Goal: Task Accomplishment & Management: Manage account settings

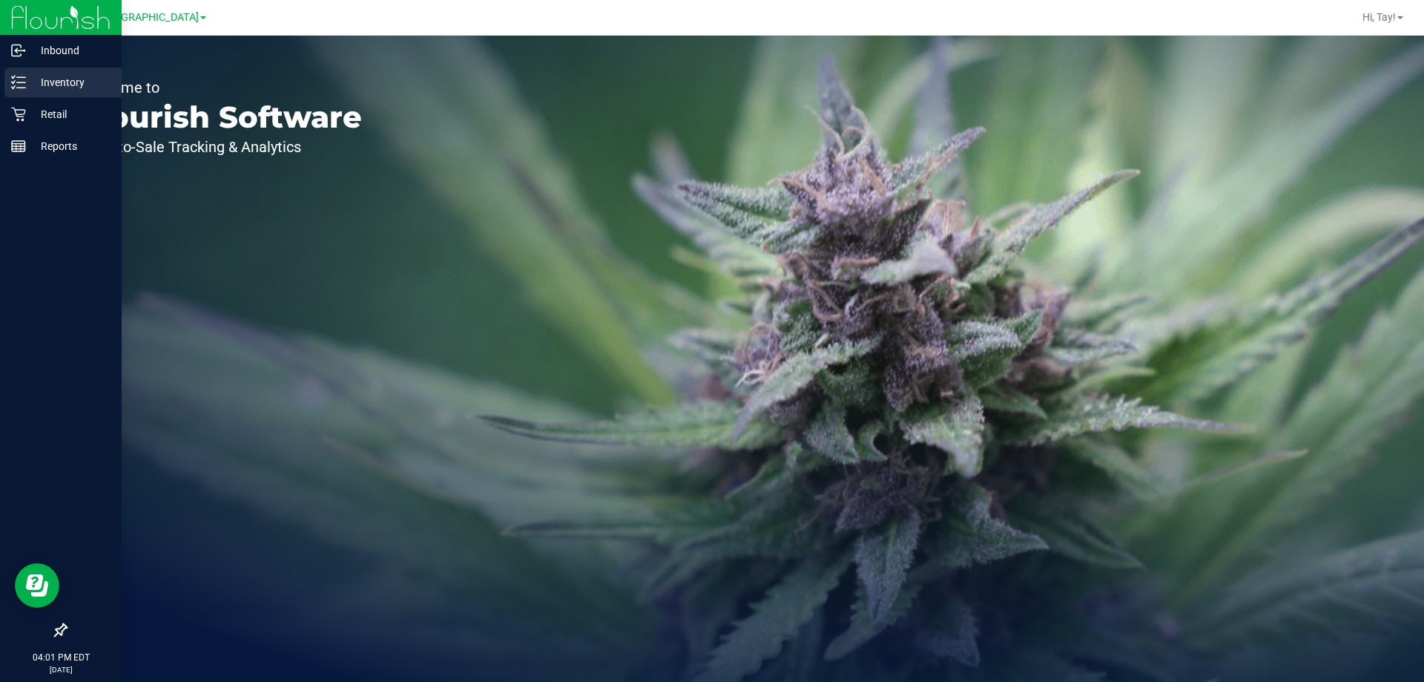
click at [24, 82] on icon at bounding box center [18, 82] width 15 height 15
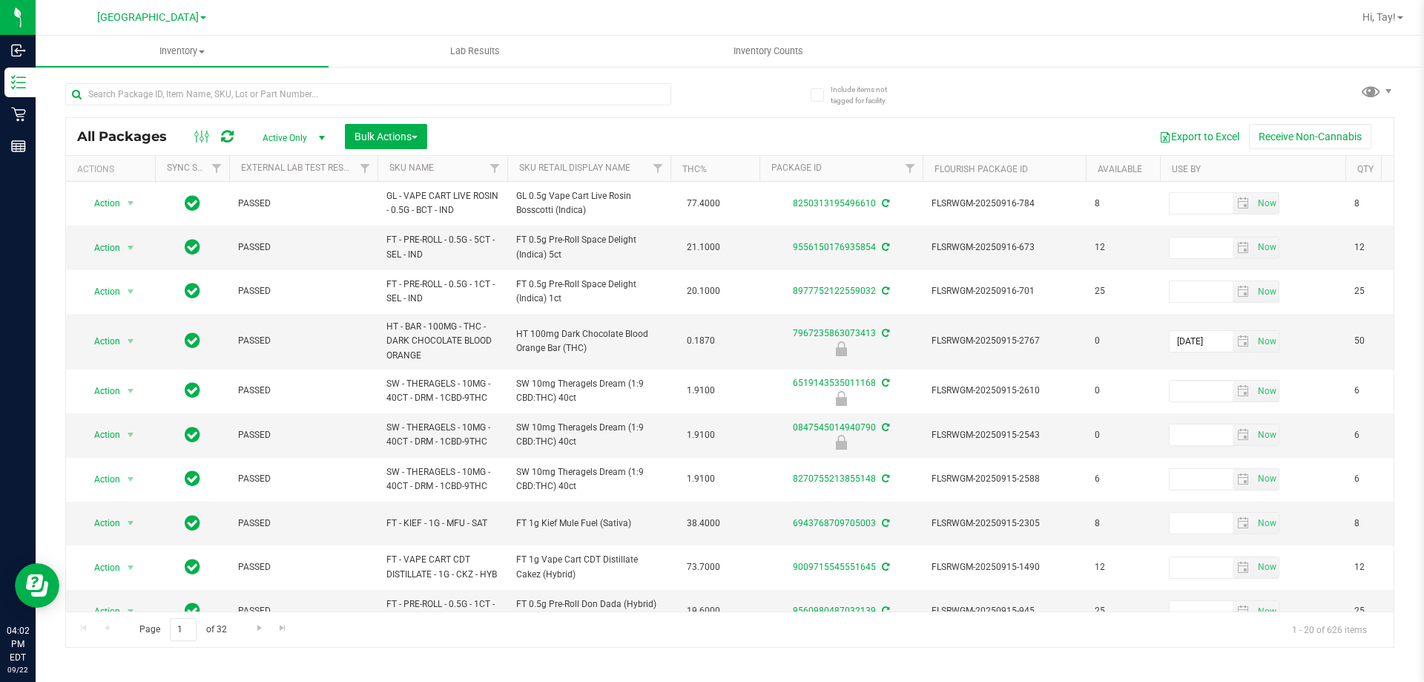
click at [635, 172] on th "Sku Retail Display Name" at bounding box center [588, 169] width 163 height 26
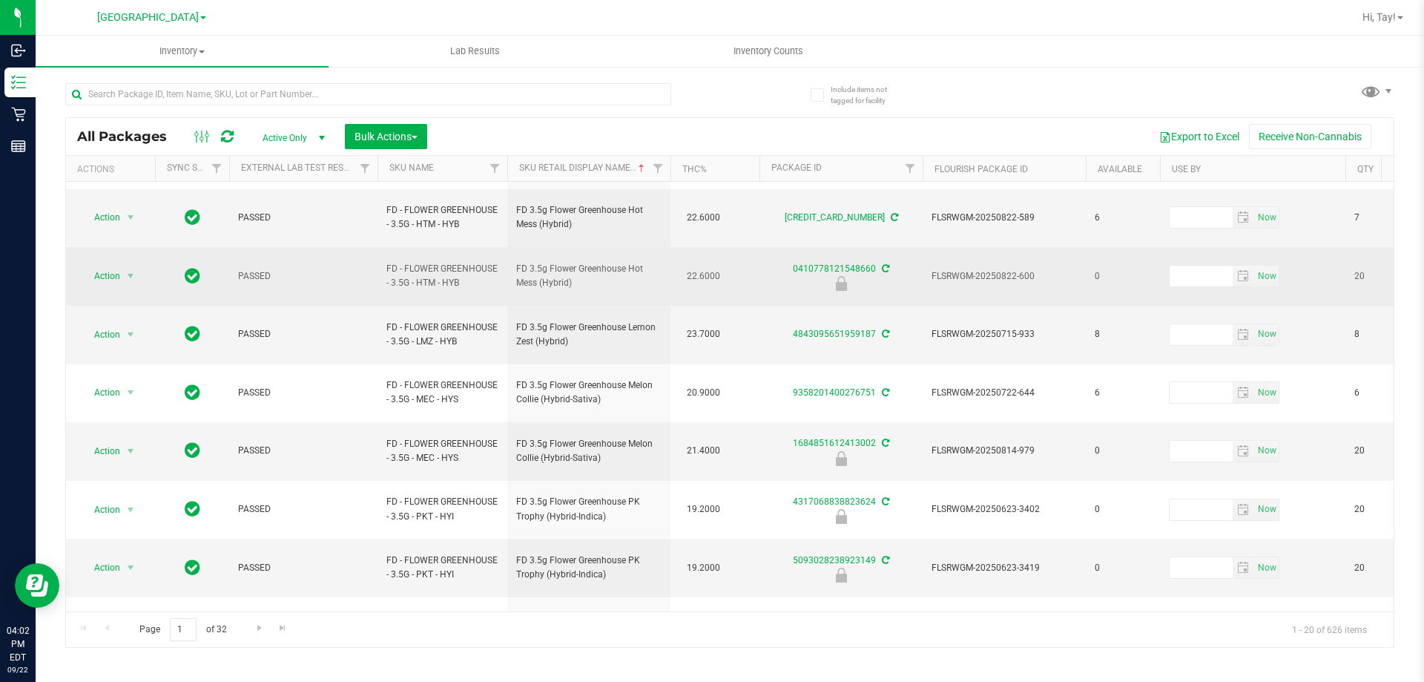
scroll to position [462, 0]
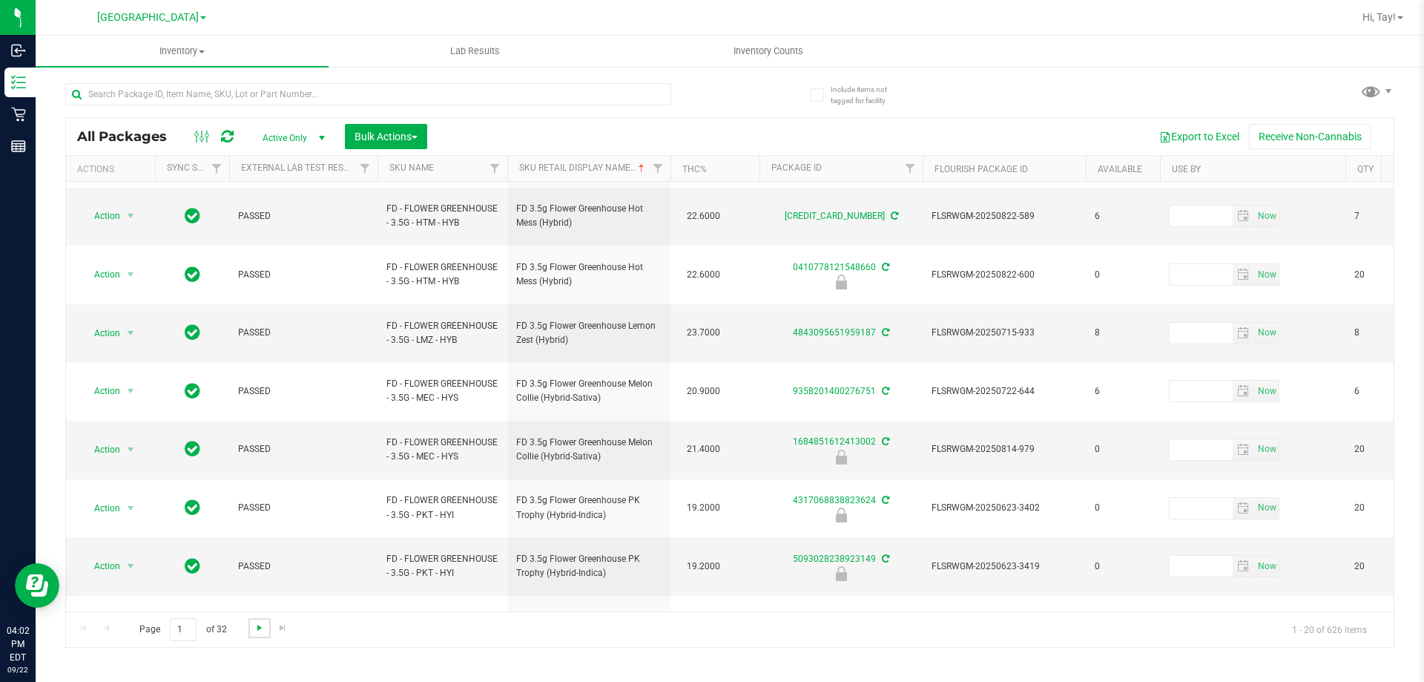
click at [264, 632] on span "Go to the next page" at bounding box center [260, 628] width 12 height 12
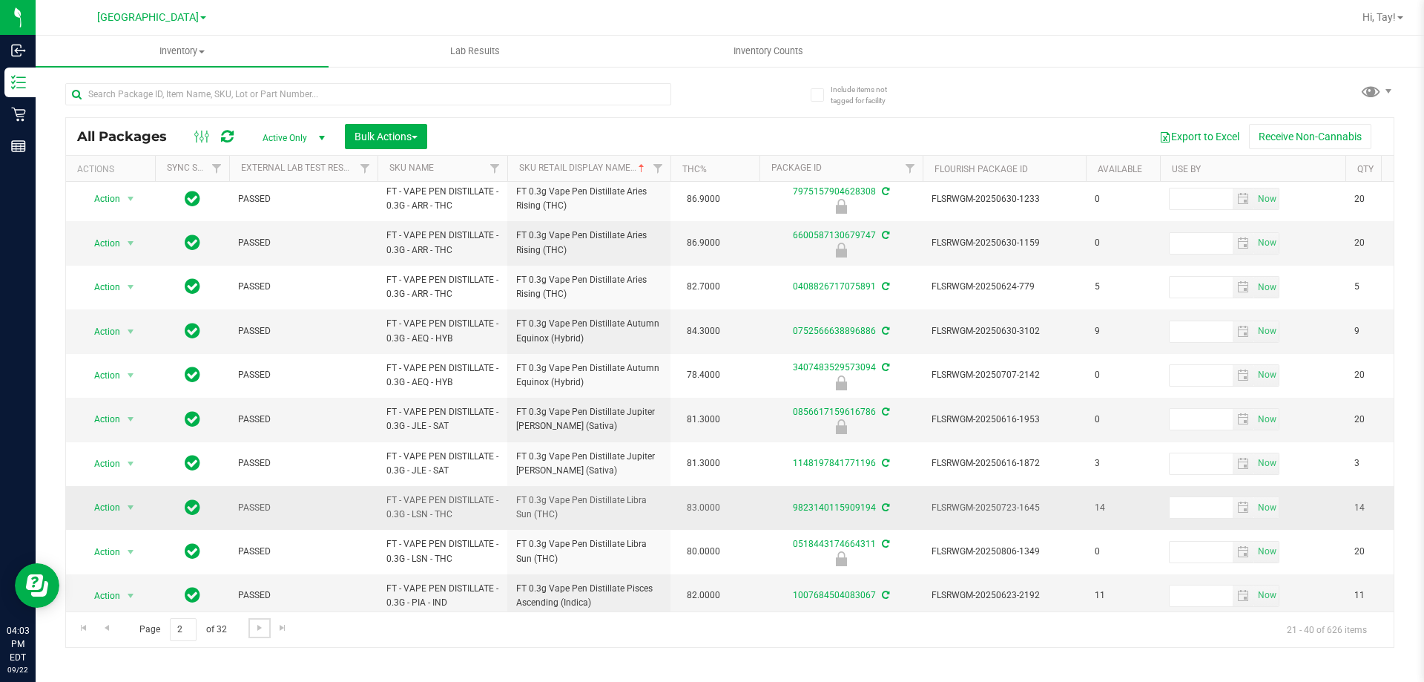
scroll to position [462, 0]
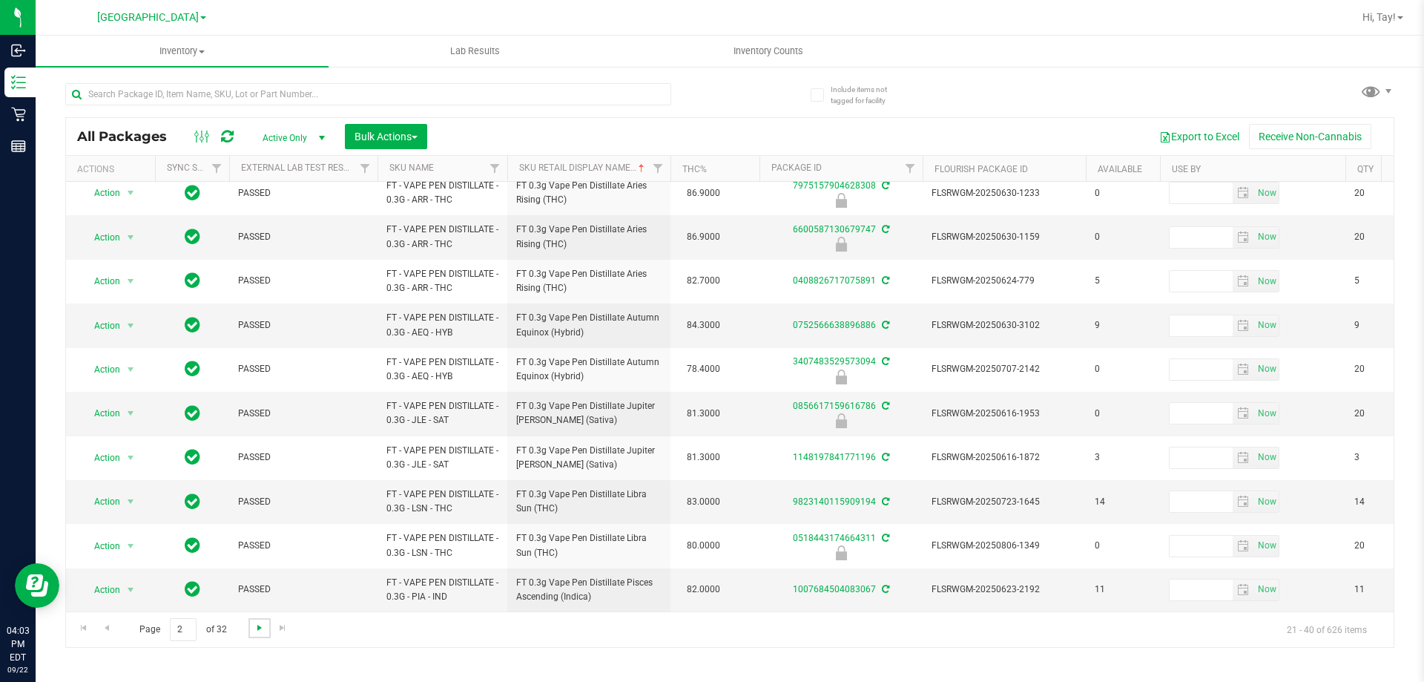
click at [254, 628] on span "Go to the next page" at bounding box center [260, 628] width 12 height 12
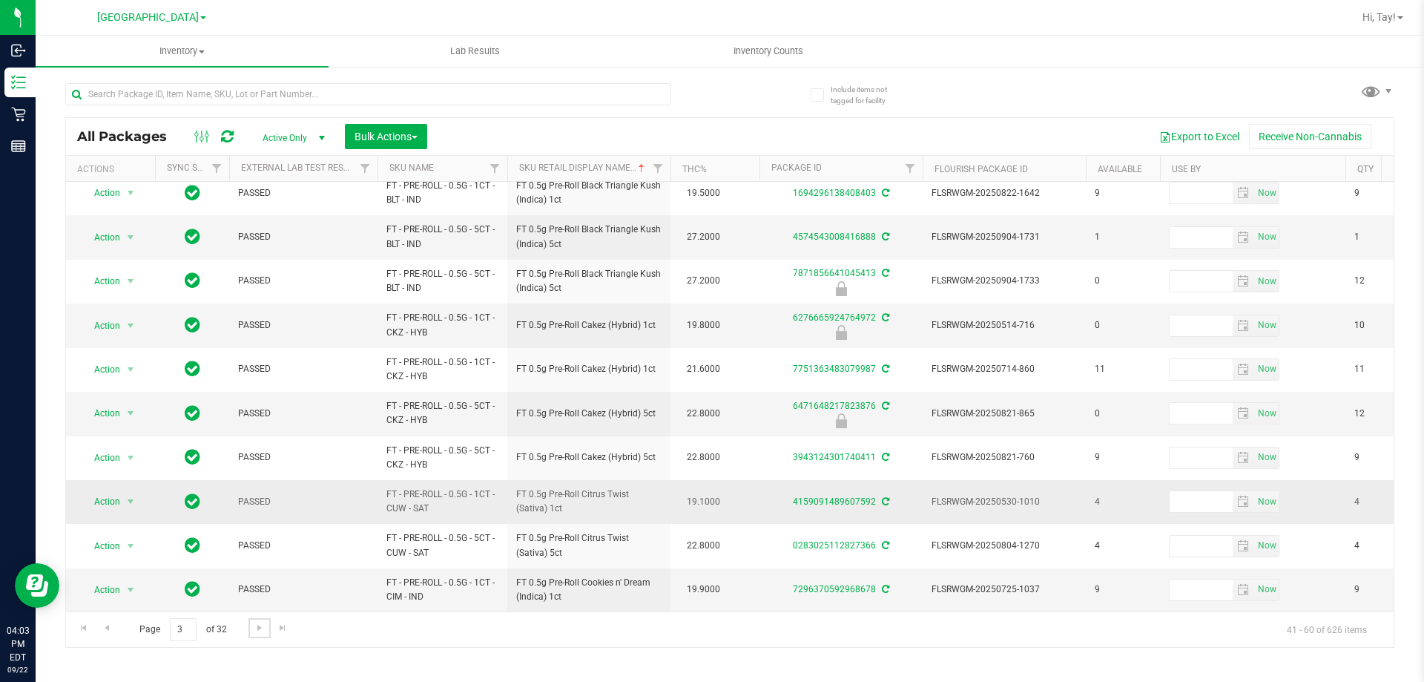
scroll to position [462, 0]
click at [263, 627] on span "Go to the next page" at bounding box center [260, 628] width 12 height 12
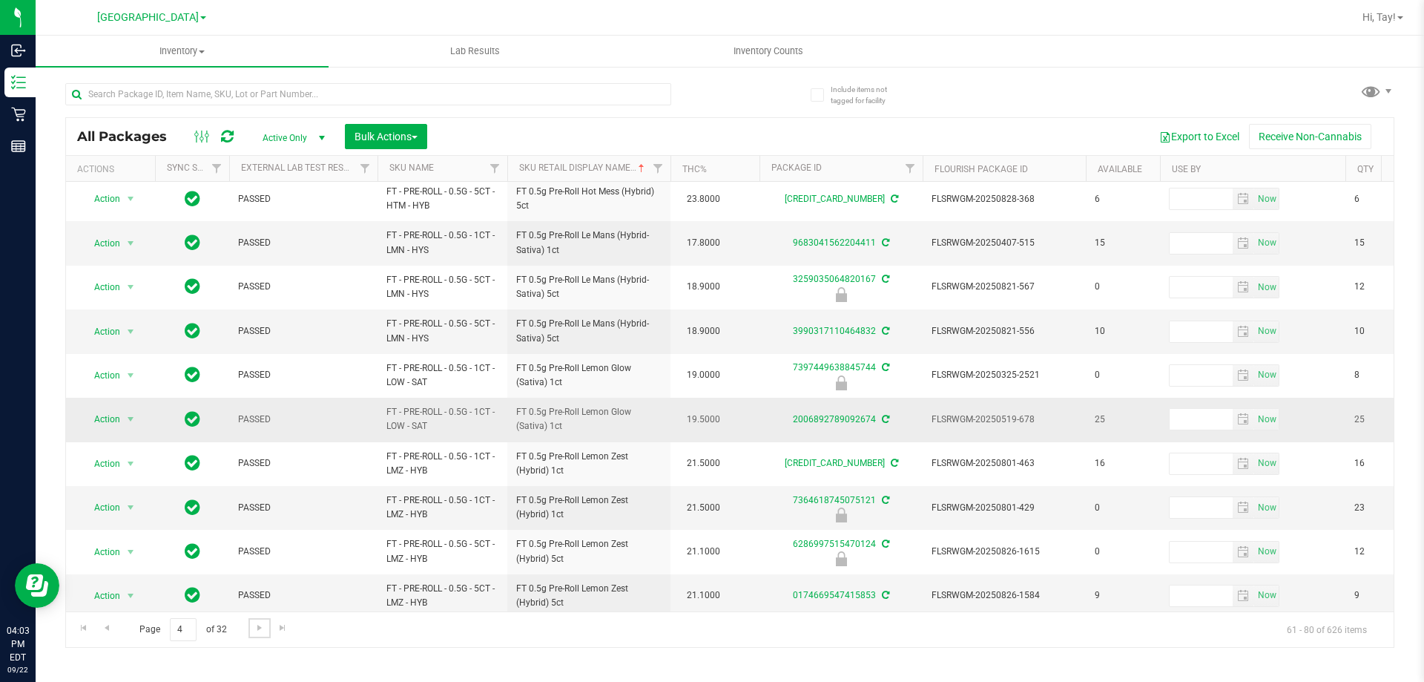
scroll to position [462, 0]
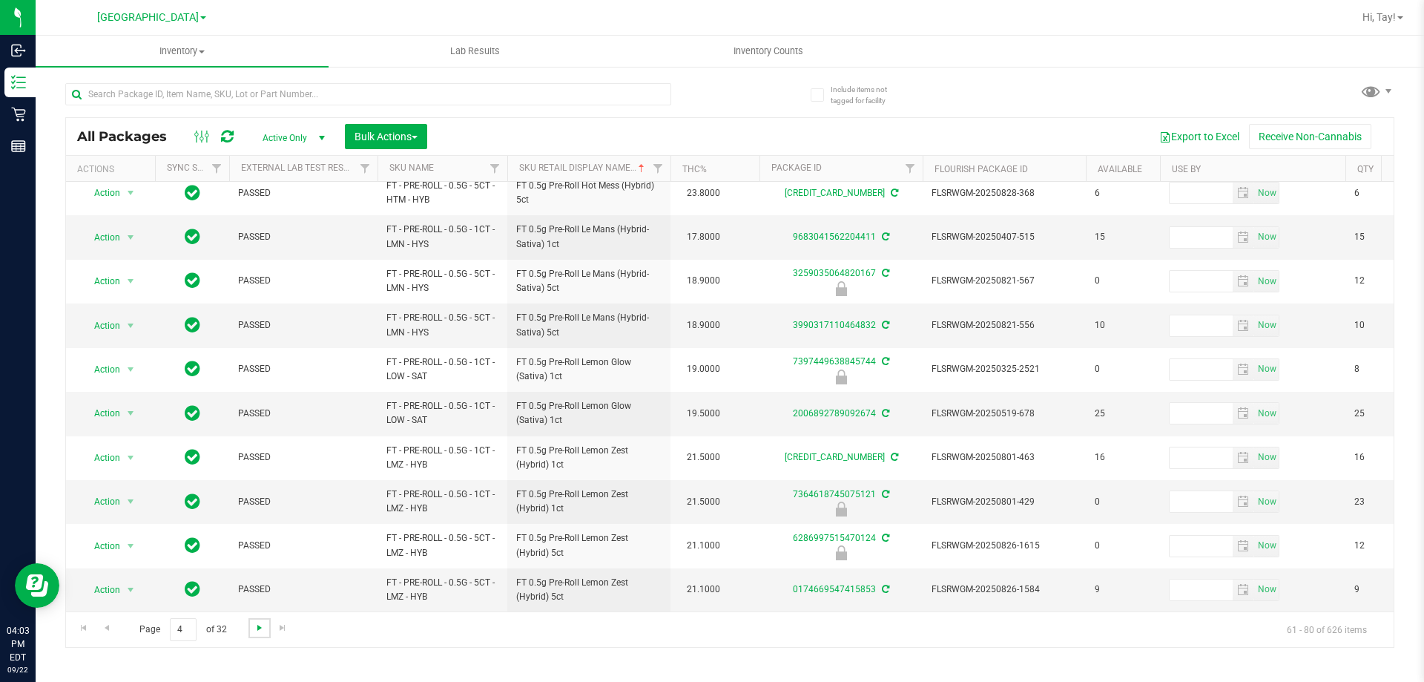
click at [259, 630] on span "Go to the next page" at bounding box center [260, 628] width 12 height 12
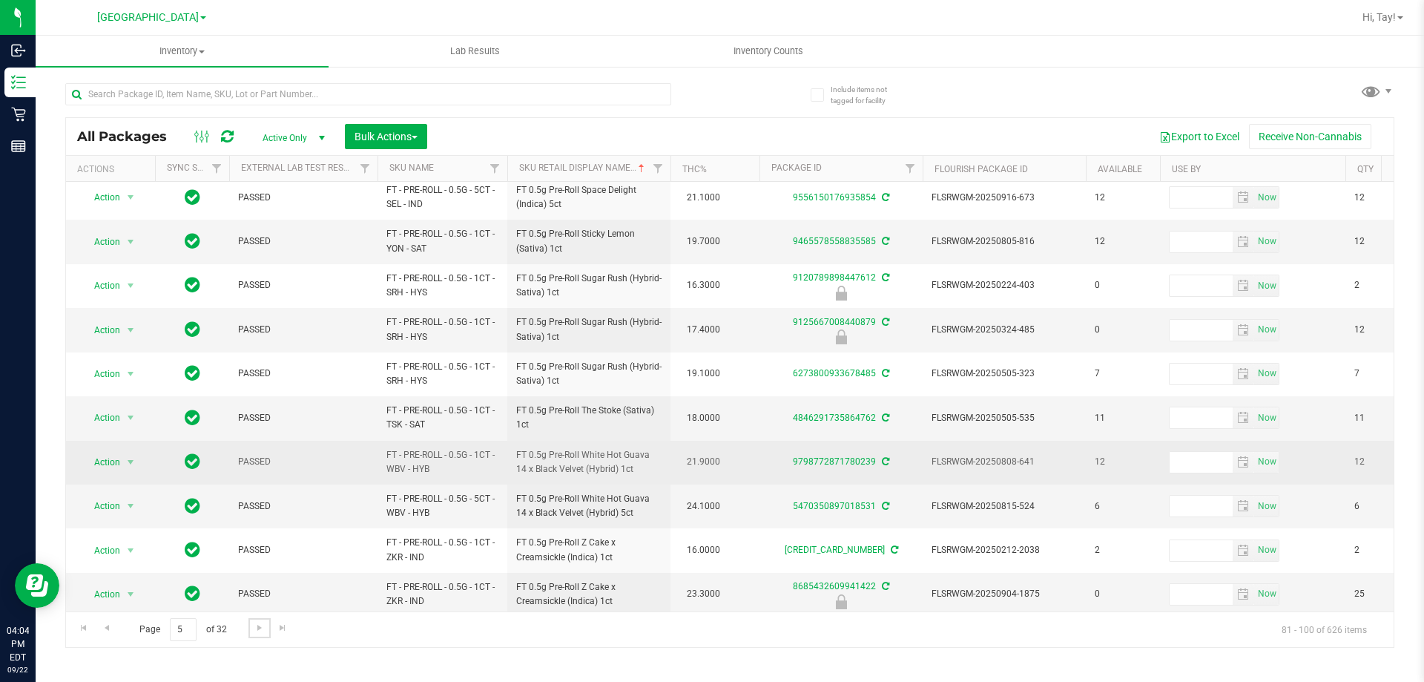
scroll to position [462, 0]
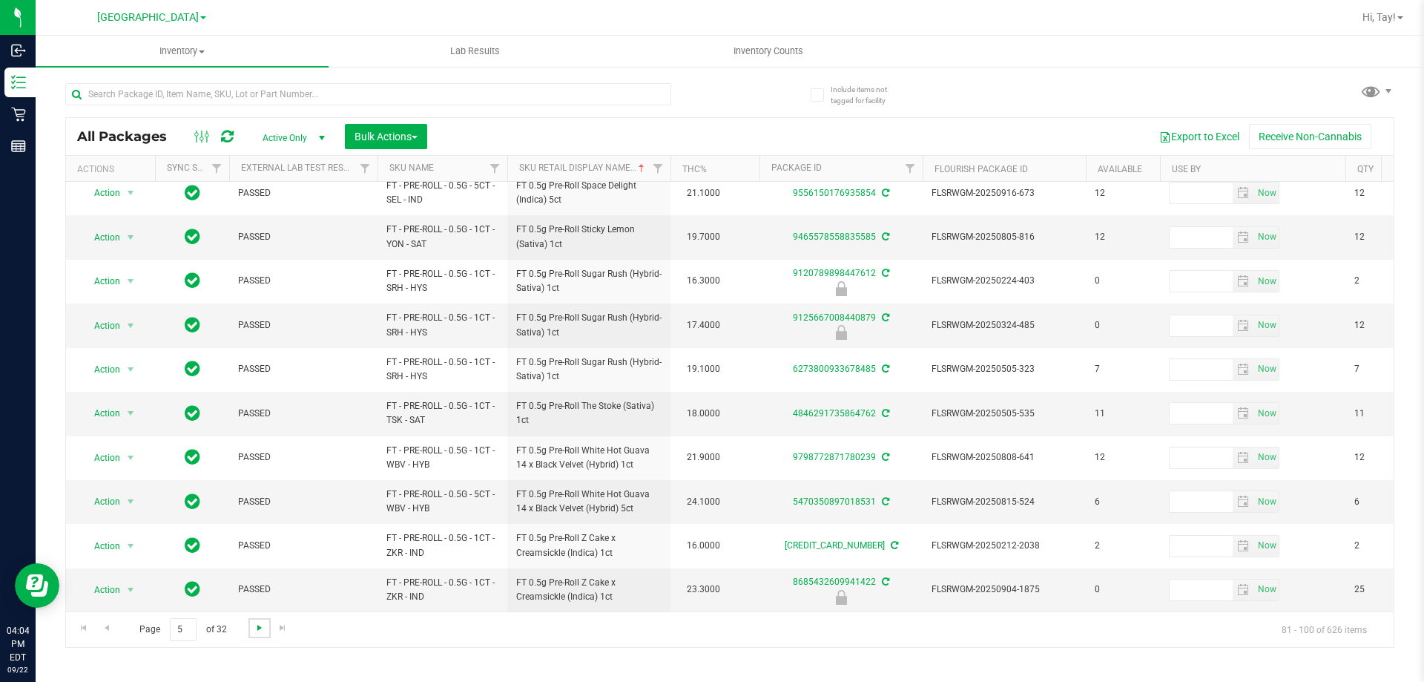
click at [260, 629] on span "Go to the next page" at bounding box center [260, 628] width 12 height 12
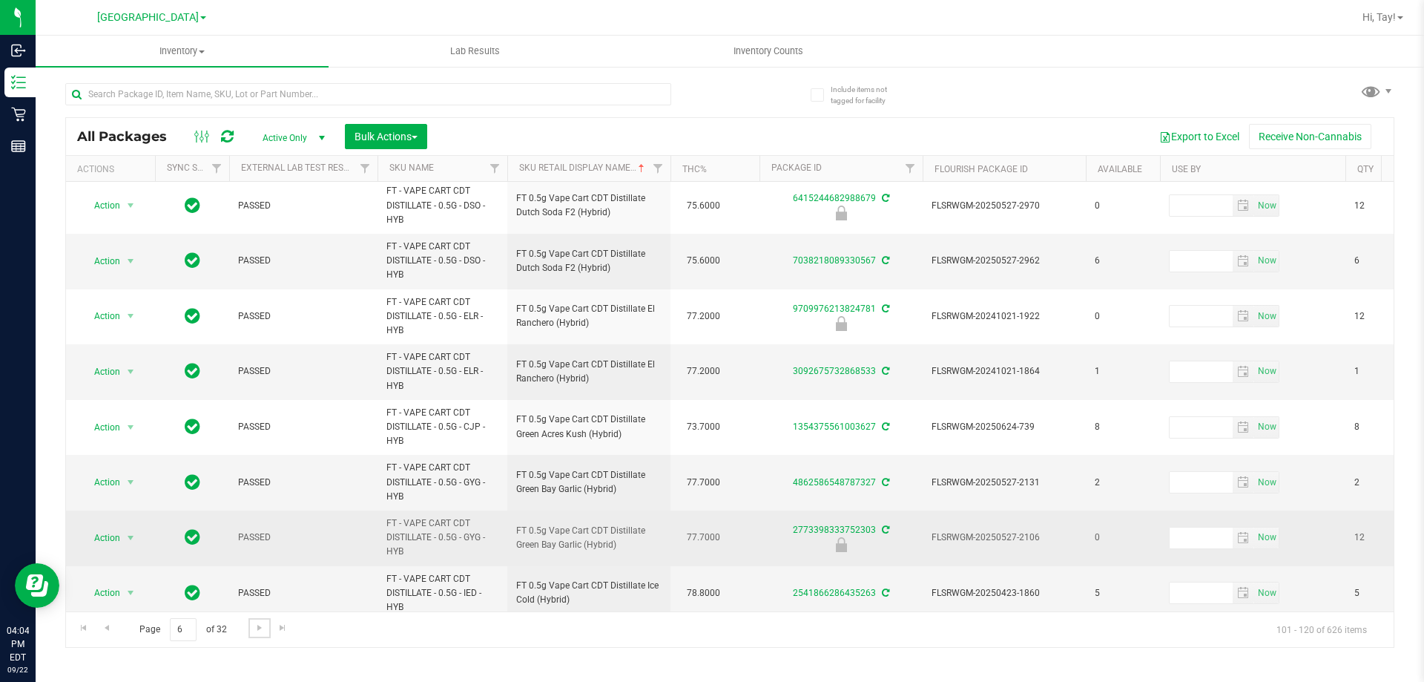
scroll to position [688, 0]
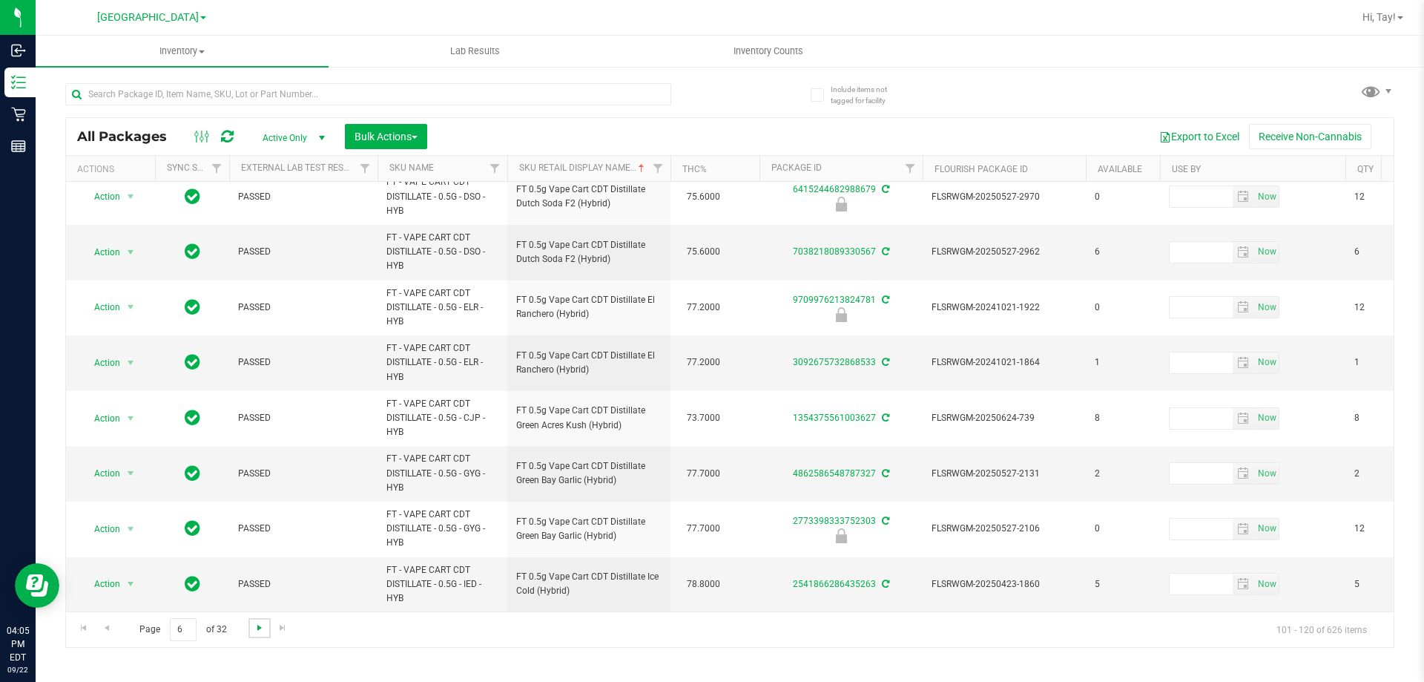
click at [263, 630] on span "Go to the next page" at bounding box center [260, 628] width 12 height 12
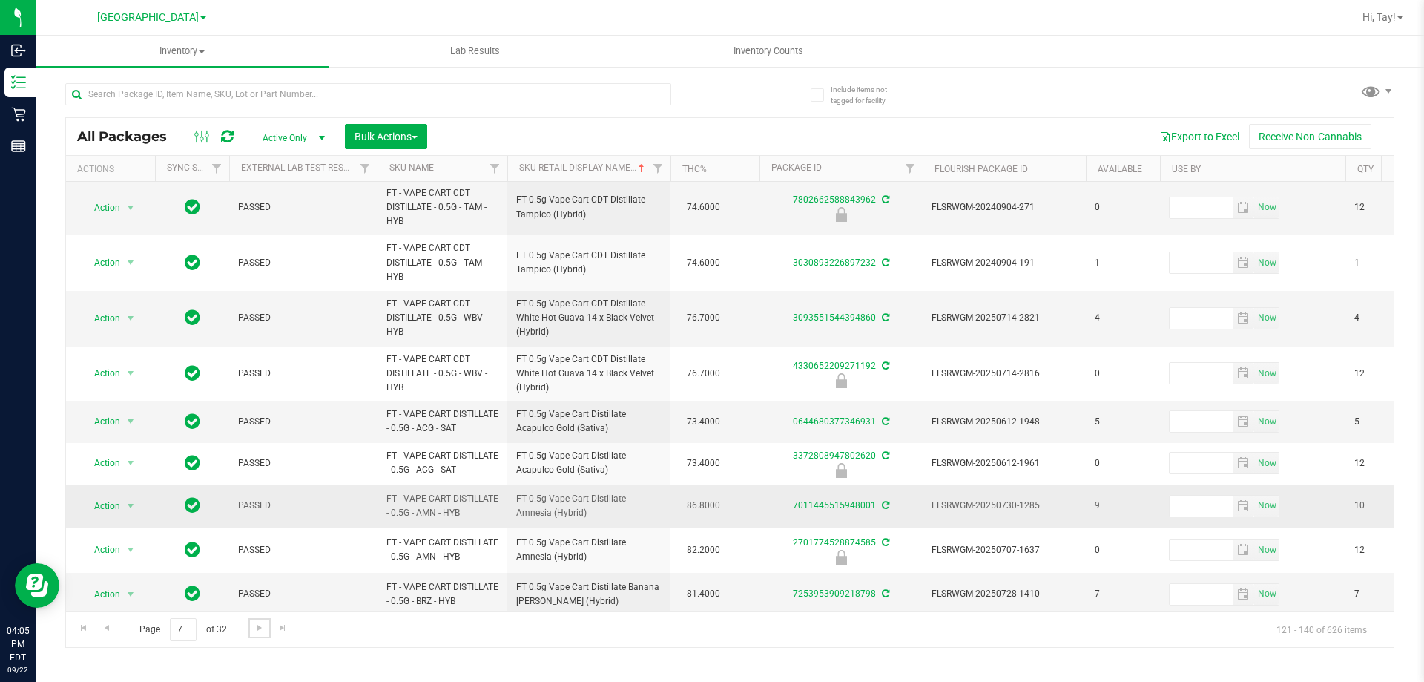
scroll to position [626, 0]
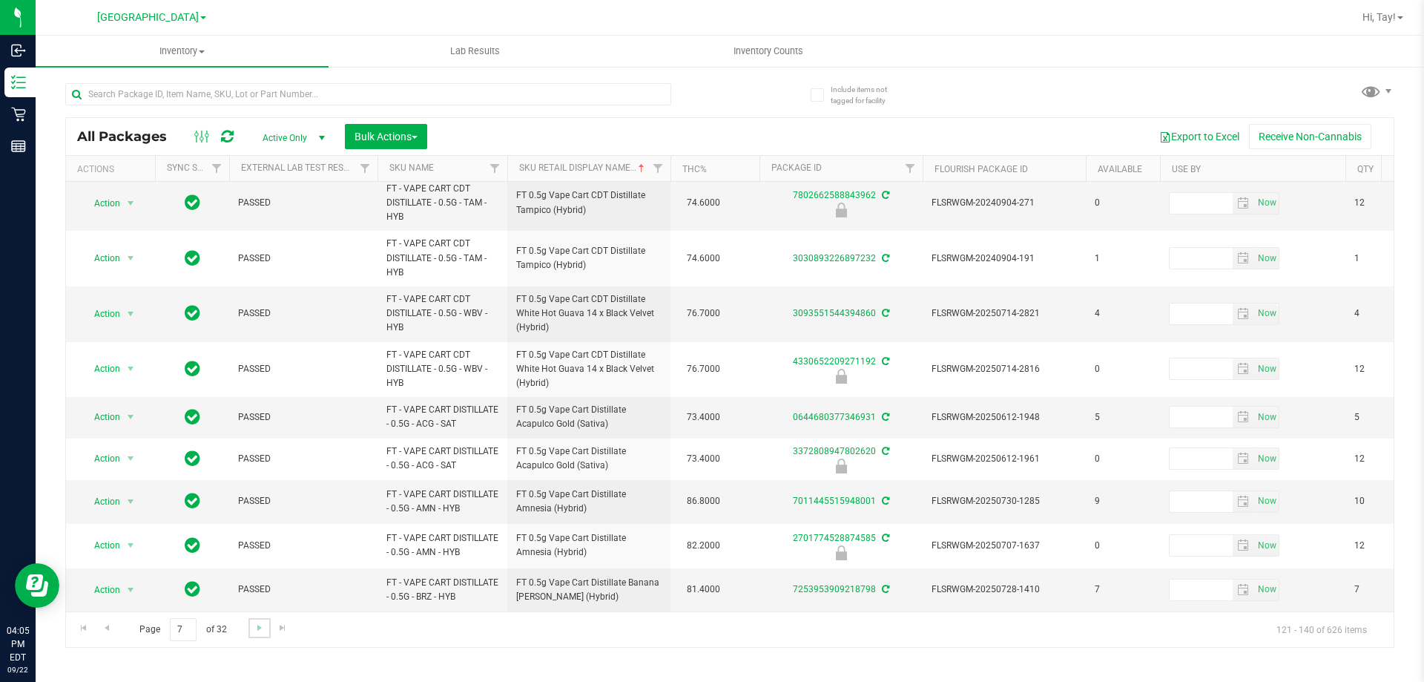
click at [248, 624] on link "Go to the next page" at bounding box center [259, 628] width 22 height 20
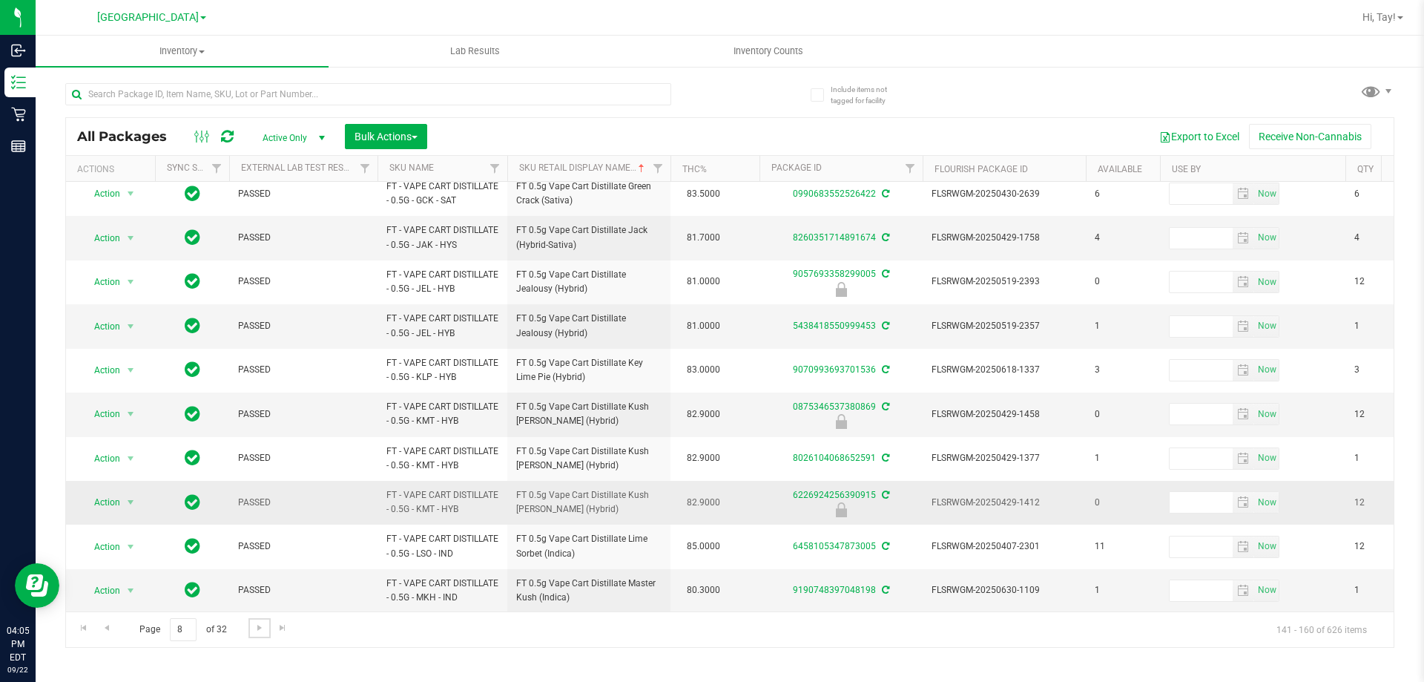
scroll to position [462, 0]
click at [257, 630] on span "Go to the next page" at bounding box center [260, 628] width 12 height 12
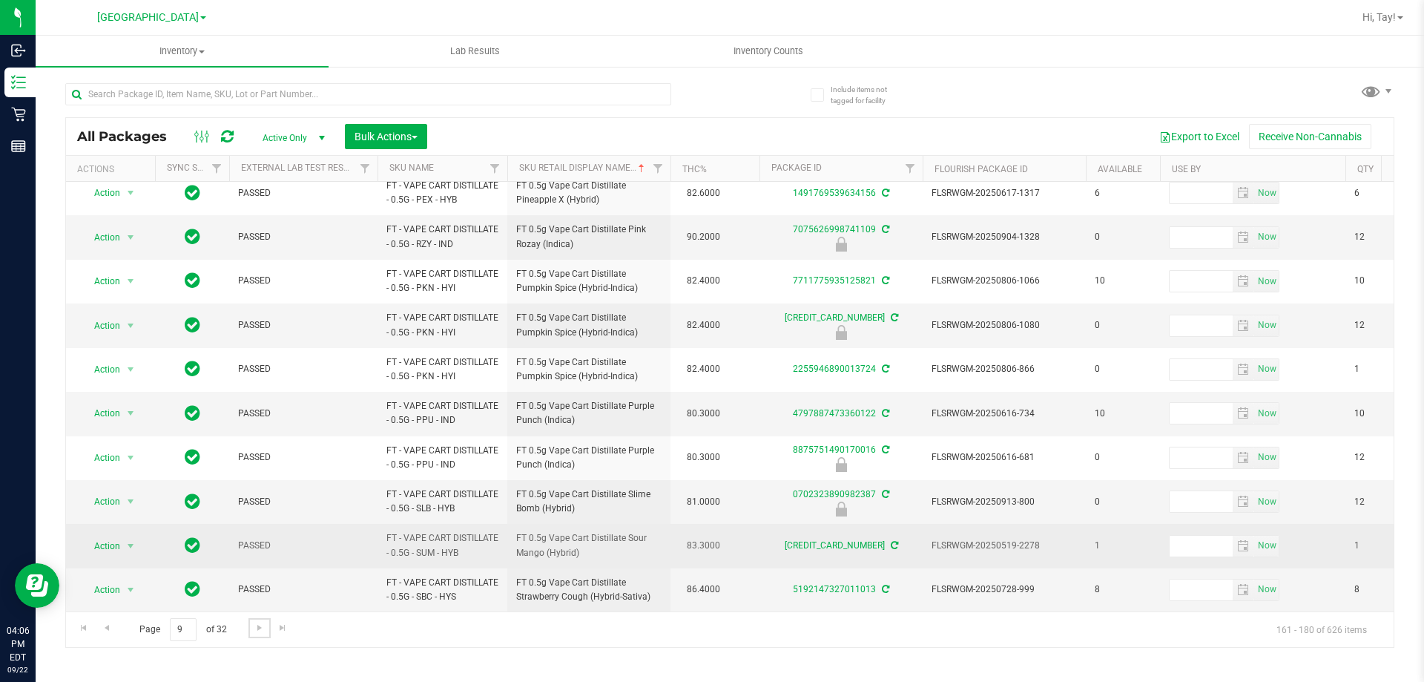
scroll to position [462, 0]
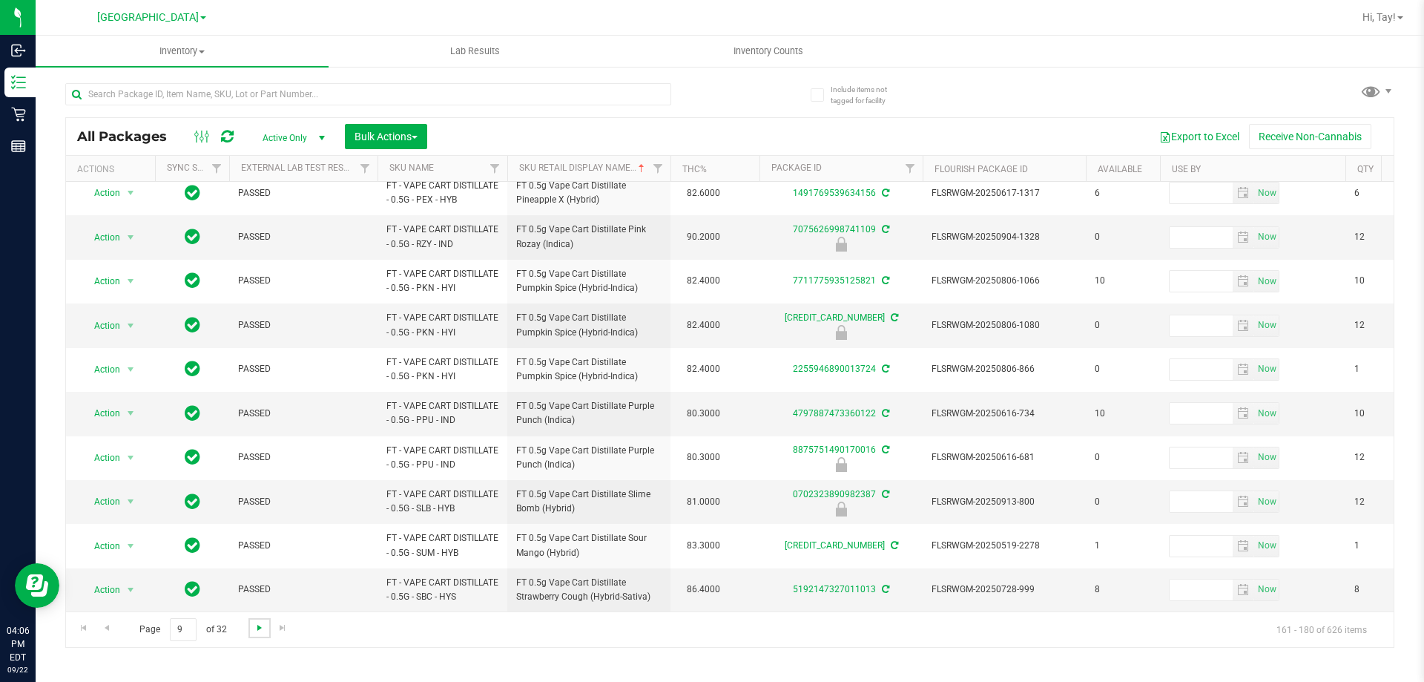
click at [258, 630] on span "Go to the next page" at bounding box center [260, 628] width 12 height 12
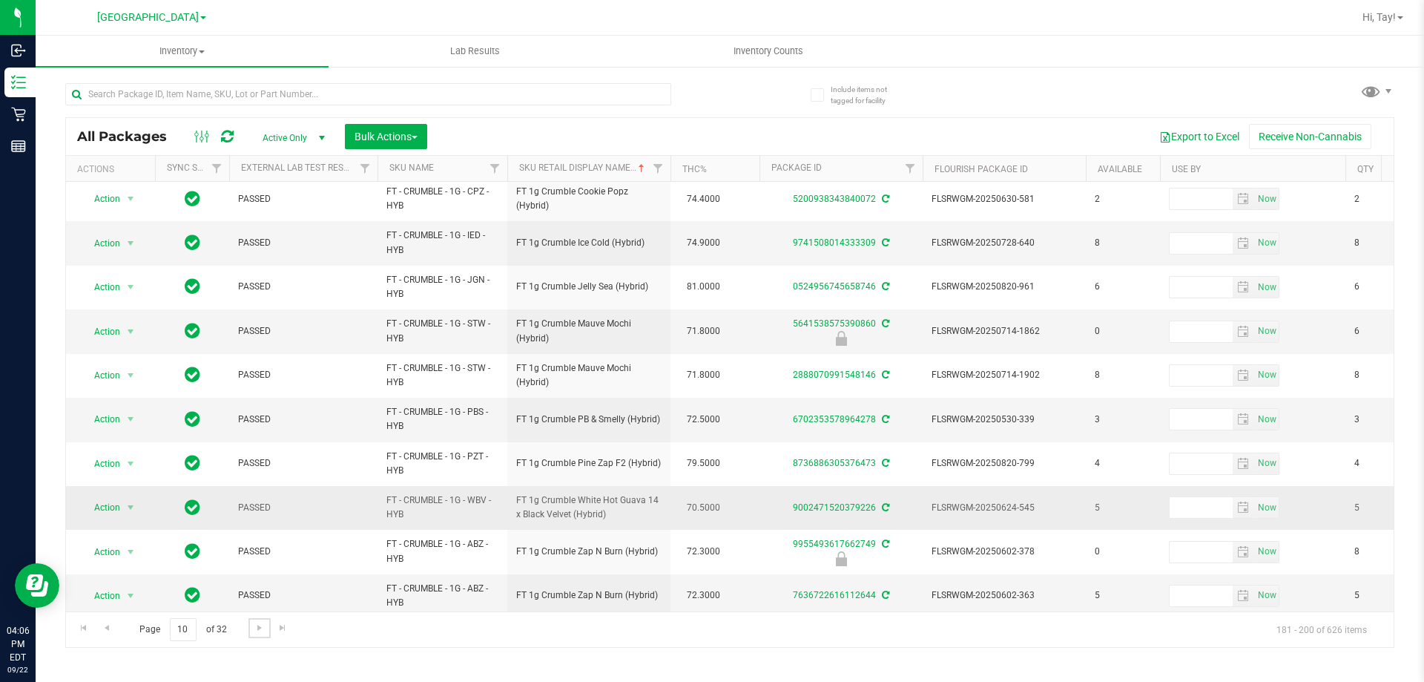
scroll to position [476, 0]
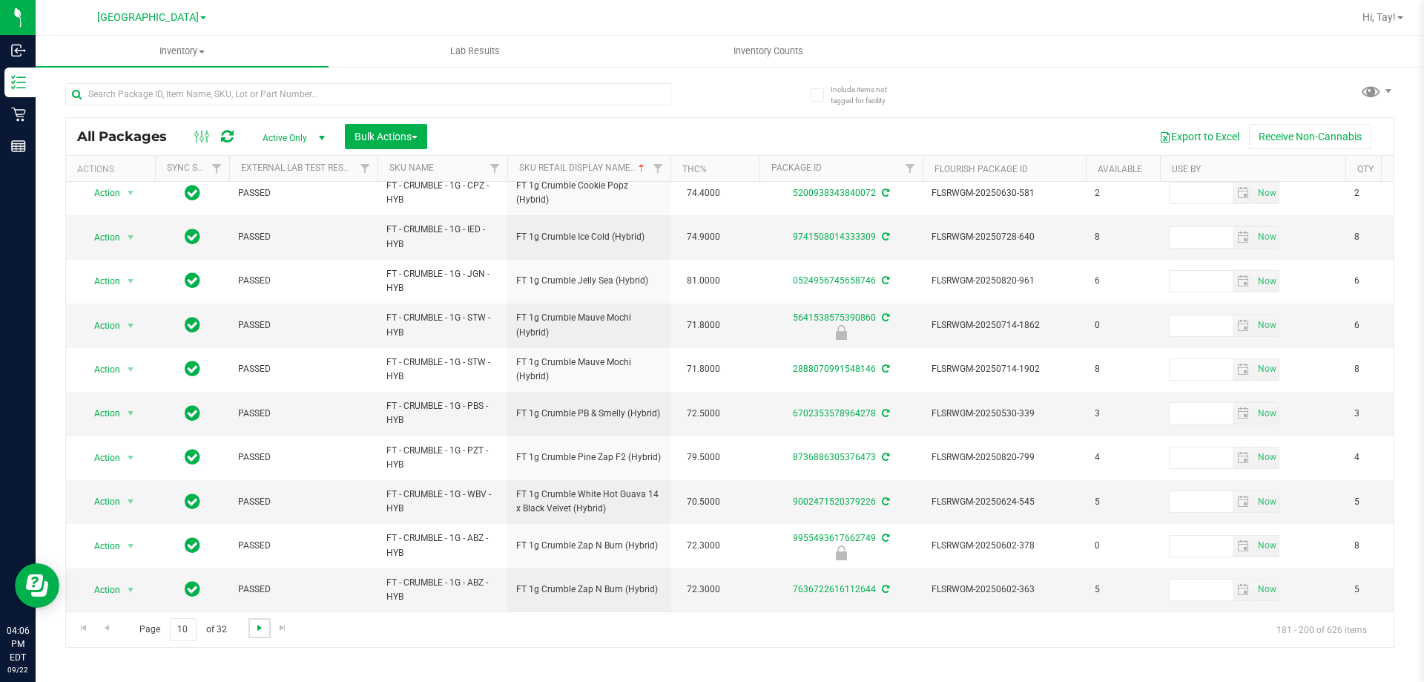
click at [261, 630] on span "Go to the next page" at bounding box center [260, 628] width 12 height 12
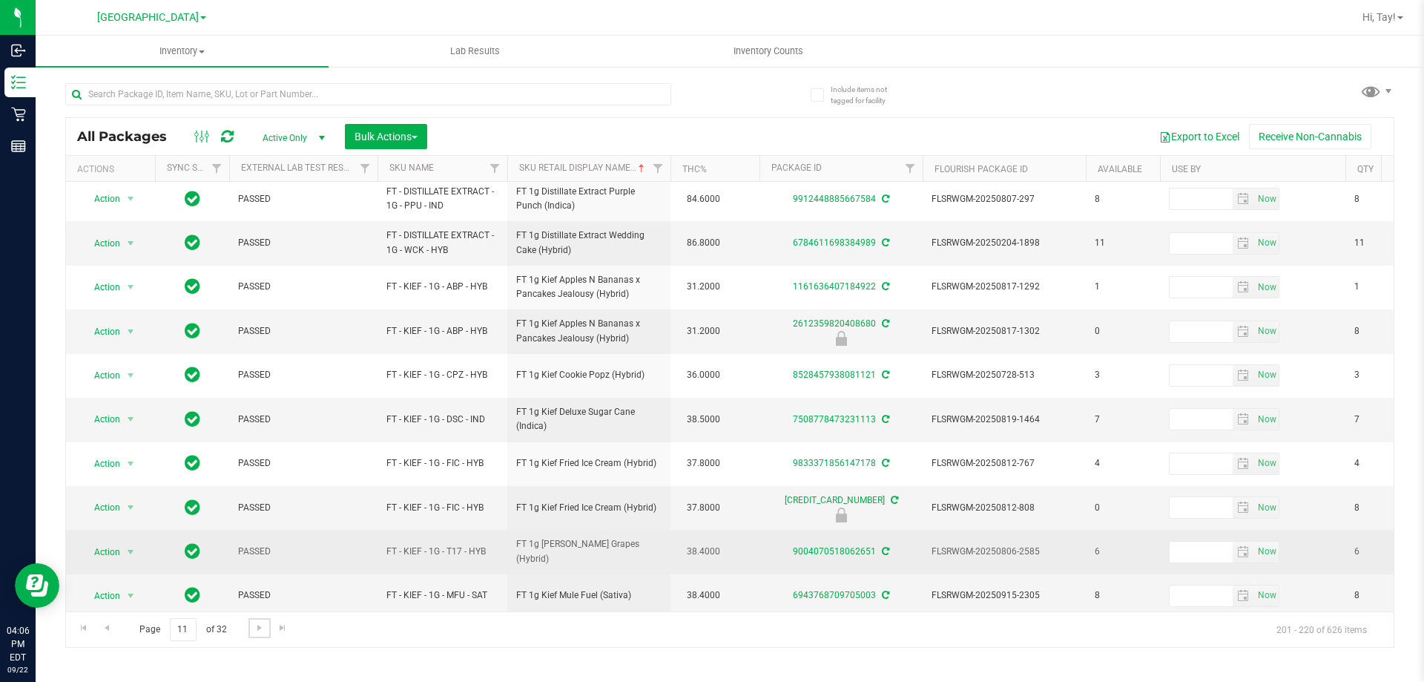
scroll to position [462, 0]
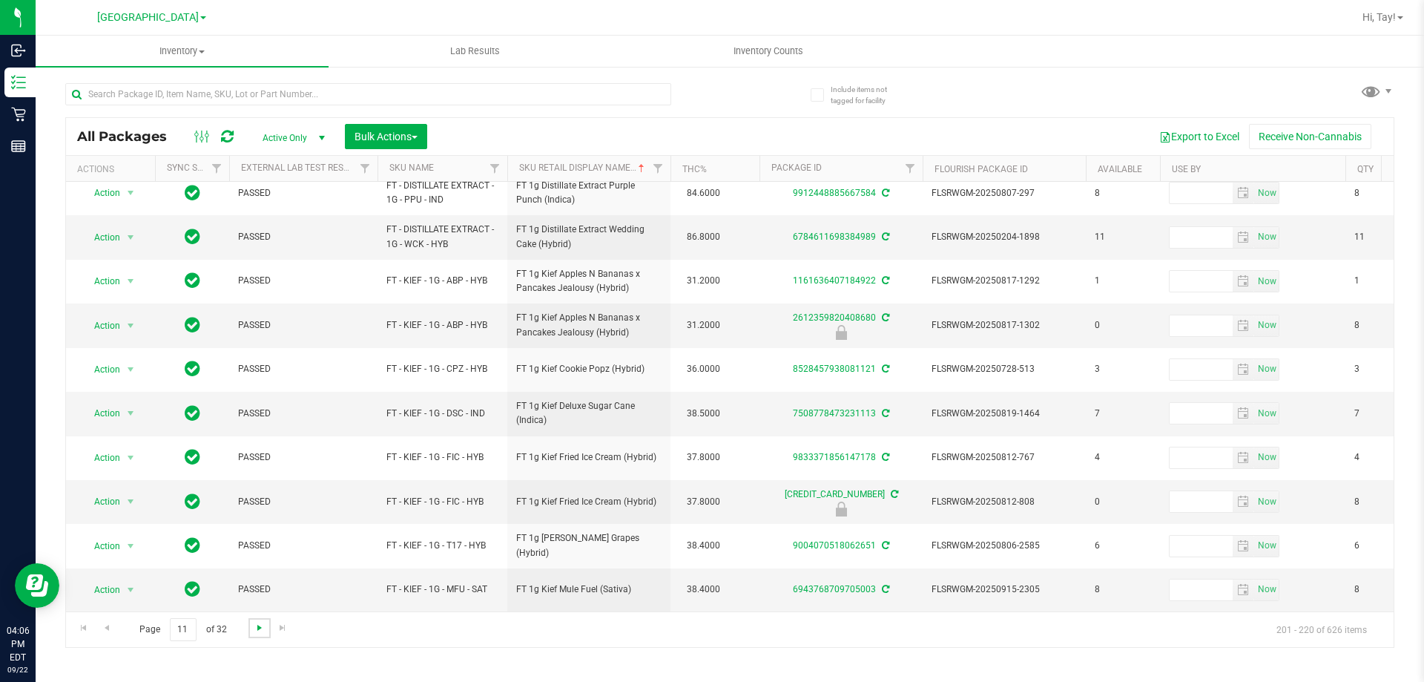
click at [257, 629] on span "Go to the next page" at bounding box center [260, 628] width 12 height 12
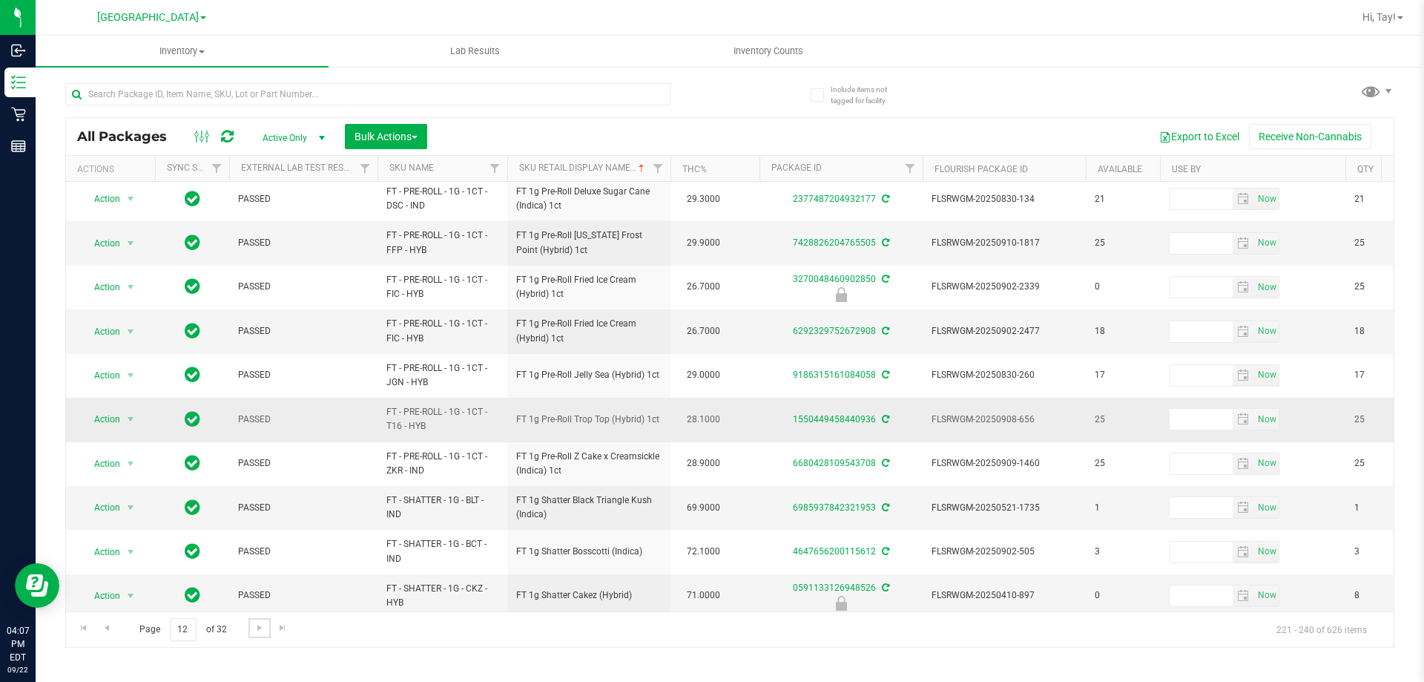
scroll to position [462, 0]
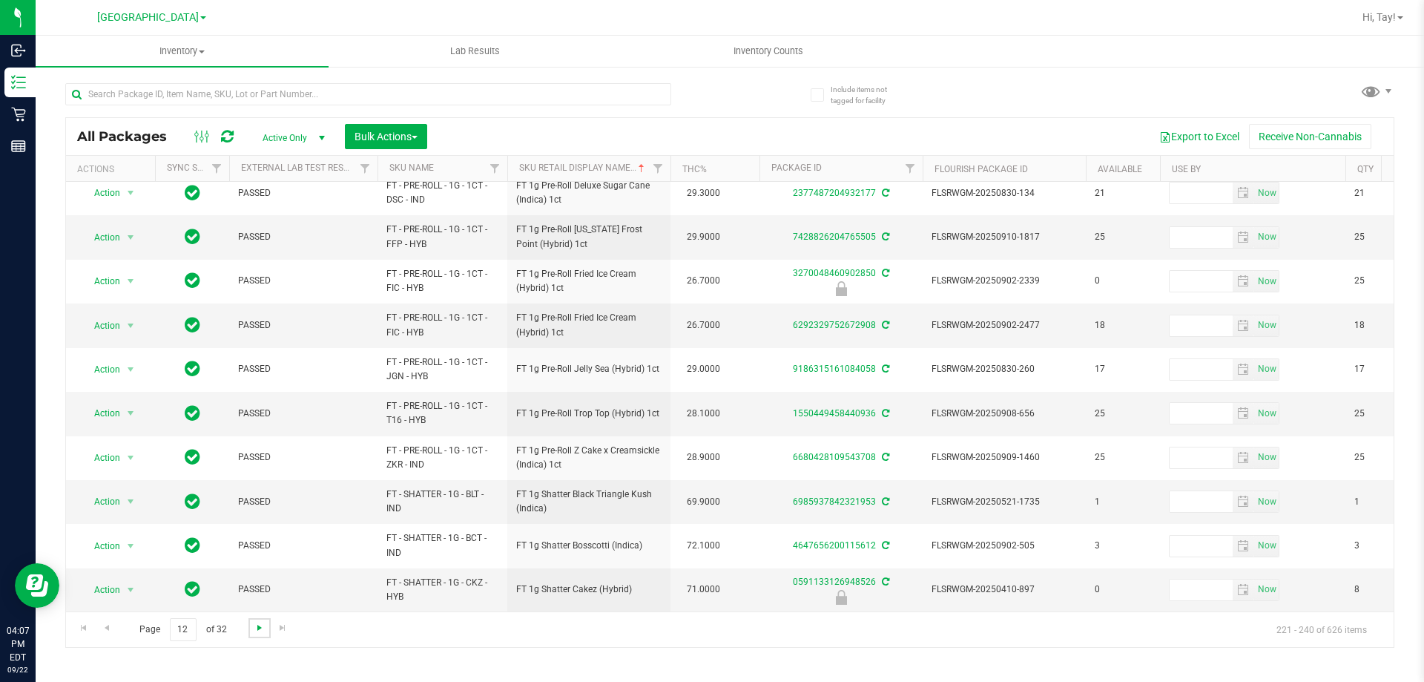
click at [263, 624] on span "Go to the next page" at bounding box center [260, 628] width 12 height 12
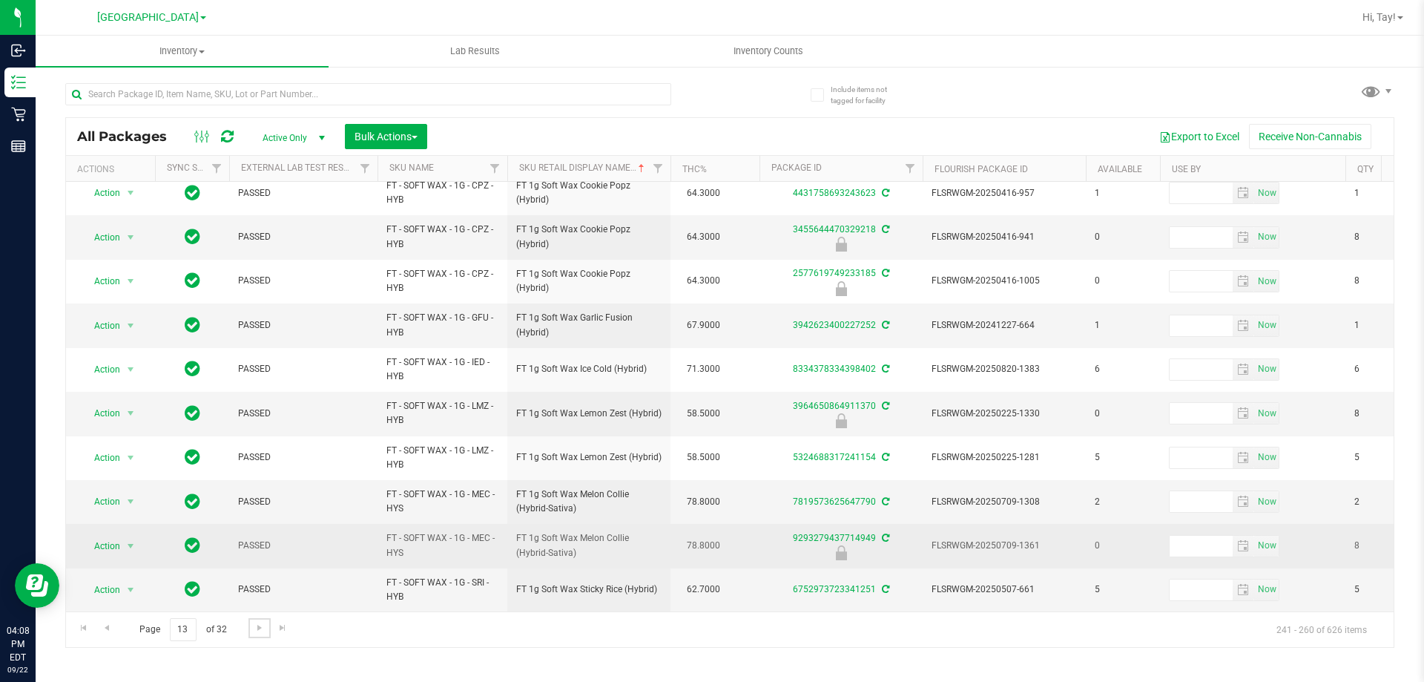
scroll to position [462, 0]
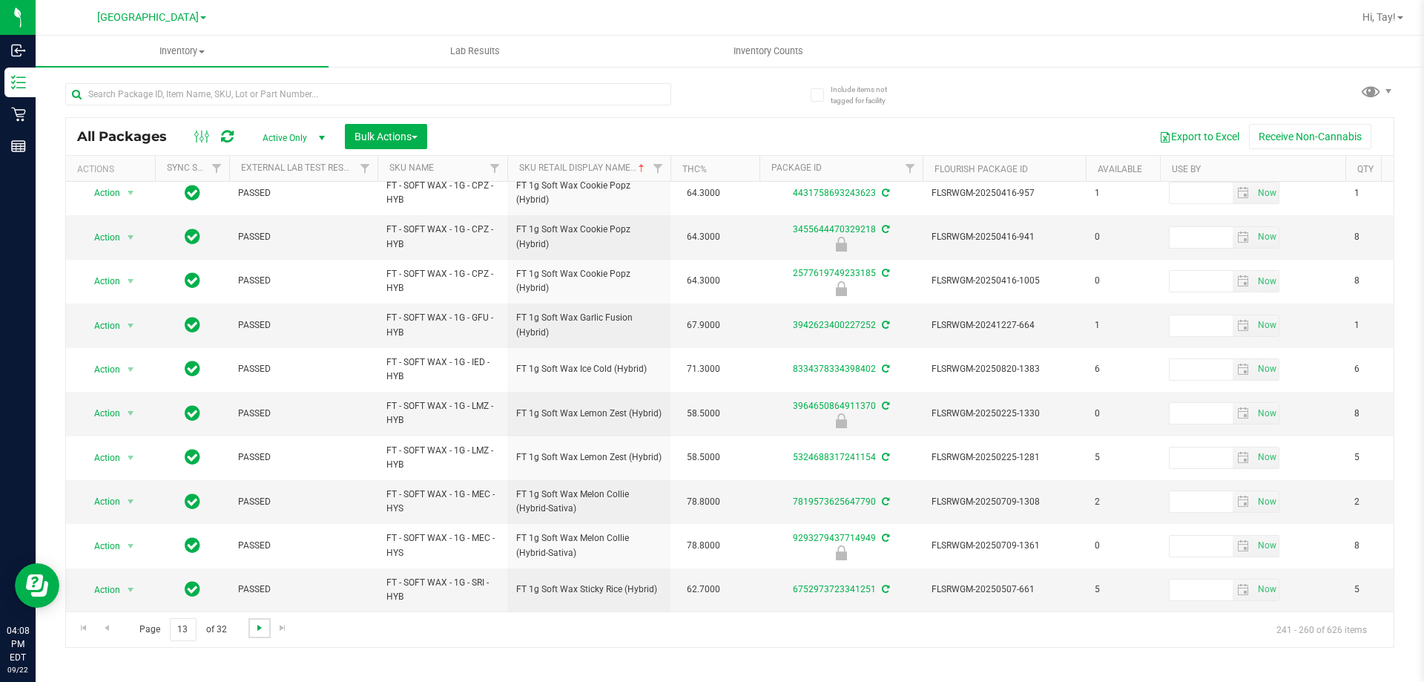
click at [254, 628] on span "Go to the next page" at bounding box center [260, 628] width 12 height 12
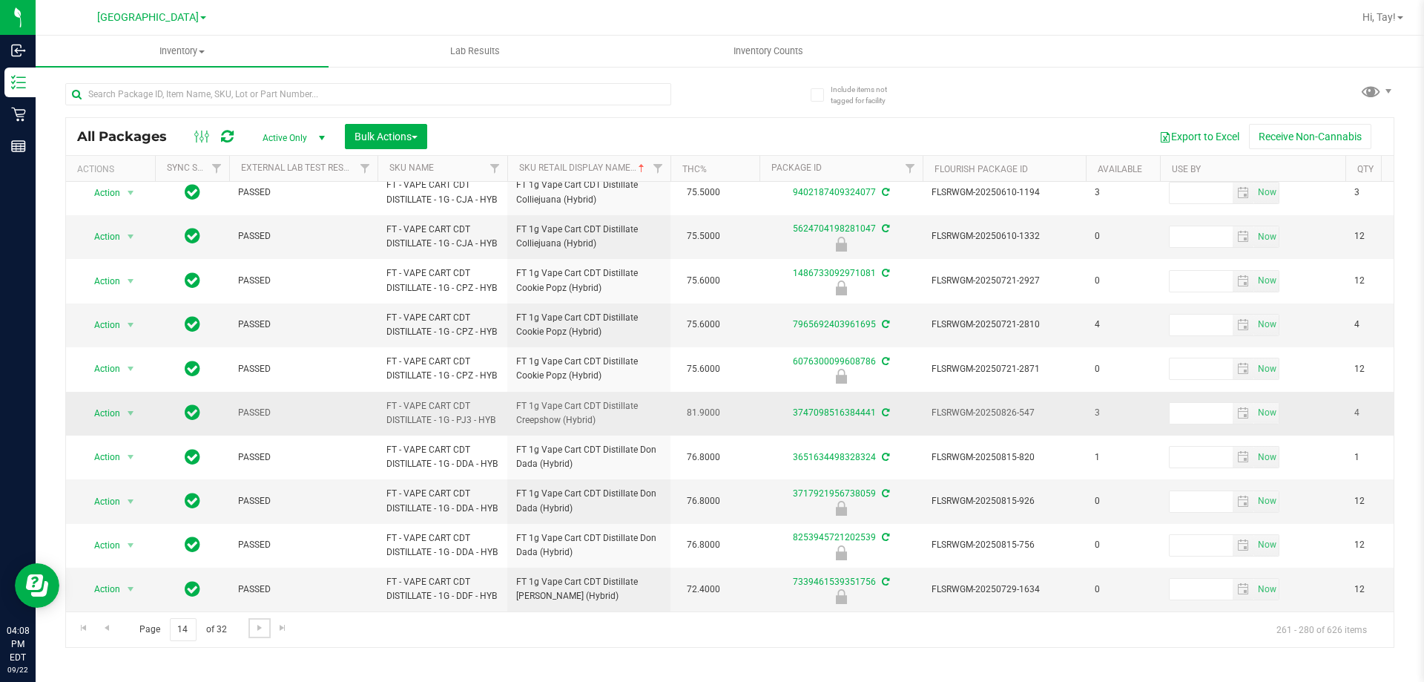
scroll to position [553, 0]
click at [262, 636] on link "Go to the next page" at bounding box center [259, 628] width 22 height 20
click at [251, 626] on link "Go to the next page" at bounding box center [259, 628] width 22 height 20
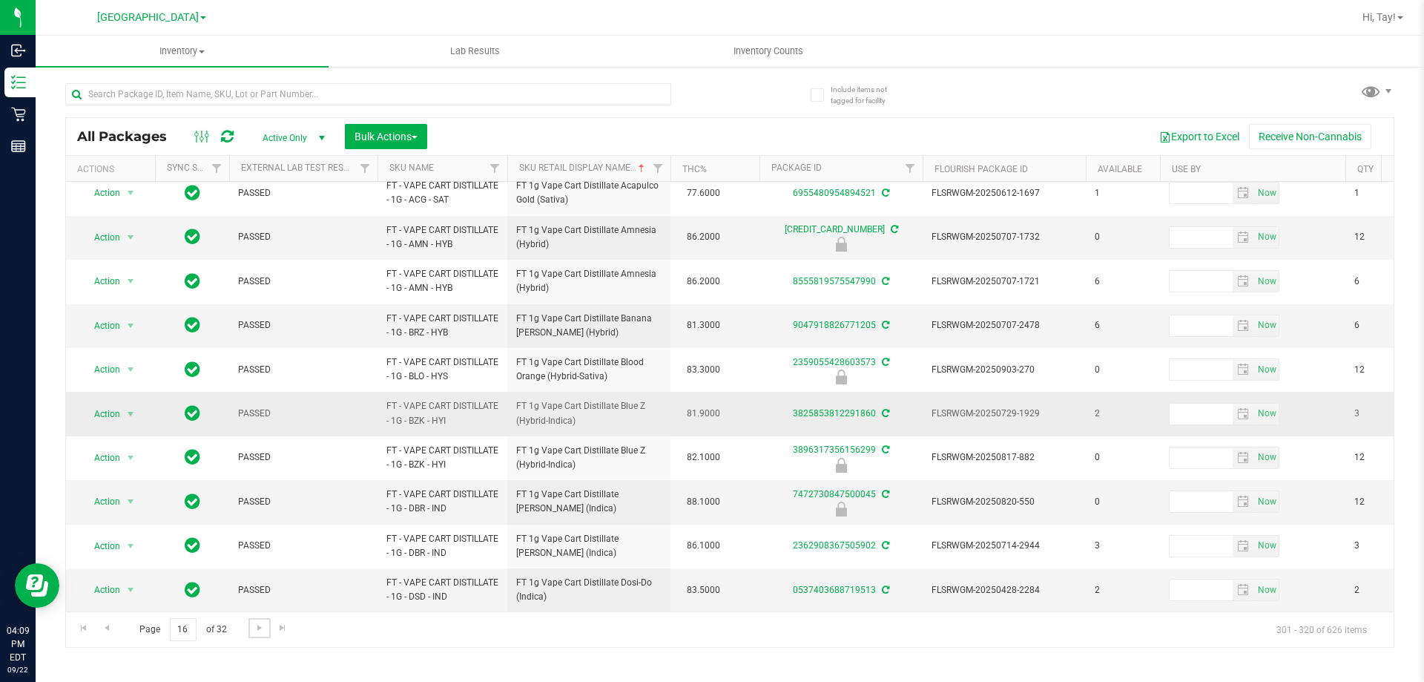
scroll to position [496, 0]
click at [254, 632] on span "Go to the next page" at bounding box center [260, 628] width 12 height 12
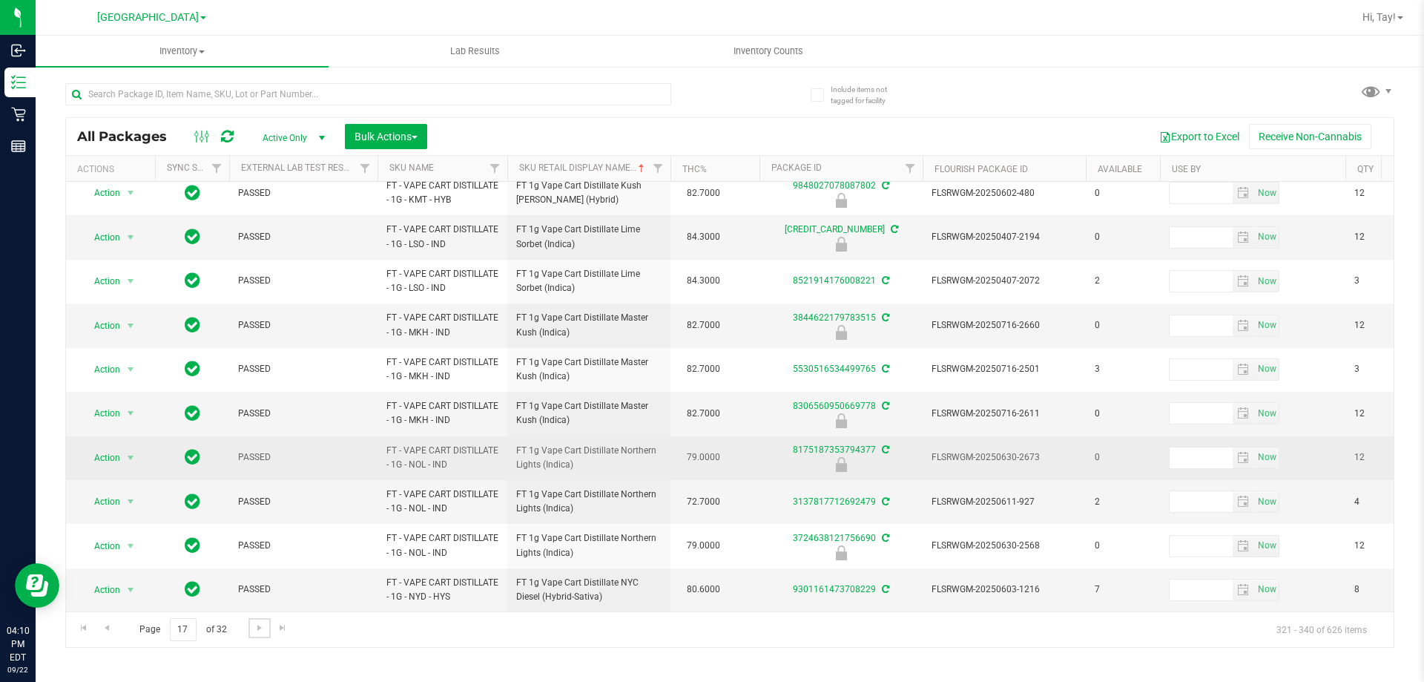
scroll to position [462, 0]
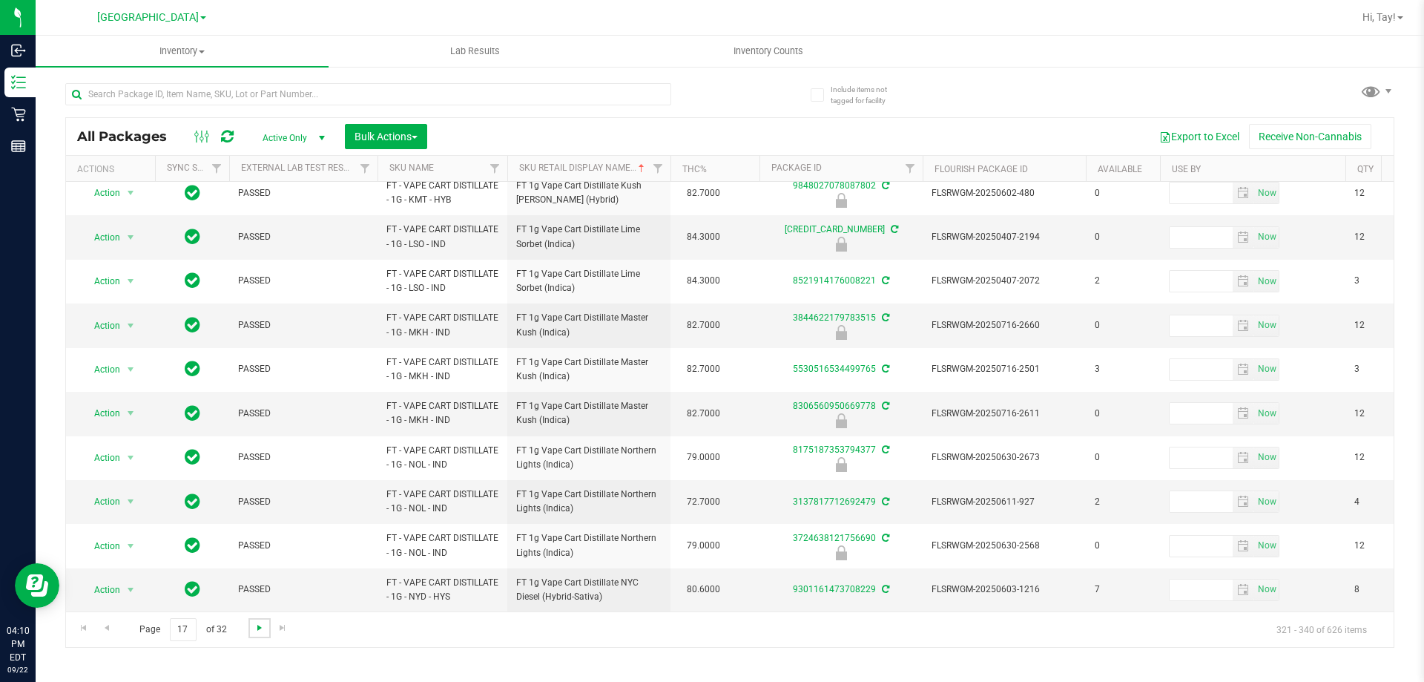
click at [257, 622] on span "Go to the next page" at bounding box center [260, 628] width 12 height 12
click at [258, 627] on span "Go to the next page" at bounding box center [260, 628] width 12 height 12
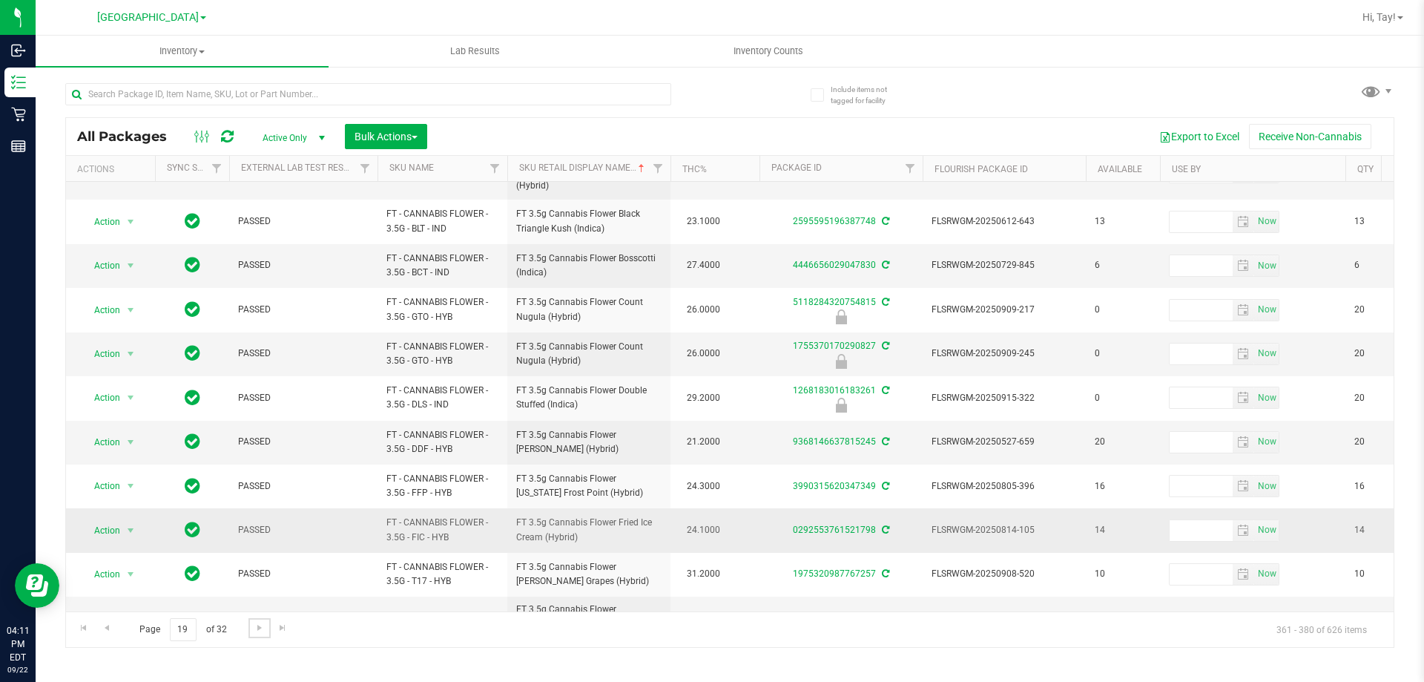
scroll to position [485, 0]
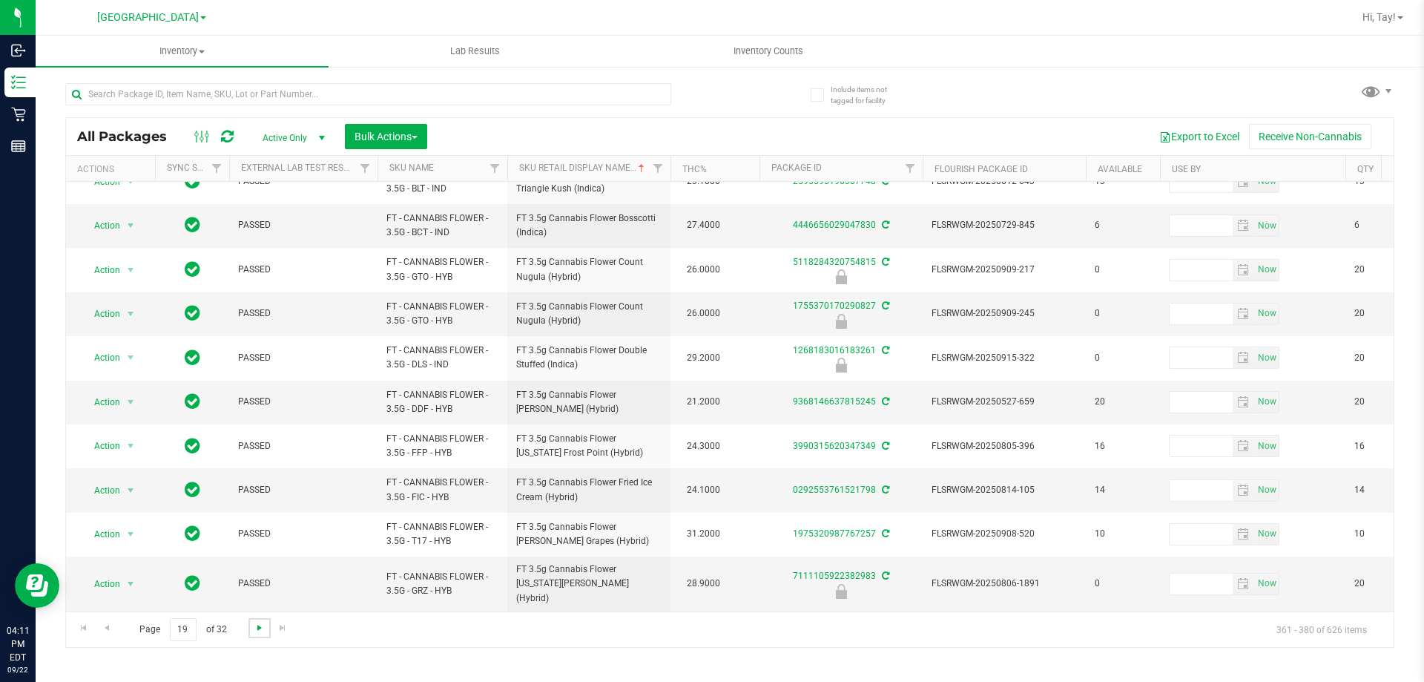
click at [257, 632] on span "Go to the next page" at bounding box center [260, 628] width 12 height 12
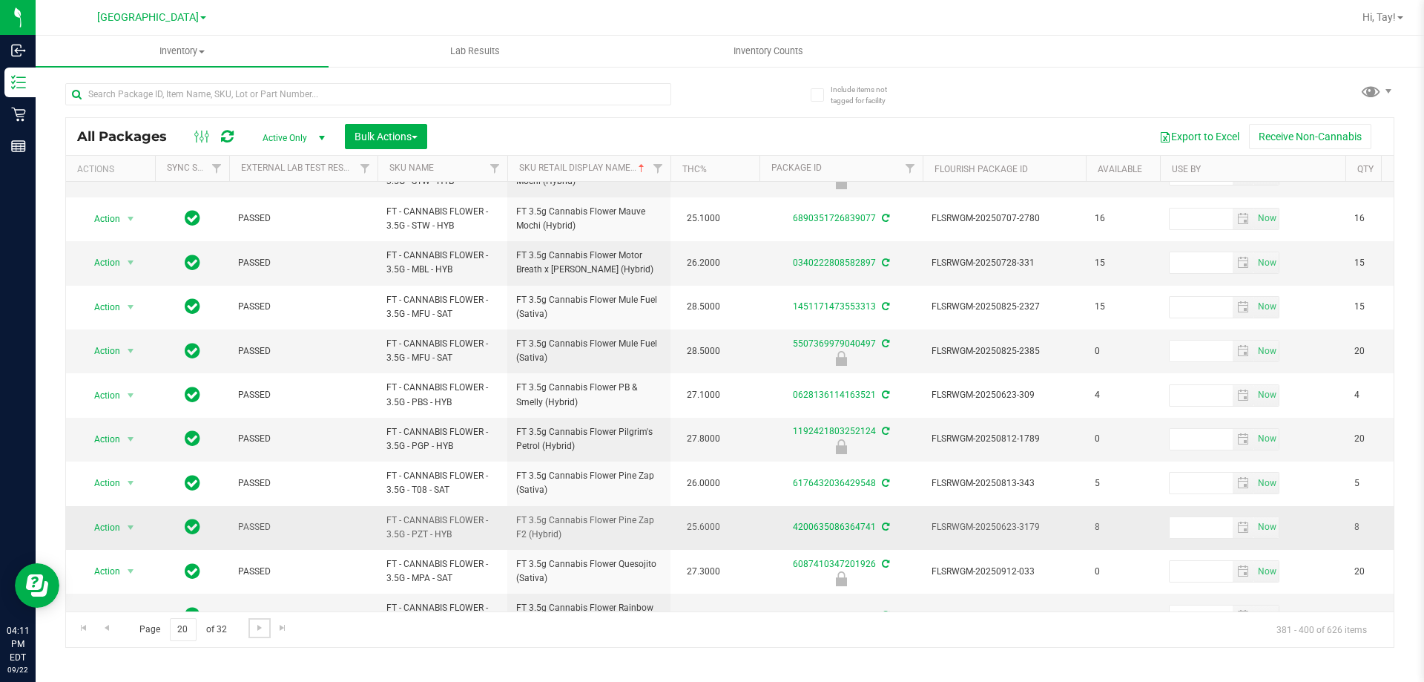
scroll to position [462, 0]
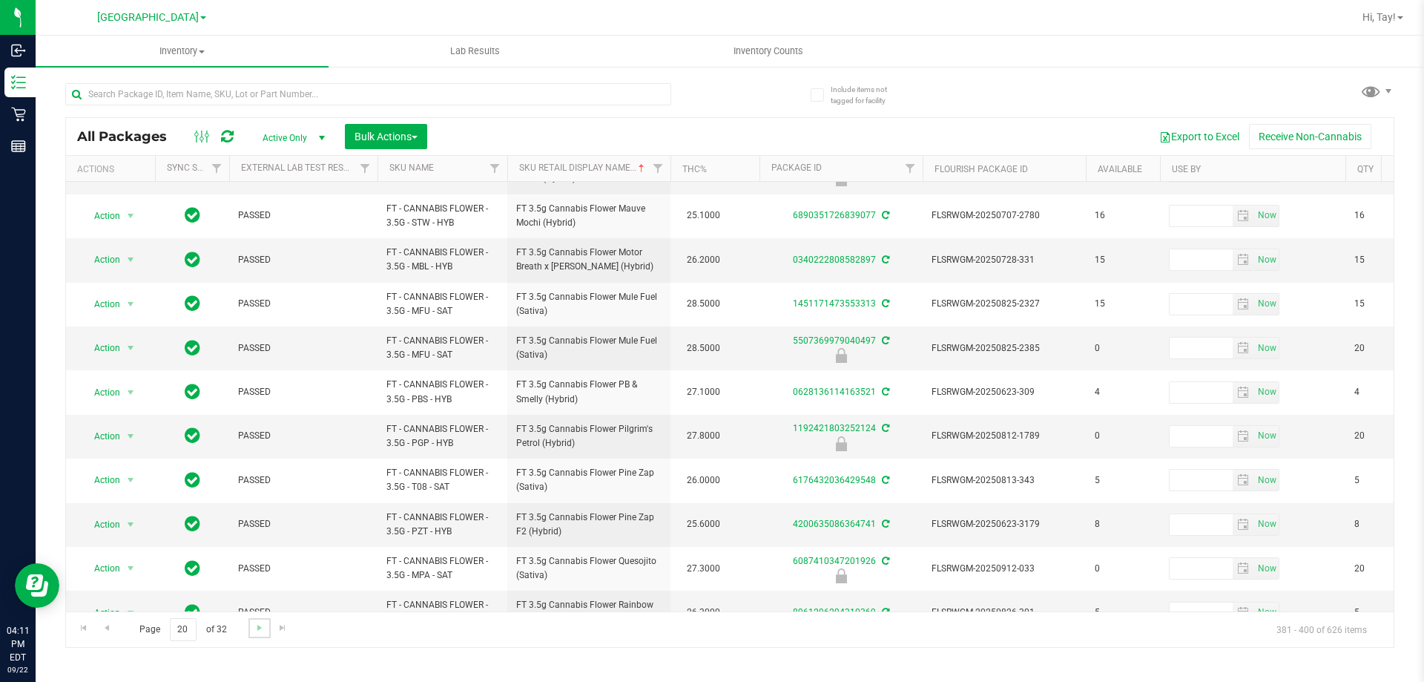
click at [256, 634] on link "Go to the next page" at bounding box center [259, 628] width 22 height 20
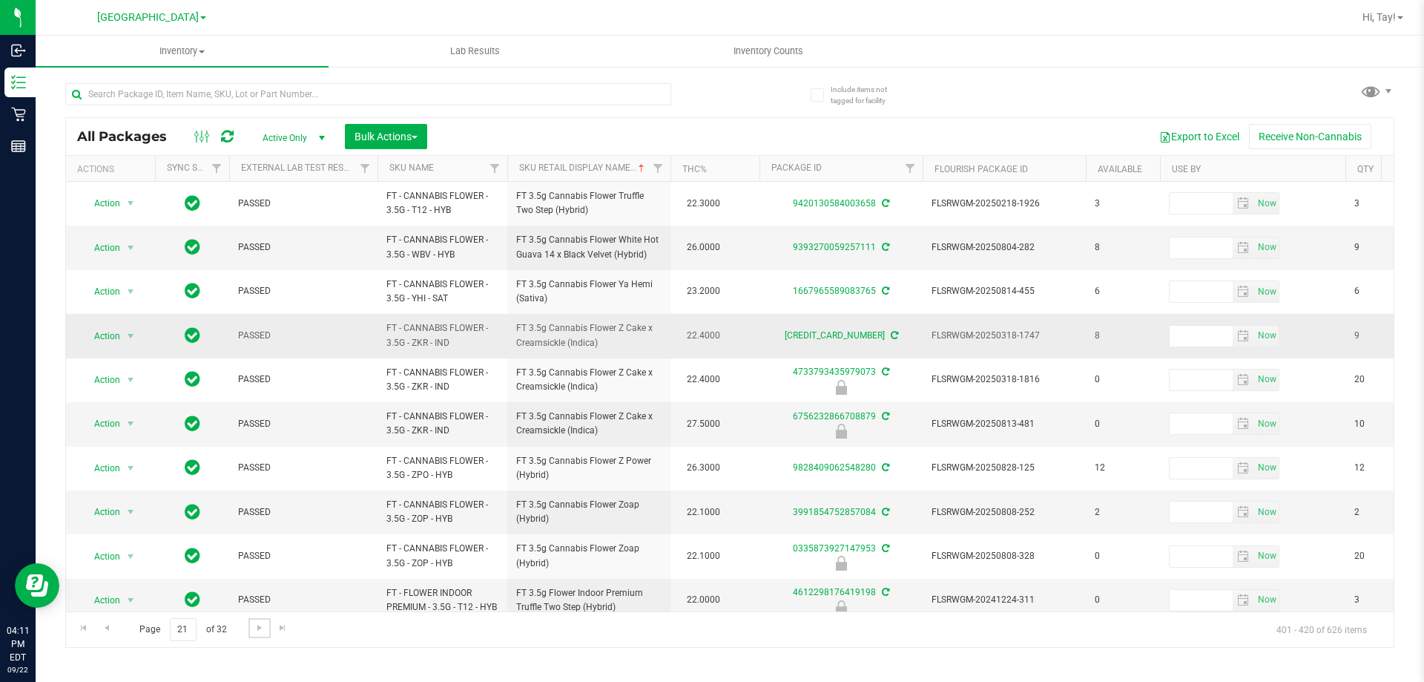
scroll to position [462, 0]
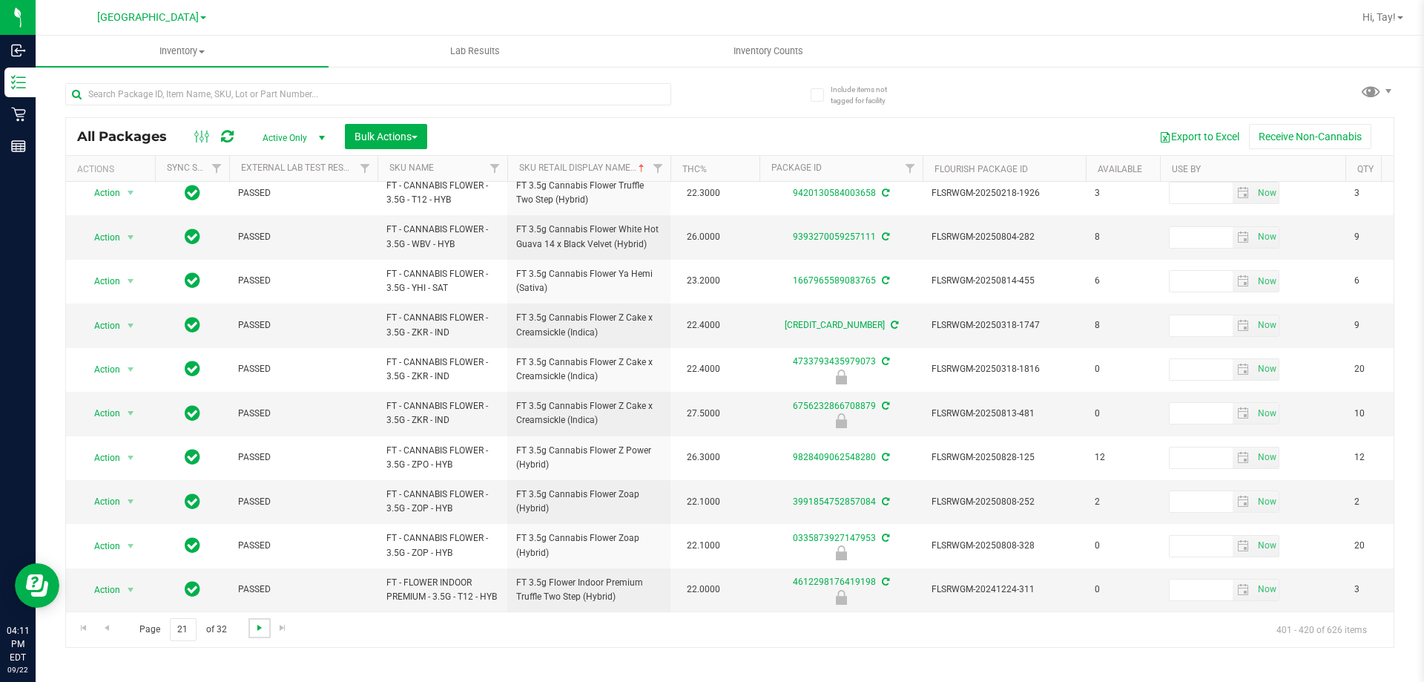
click at [257, 631] on span "Go to the next page" at bounding box center [260, 628] width 12 height 12
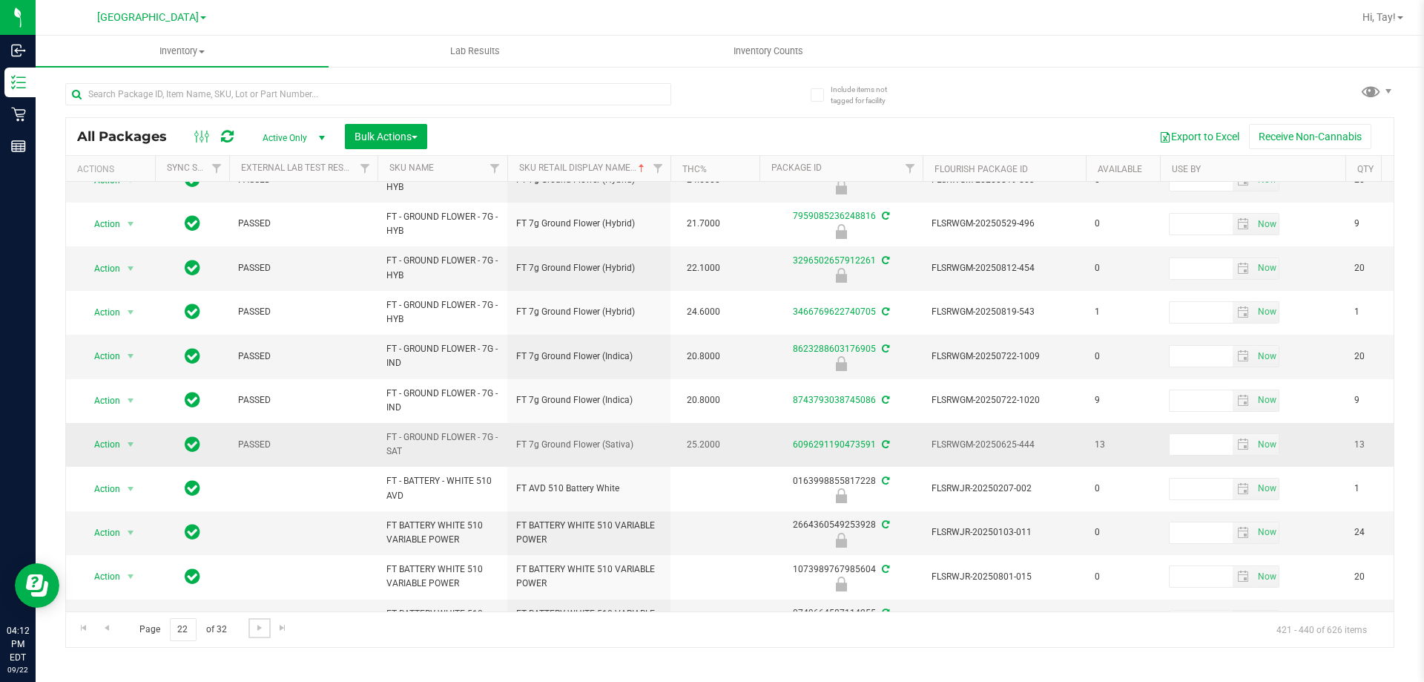
scroll to position [485, 0]
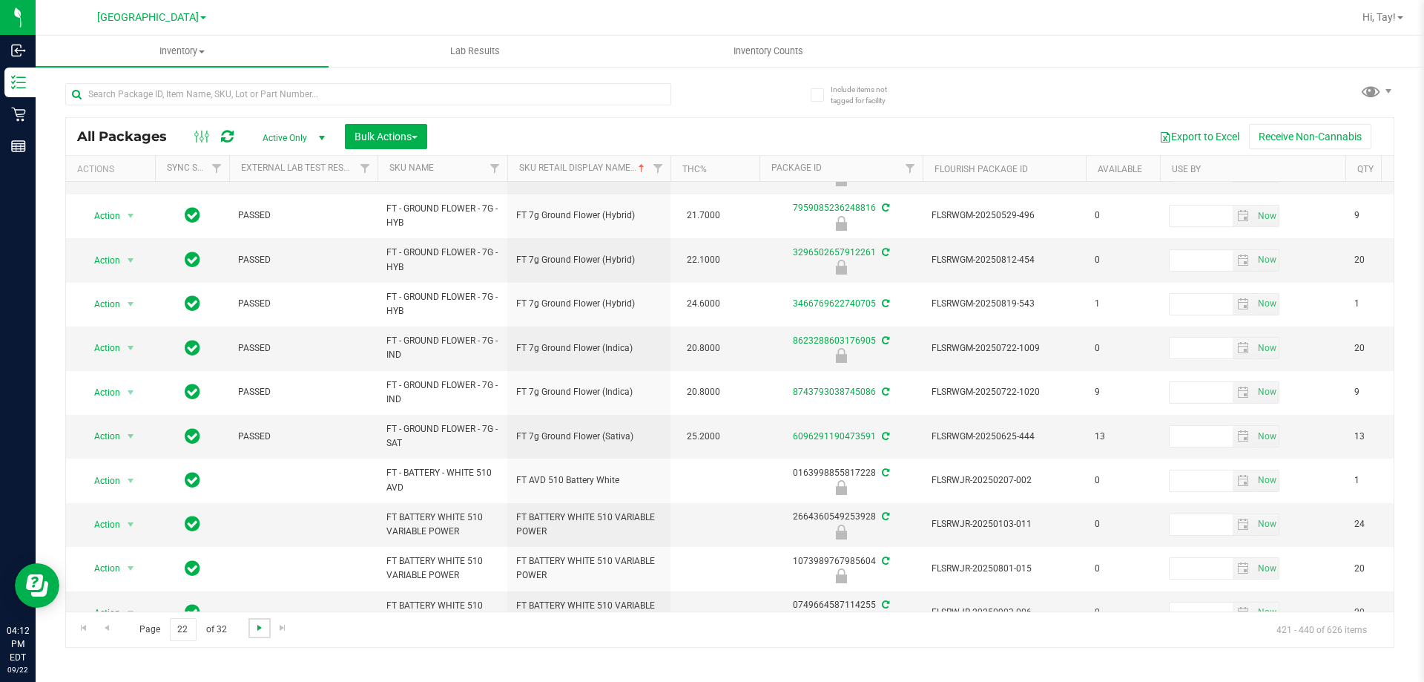
click at [263, 630] on span "Go to the next page" at bounding box center [260, 628] width 12 height 12
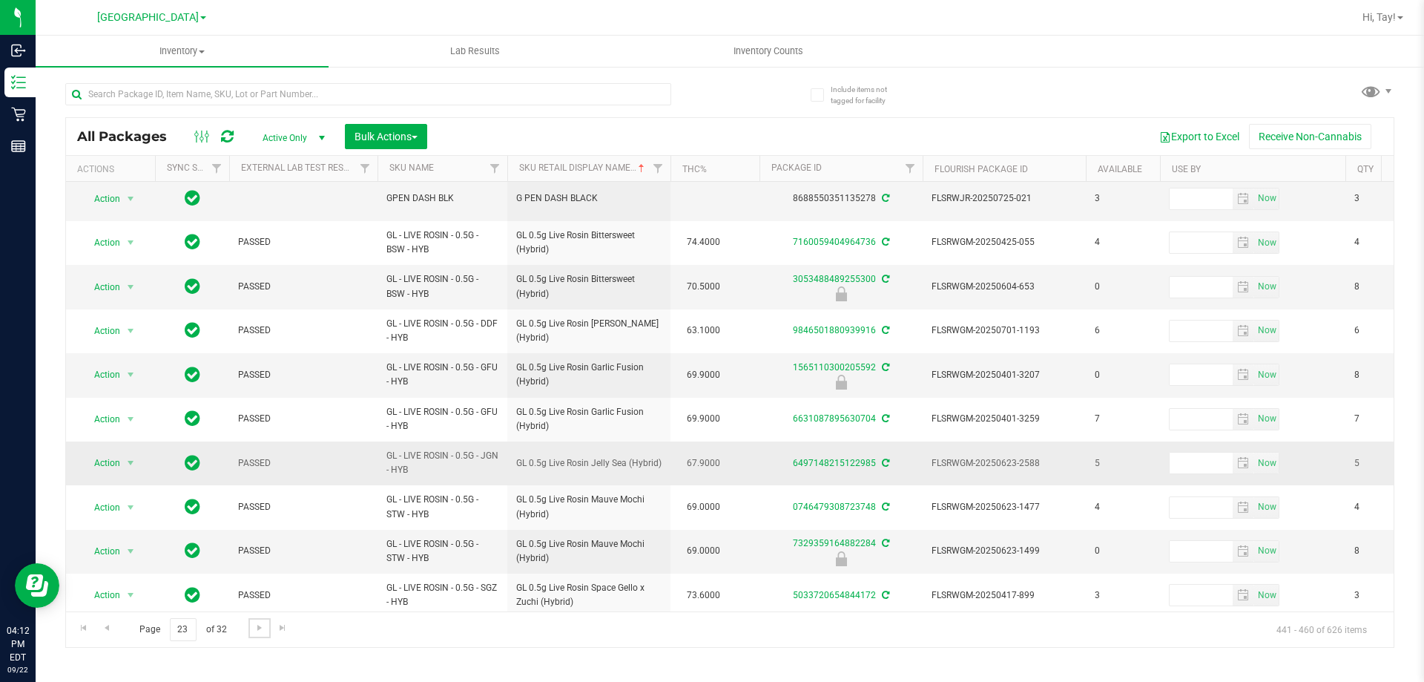
scroll to position [476, 0]
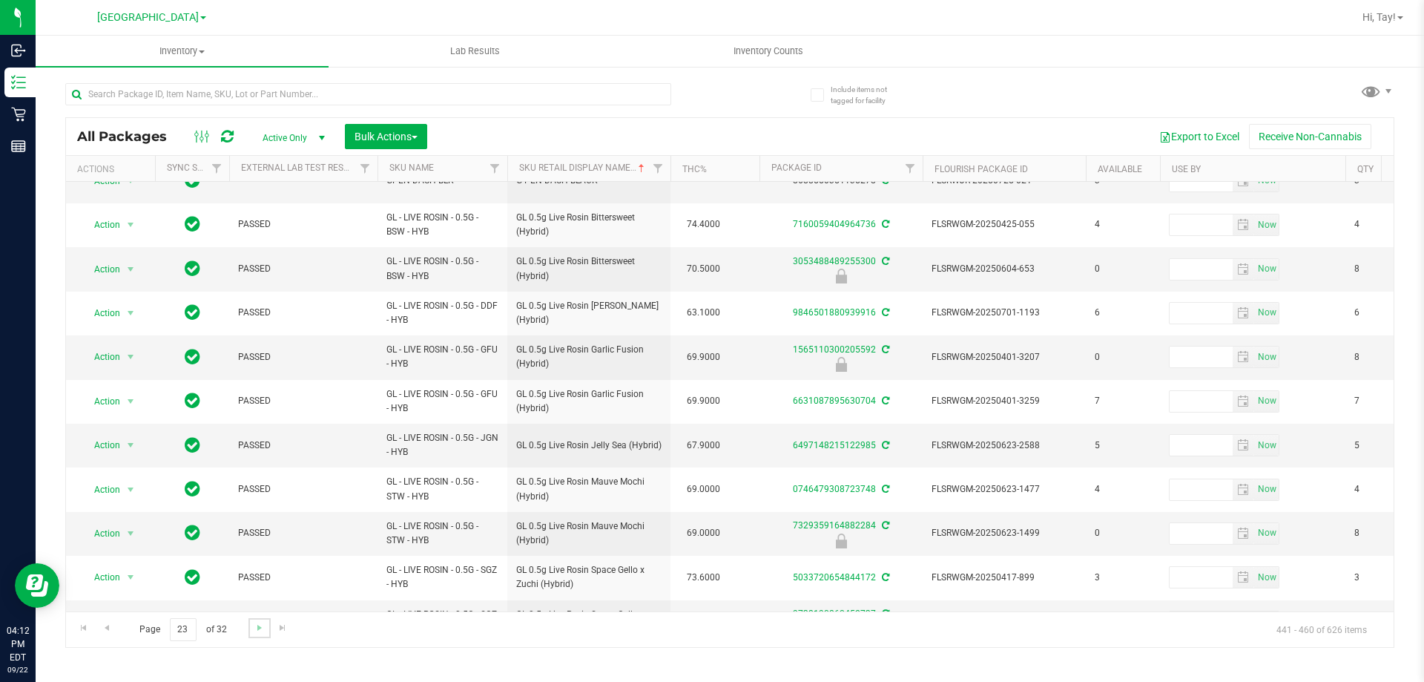
click at [251, 630] on link "Go to the next page" at bounding box center [259, 628] width 22 height 20
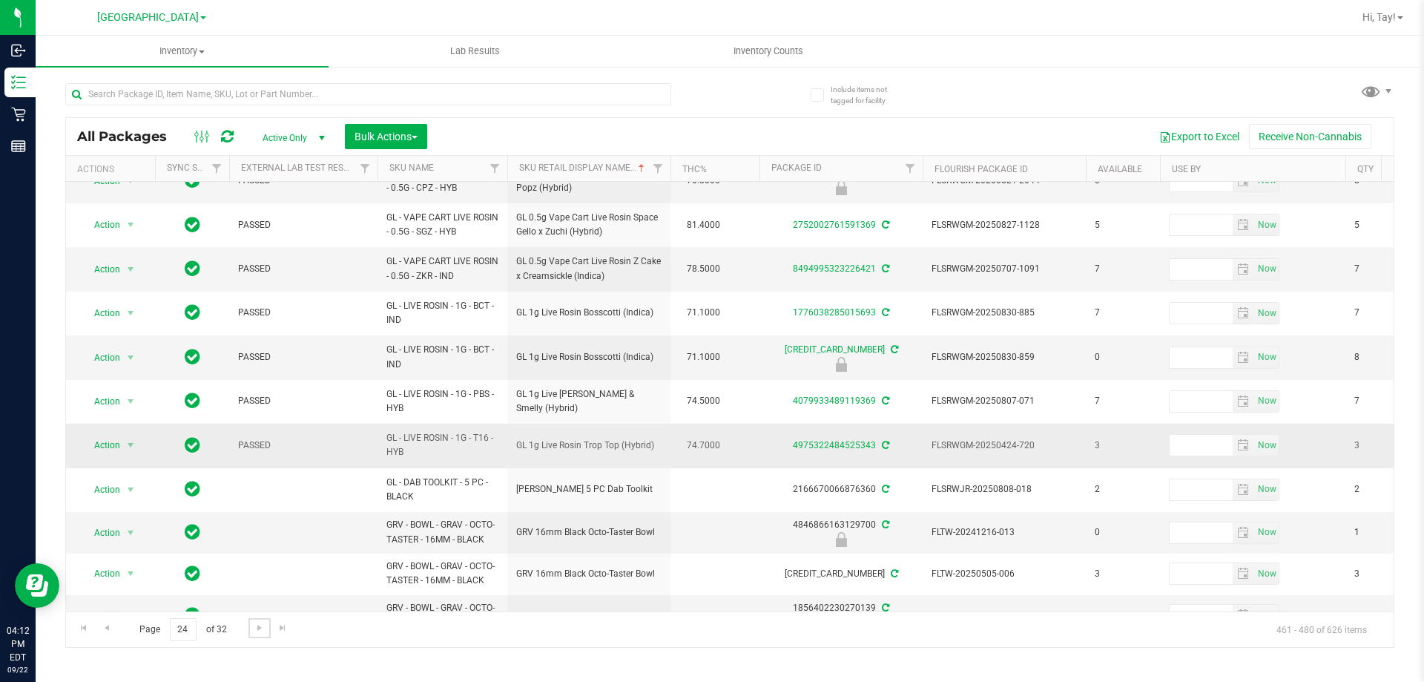
scroll to position [455, 0]
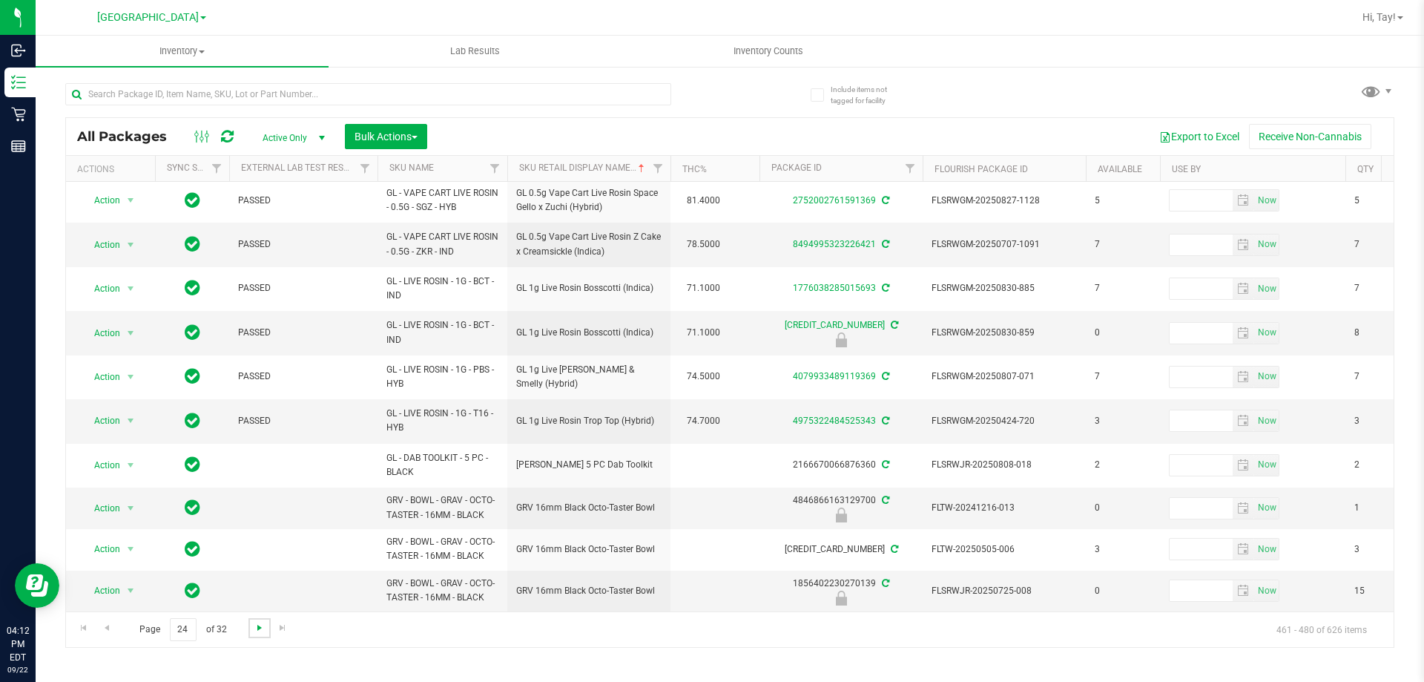
click at [254, 630] on span "Go to the next page" at bounding box center [260, 628] width 12 height 12
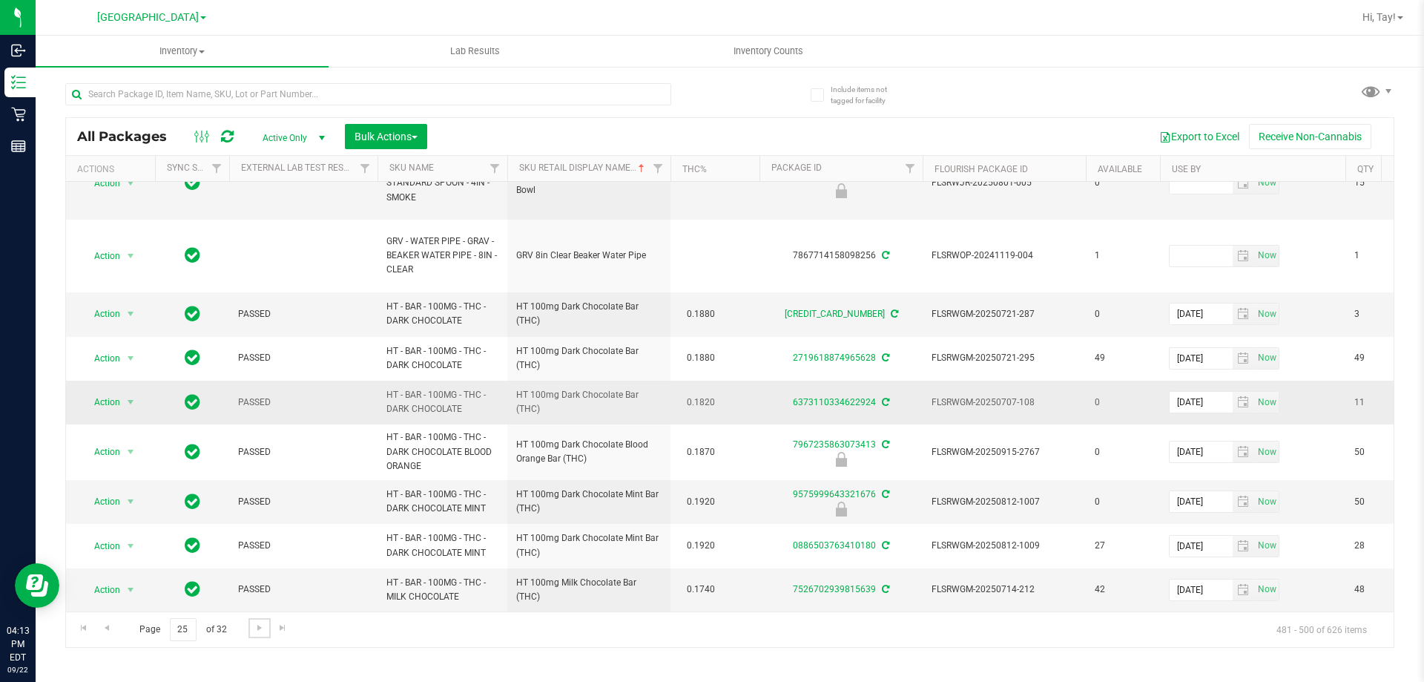
scroll to position [753, 0]
click at [262, 624] on span "Go to the next page" at bounding box center [260, 628] width 12 height 12
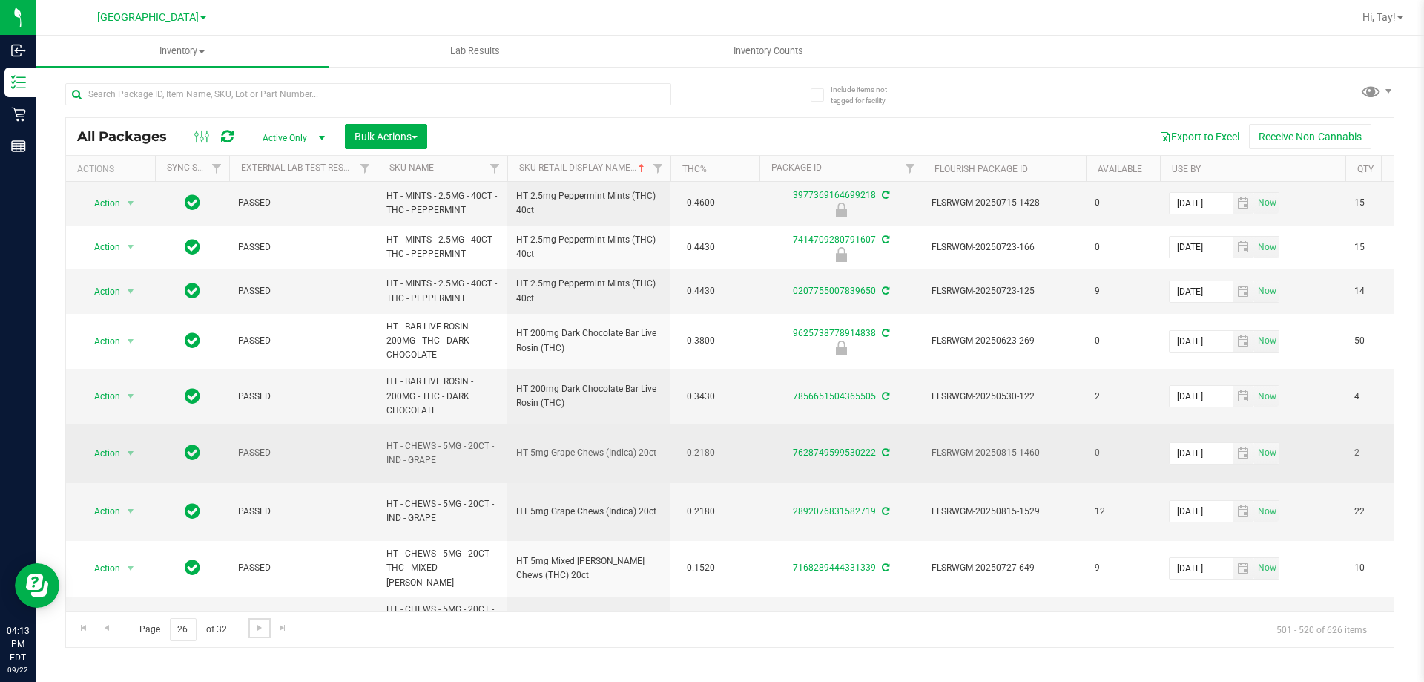
scroll to position [579, 0]
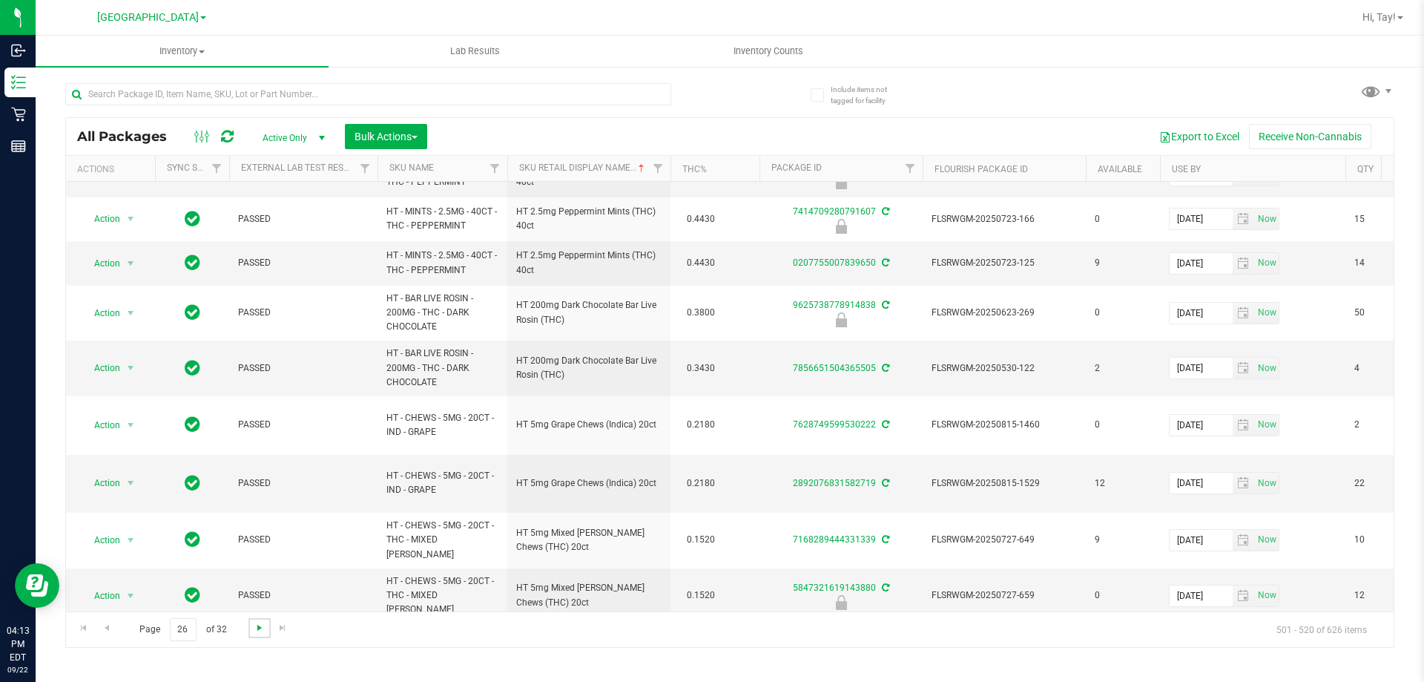
click at [256, 631] on span "Go to the next page" at bounding box center [260, 628] width 12 height 12
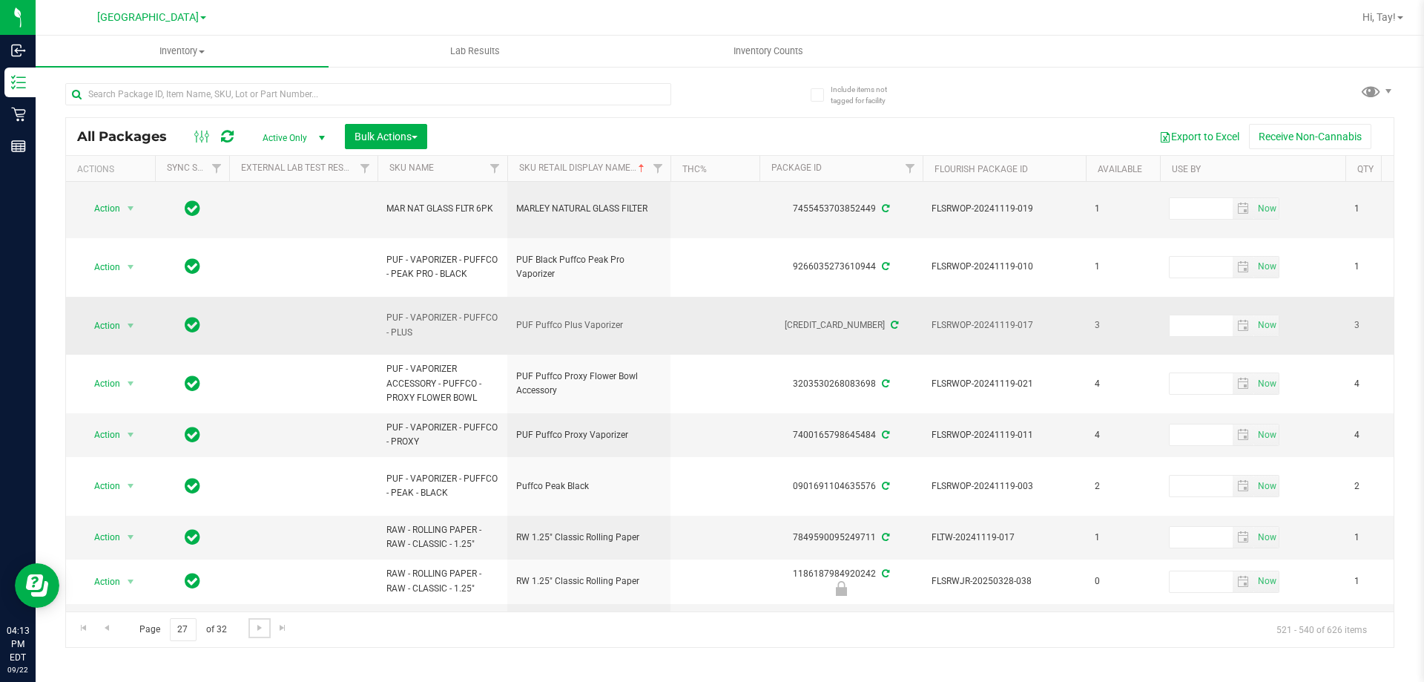
scroll to position [558, 0]
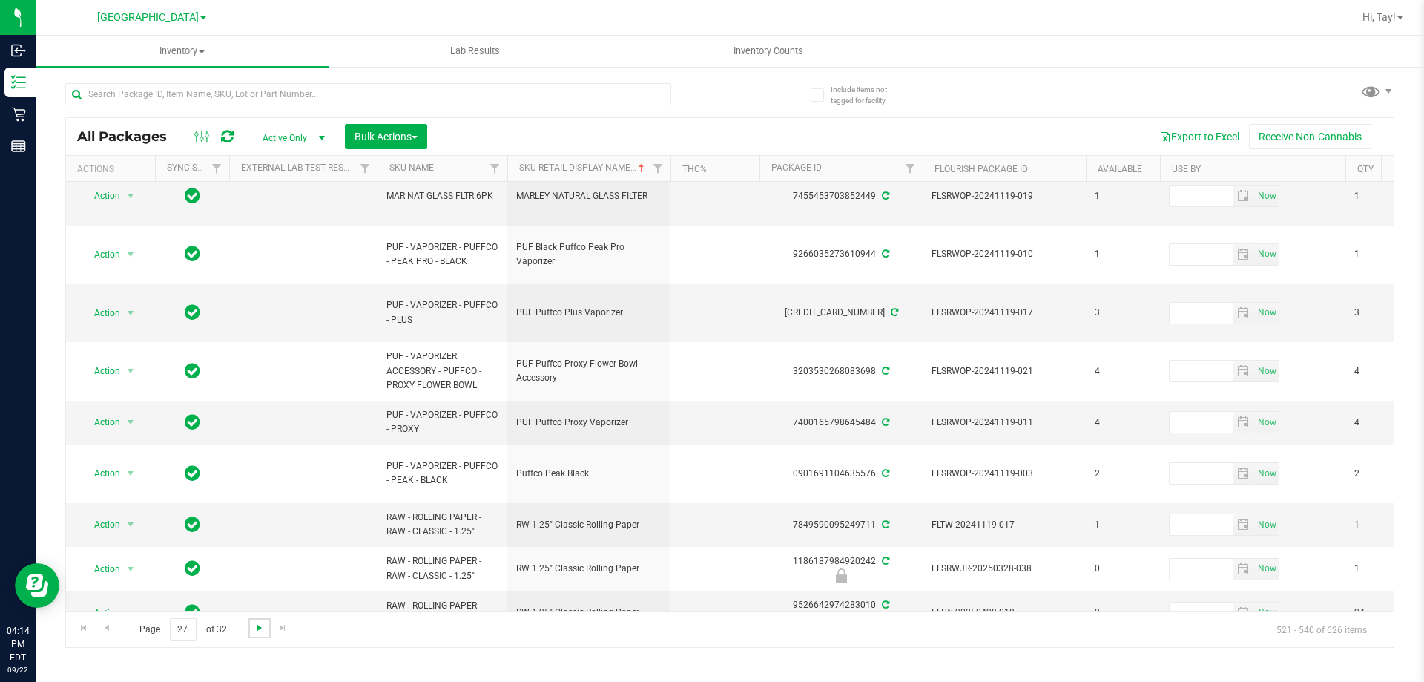
click at [254, 630] on span "Go to the next page" at bounding box center [260, 628] width 12 height 12
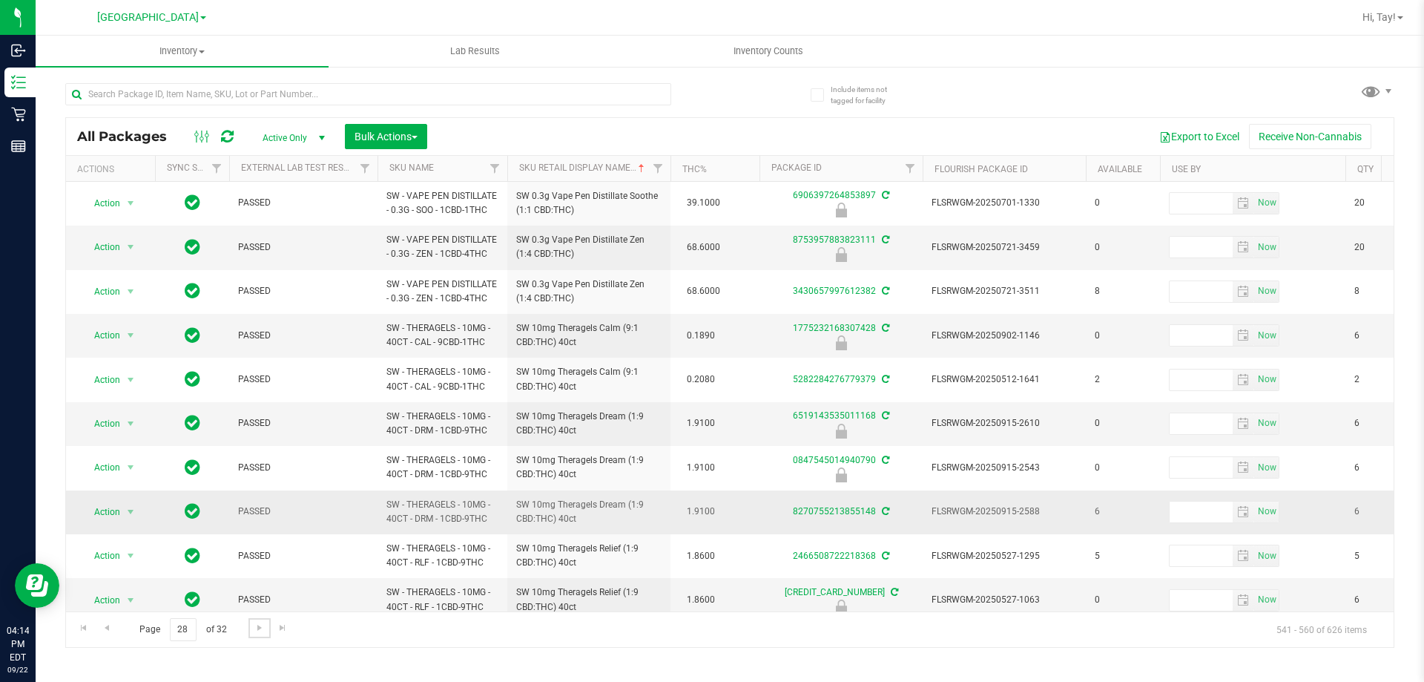
scroll to position [505, 0]
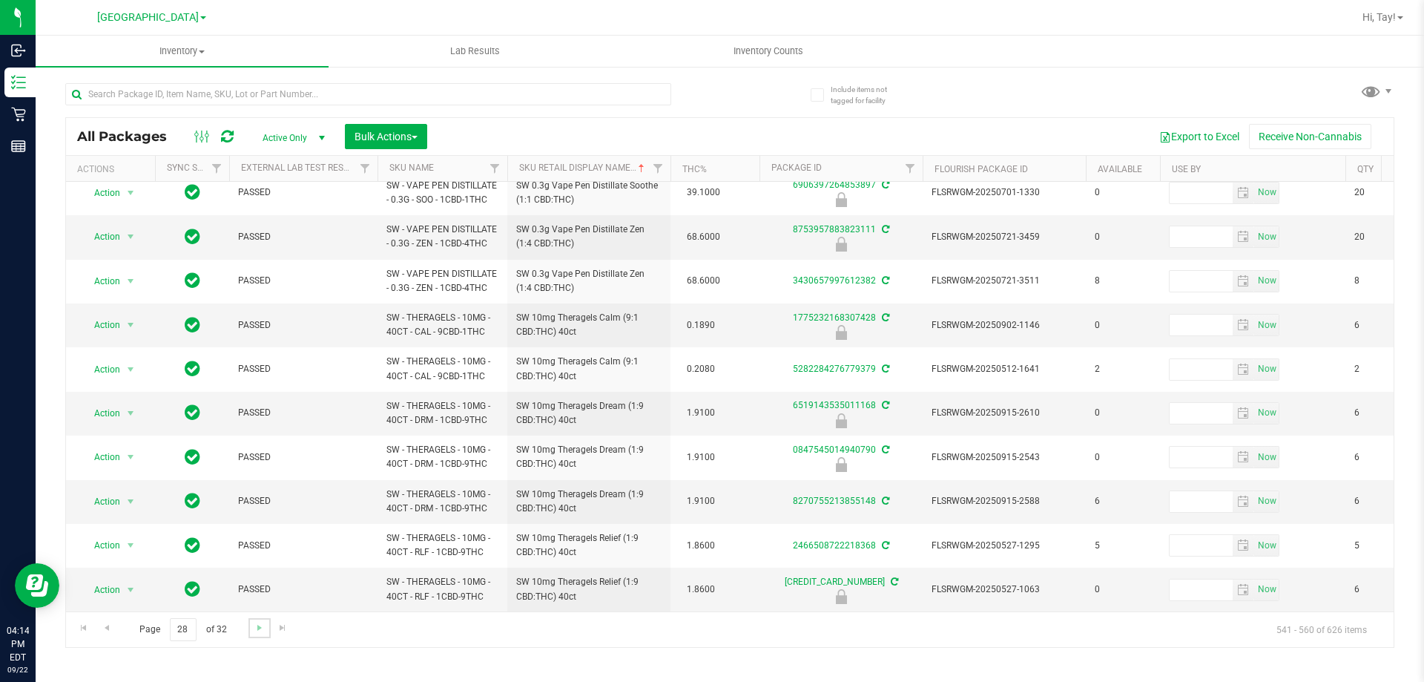
click at [260, 636] on link "Go to the next page" at bounding box center [259, 628] width 22 height 20
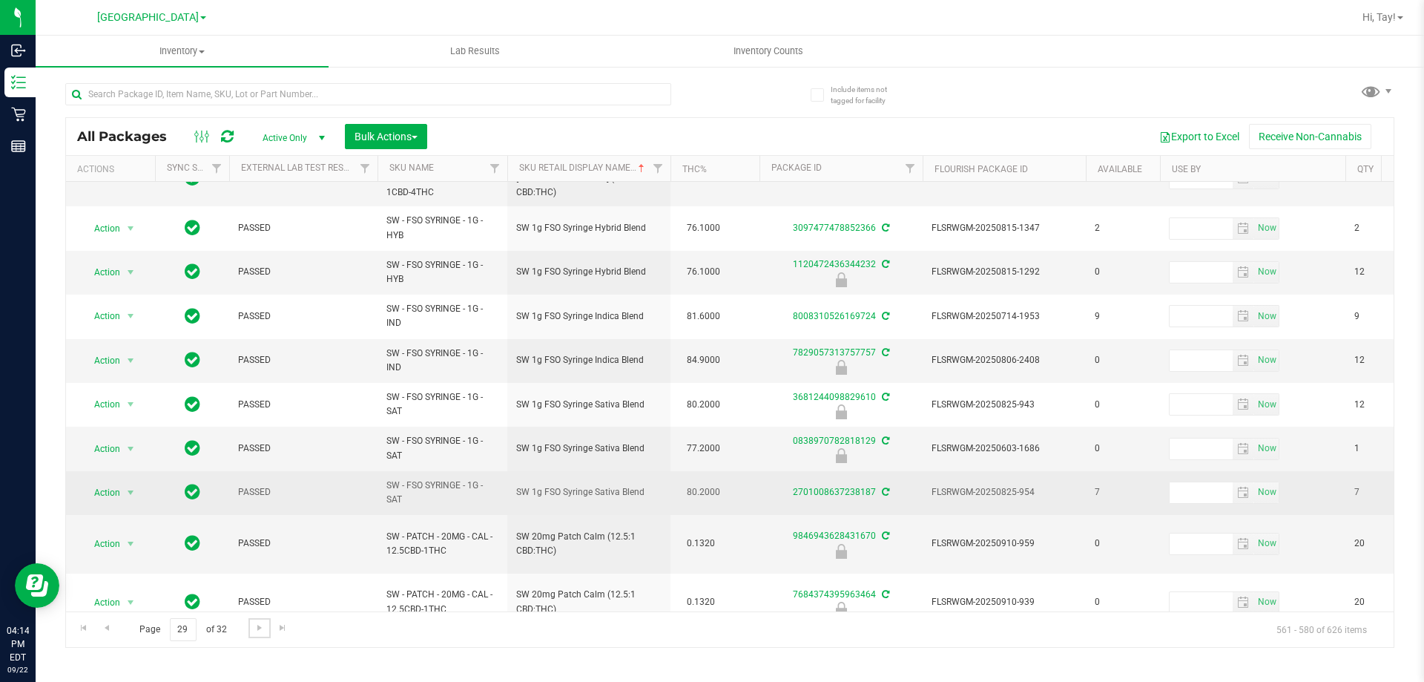
scroll to position [518, 0]
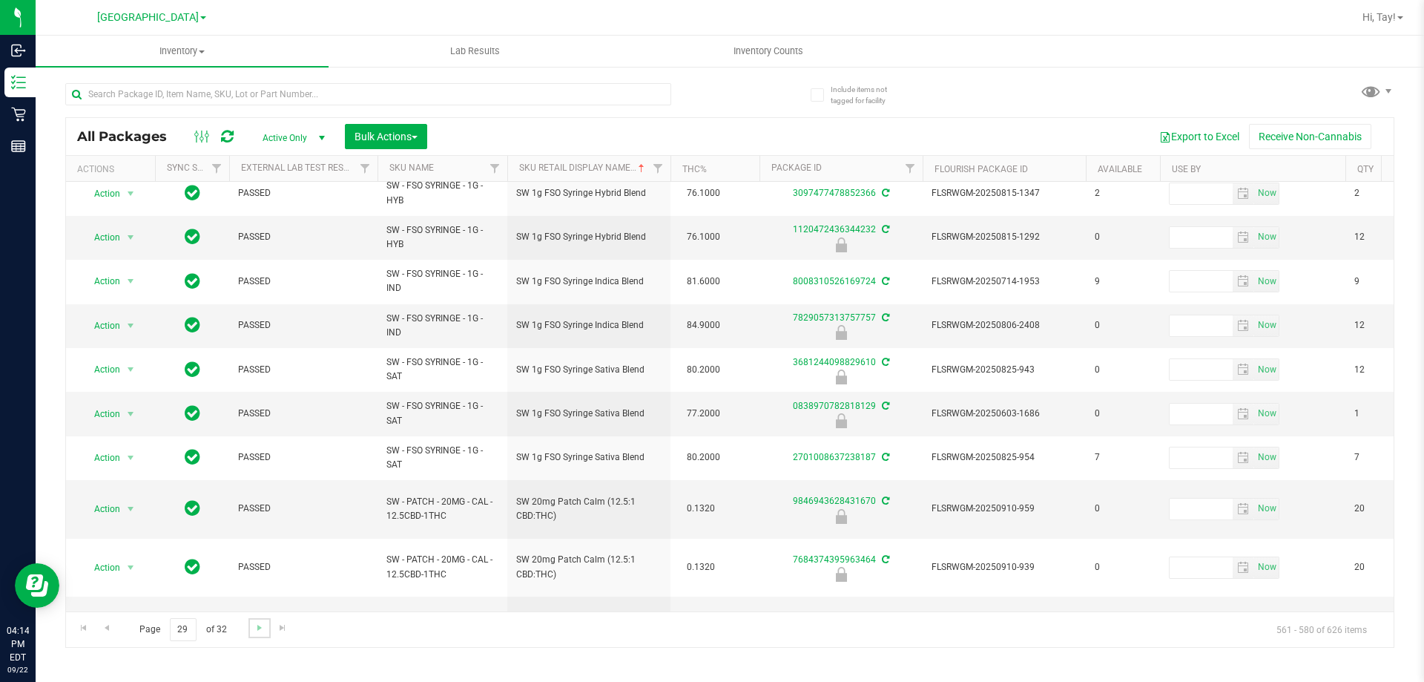
click at [259, 635] on link "Go to the next page" at bounding box center [259, 628] width 22 height 20
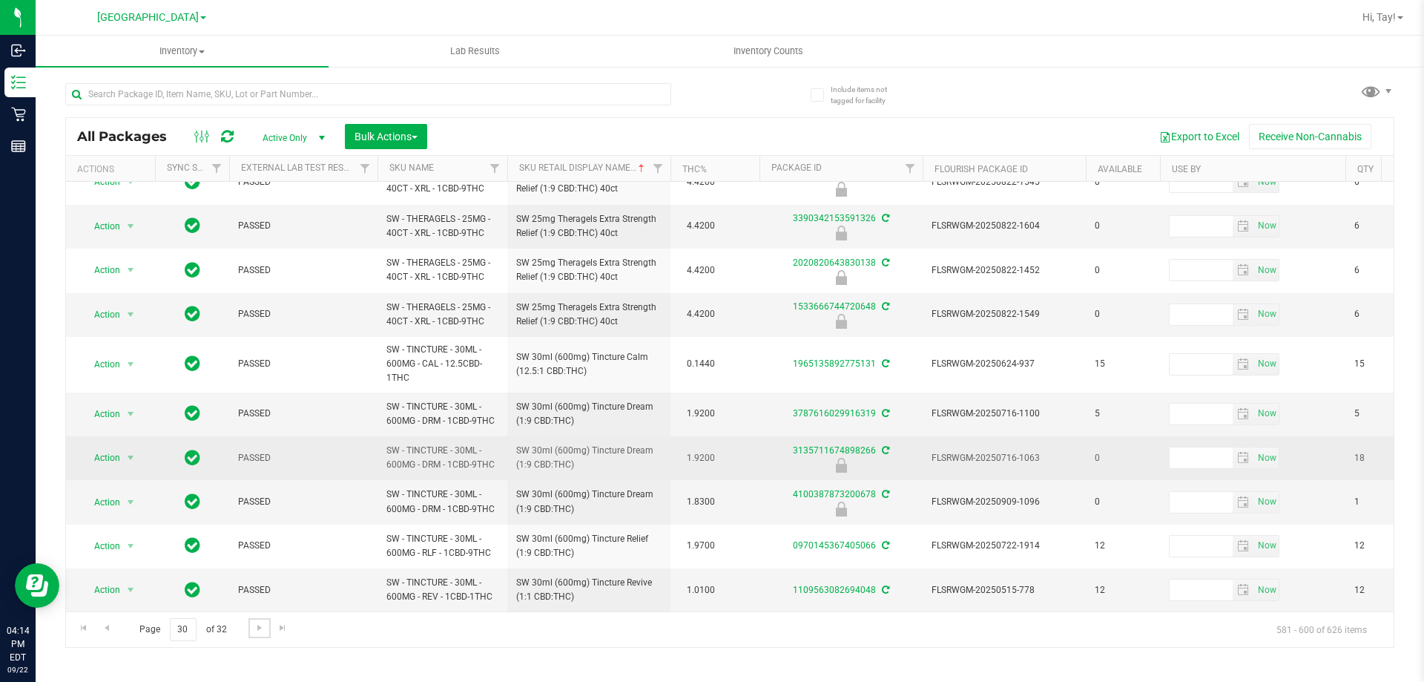
scroll to position [473, 0]
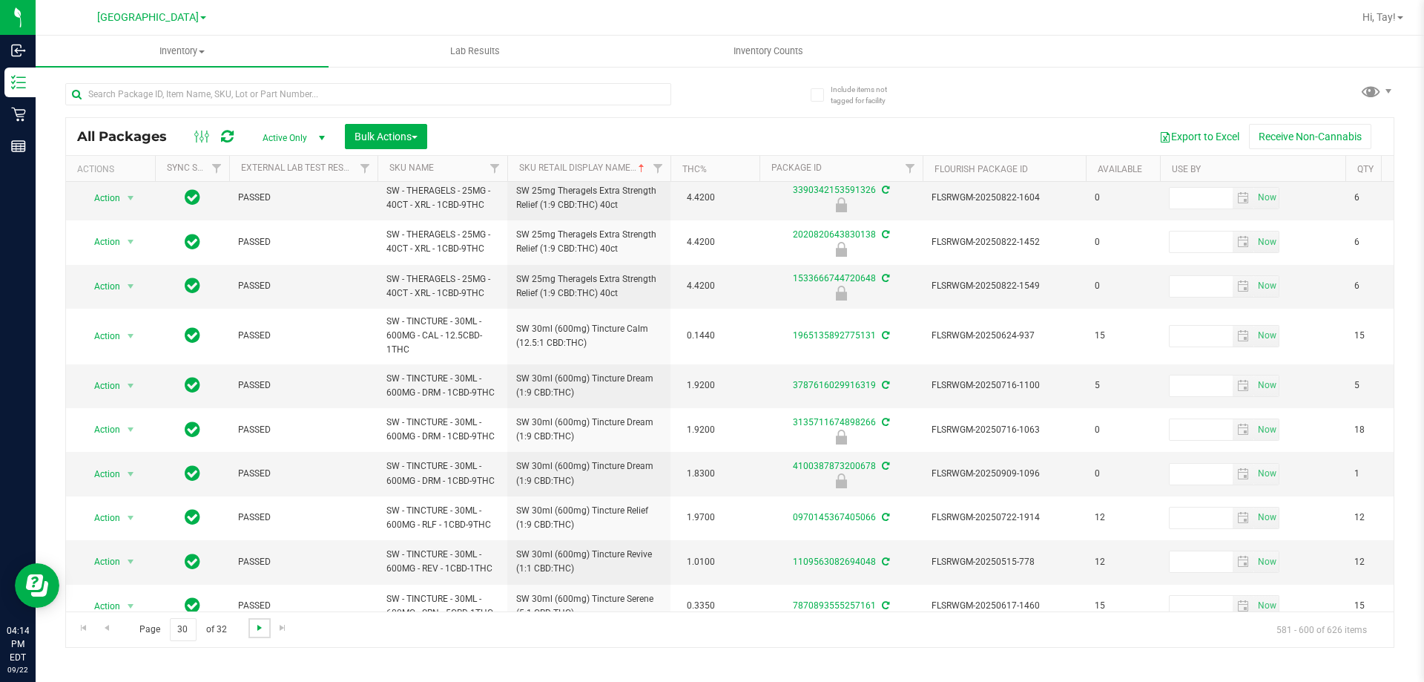
click at [257, 628] on span "Go to the next page" at bounding box center [260, 628] width 12 height 12
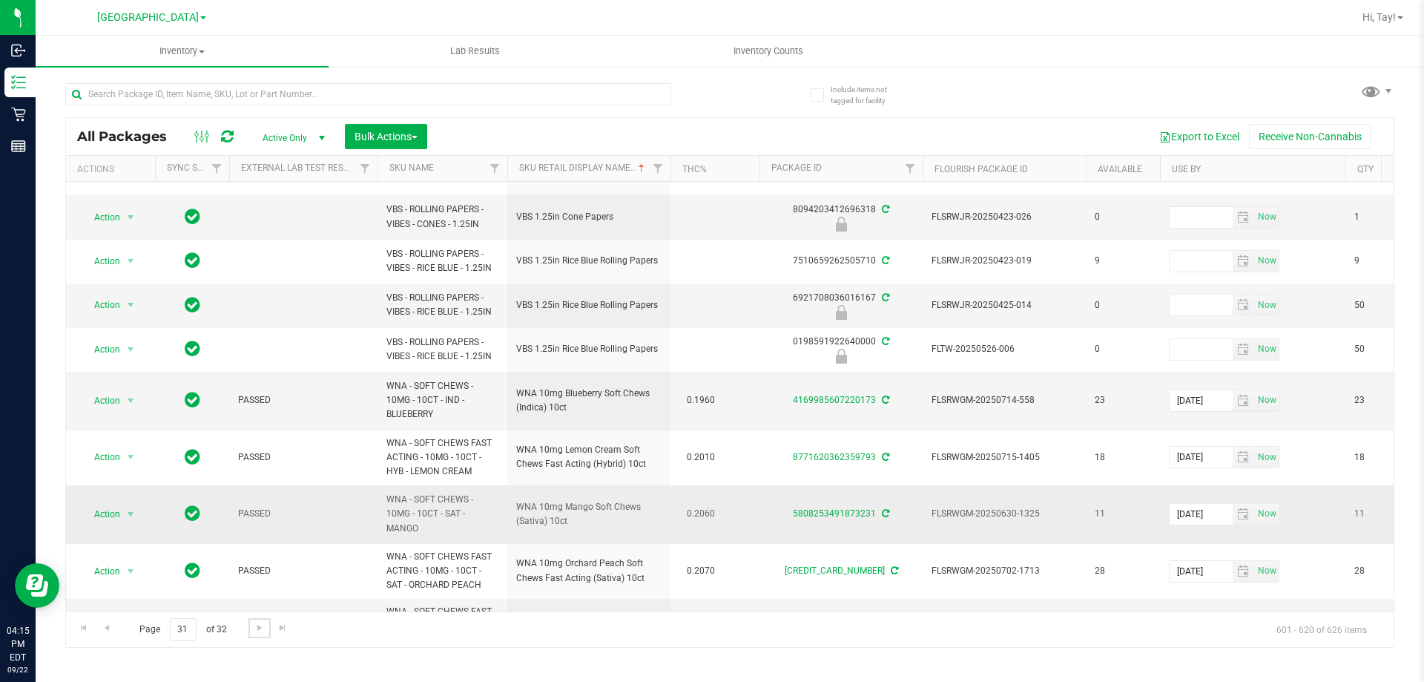
scroll to position [616, 0]
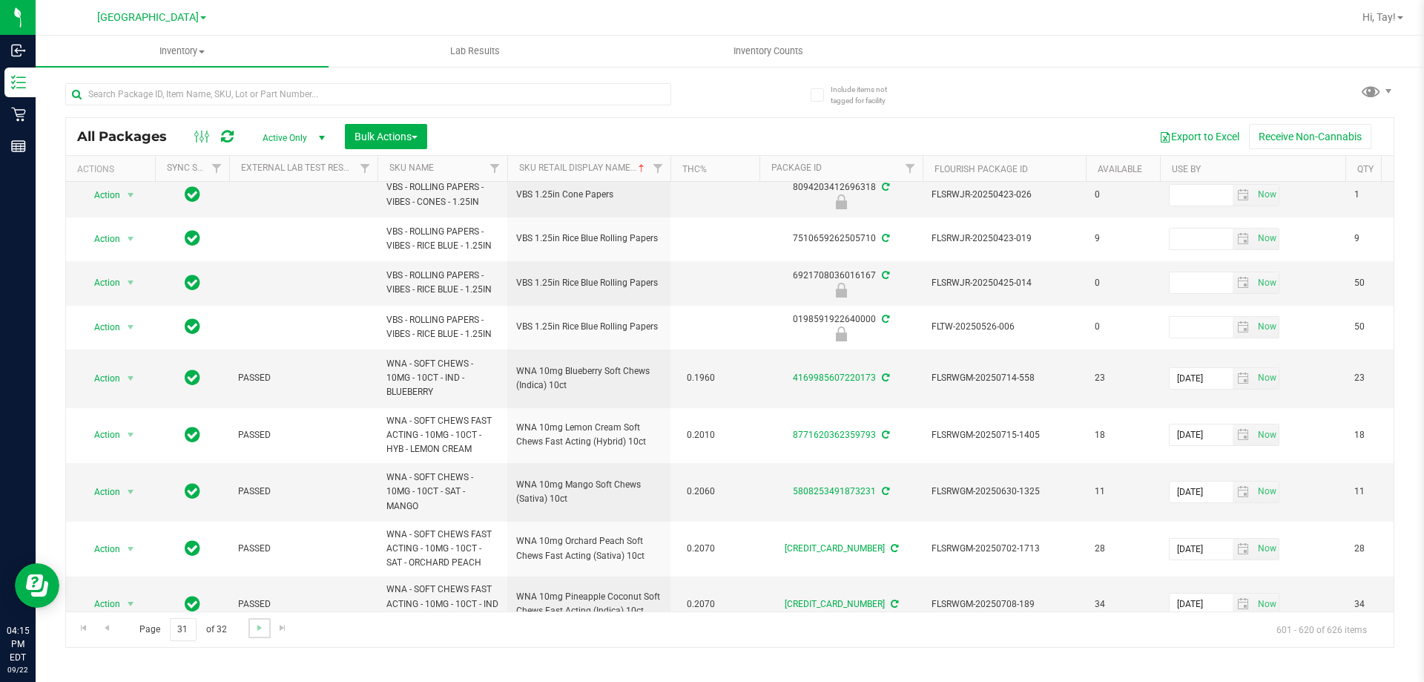
click at [254, 633] on link "Go to the next page" at bounding box center [259, 628] width 22 height 20
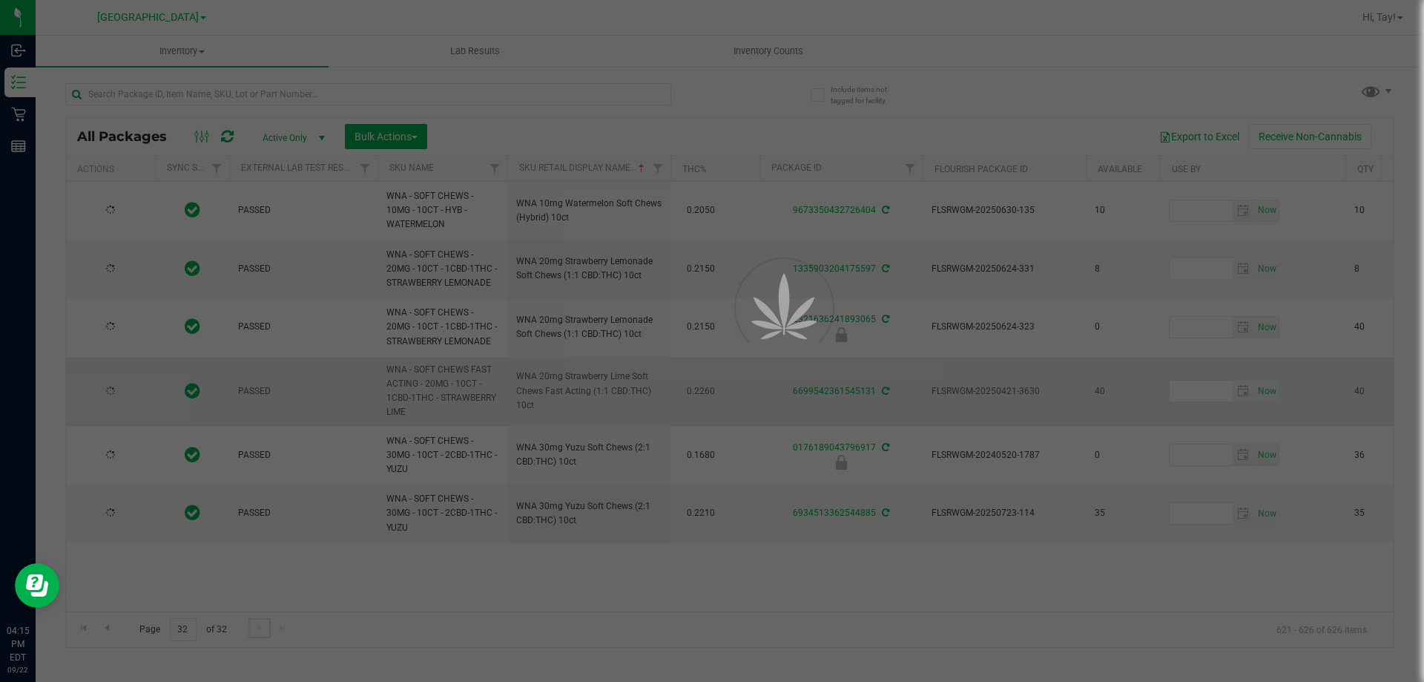
type input "[DATE]"
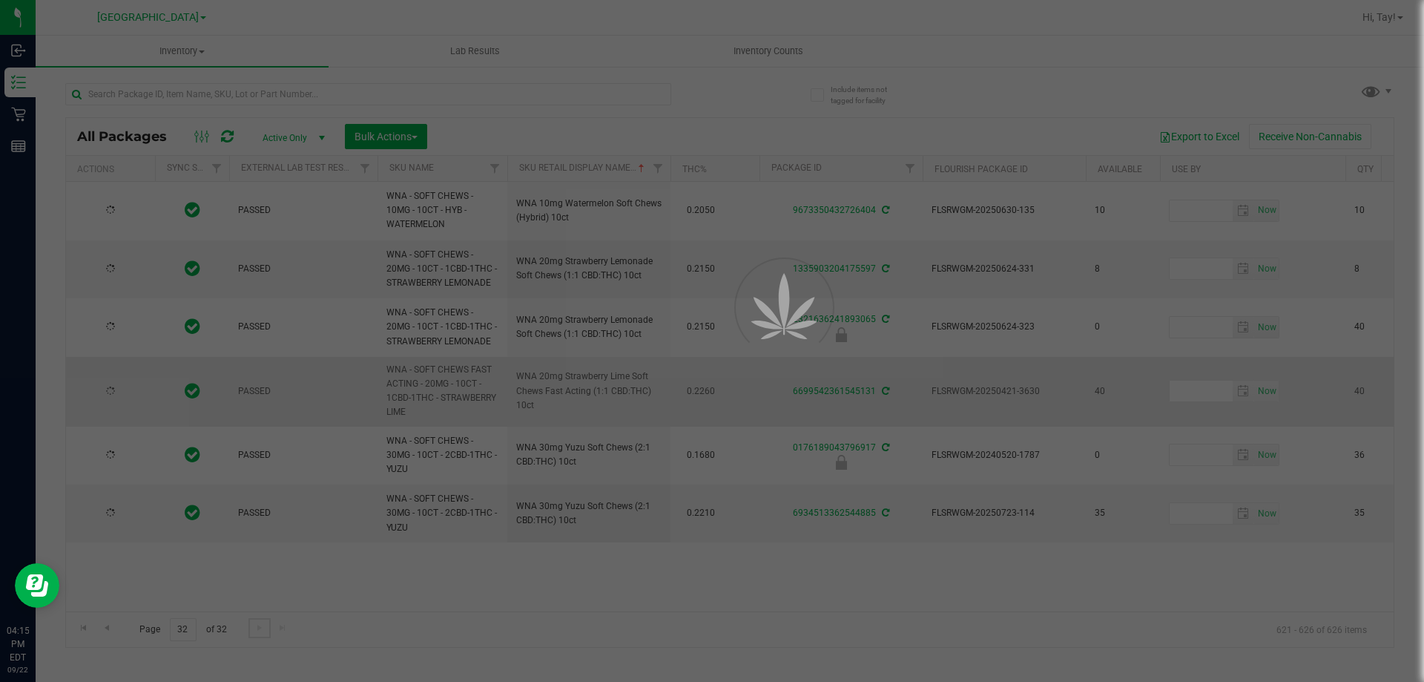
type input "[DATE]"
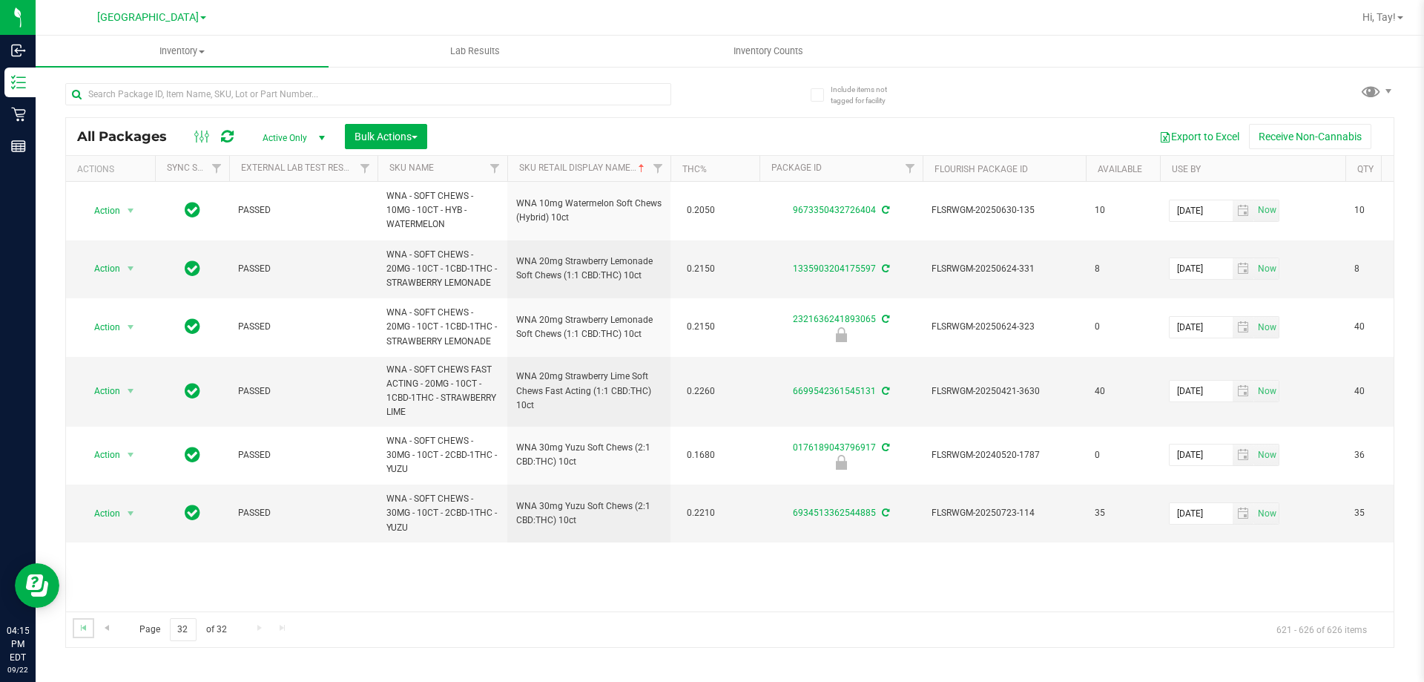
click at [76, 630] on link "Go to the first page" at bounding box center [84, 628] width 22 height 20
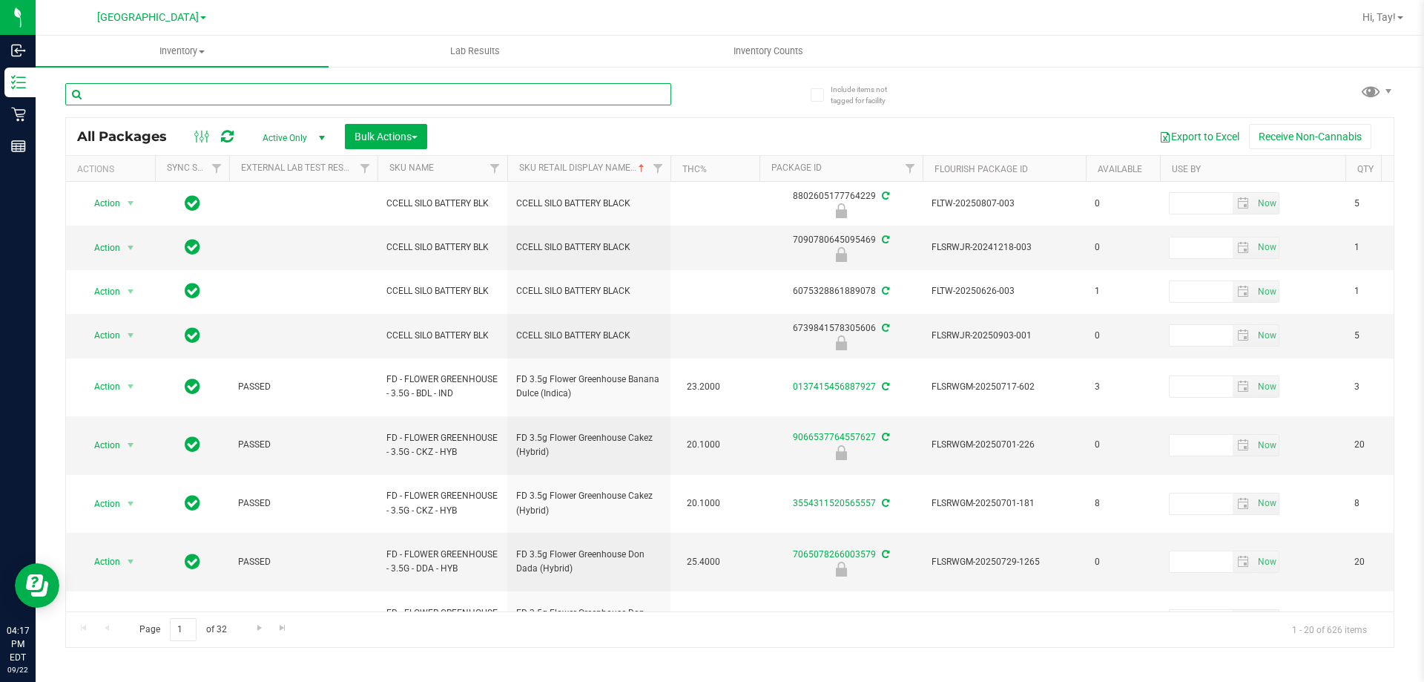
click at [490, 90] on input "text" at bounding box center [368, 94] width 606 height 22
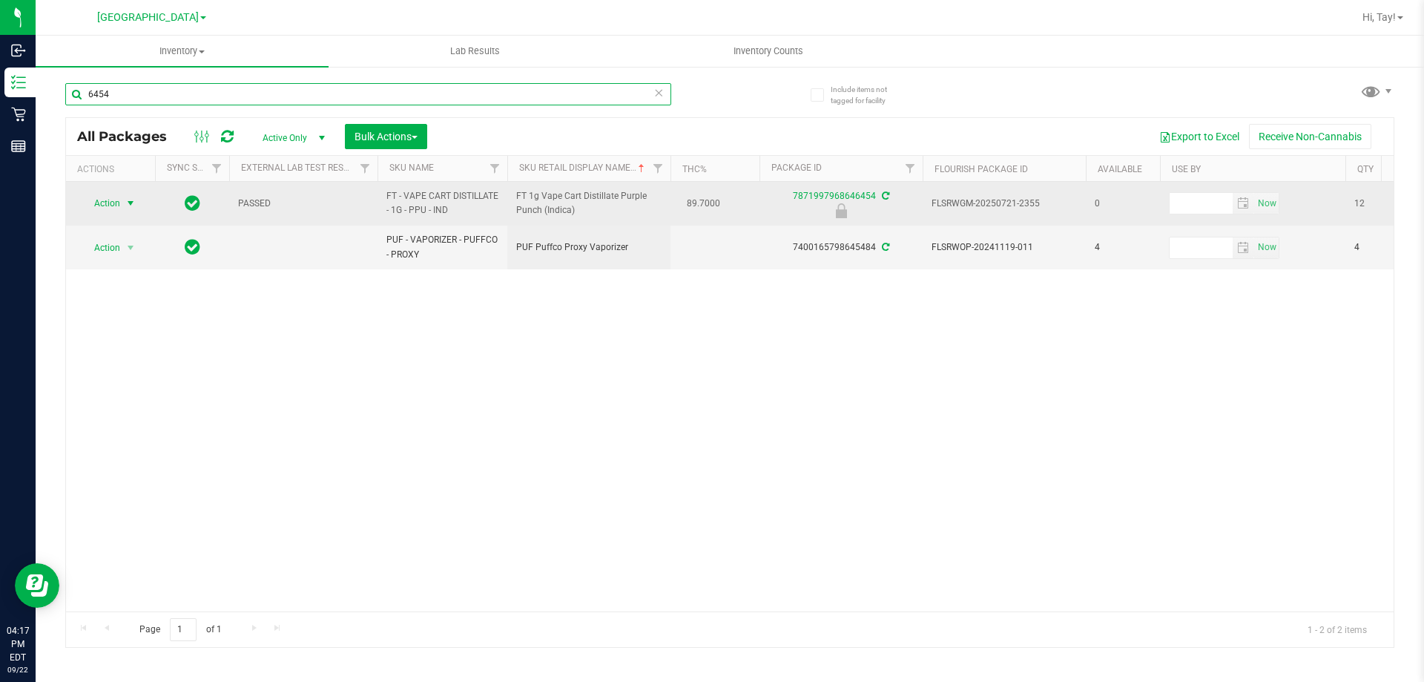
type input "6454"
click at [102, 202] on span "Action" at bounding box center [101, 203] width 40 height 21
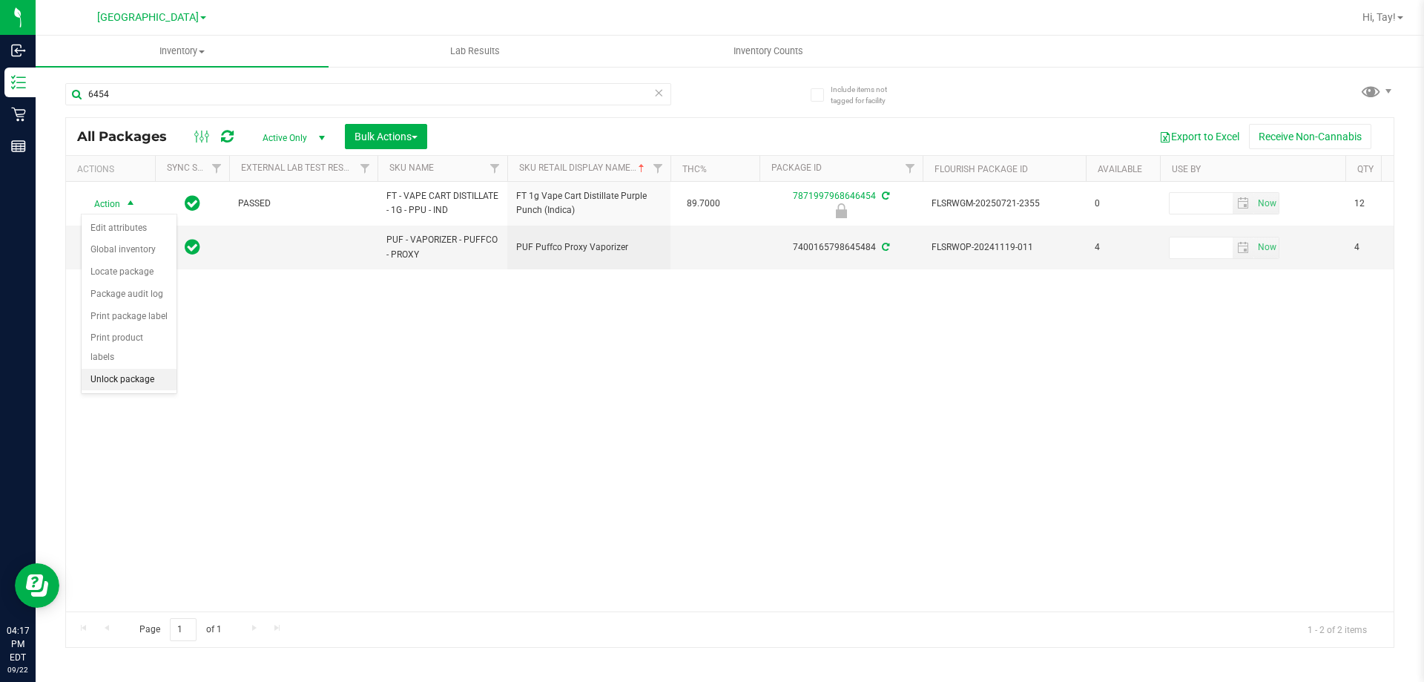
click at [122, 369] on li "Unlock package" at bounding box center [129, 380] width 95 height 22
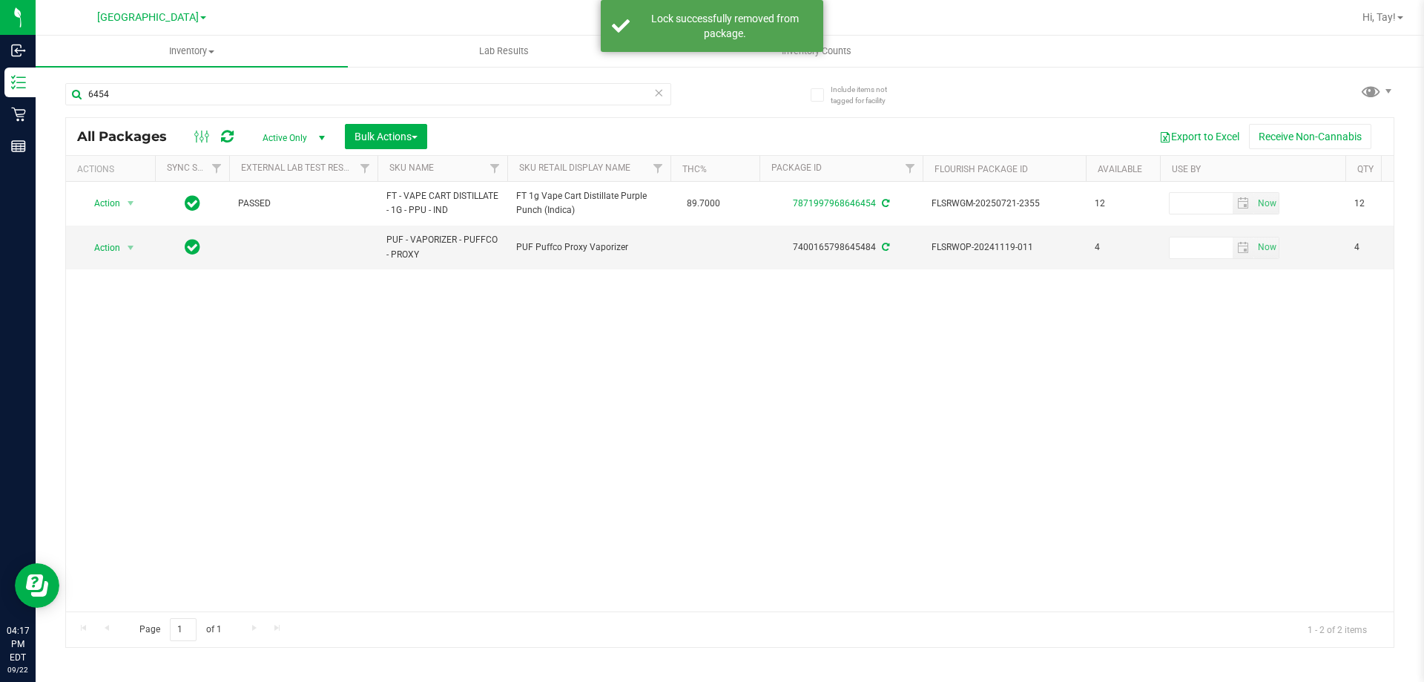
click at [170, 111] on div "6454" at bounding box center [368, 100] width 606 height 34
click at [179, 97] on input "6454" at bounding box center [368, 94] width 606 height 22
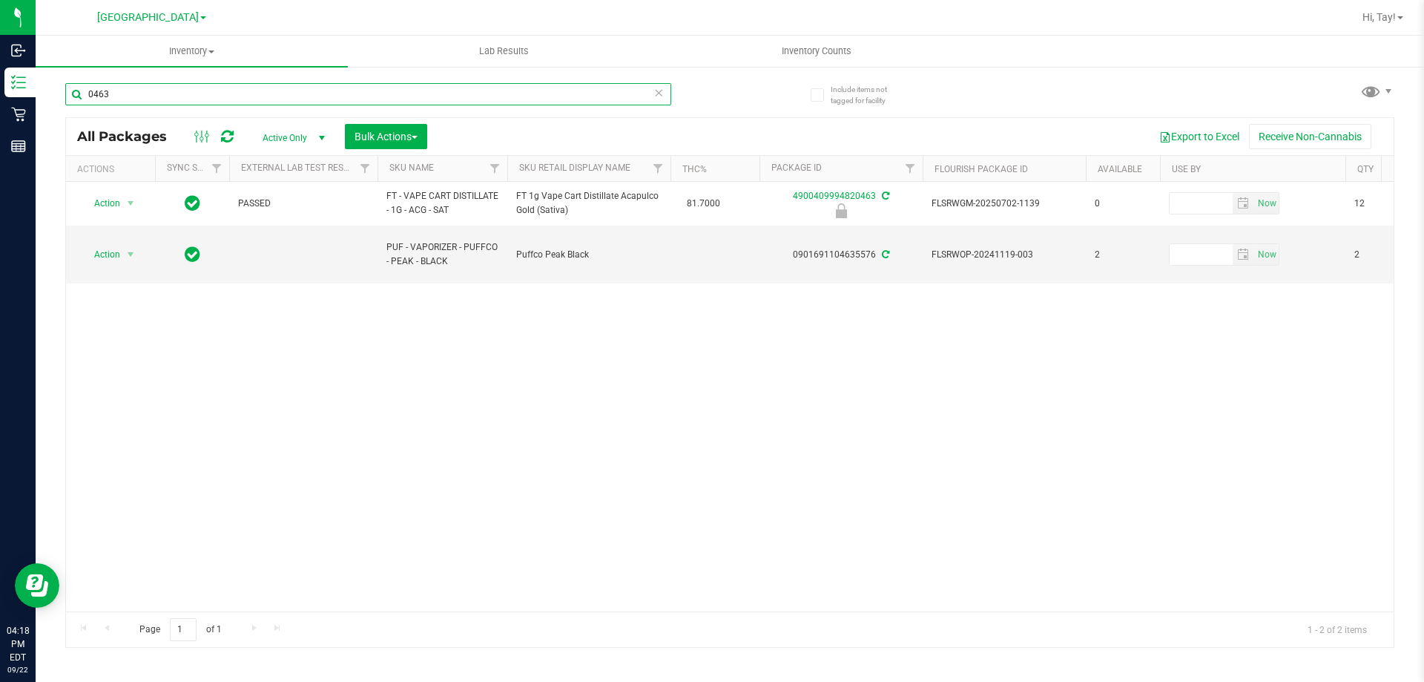
type input "0463"
click at [72, 449] on div "Action Action Edit attributes Global inventory Locate package Package audit log…" at bounding box center [730, 396] width 1328 height 429
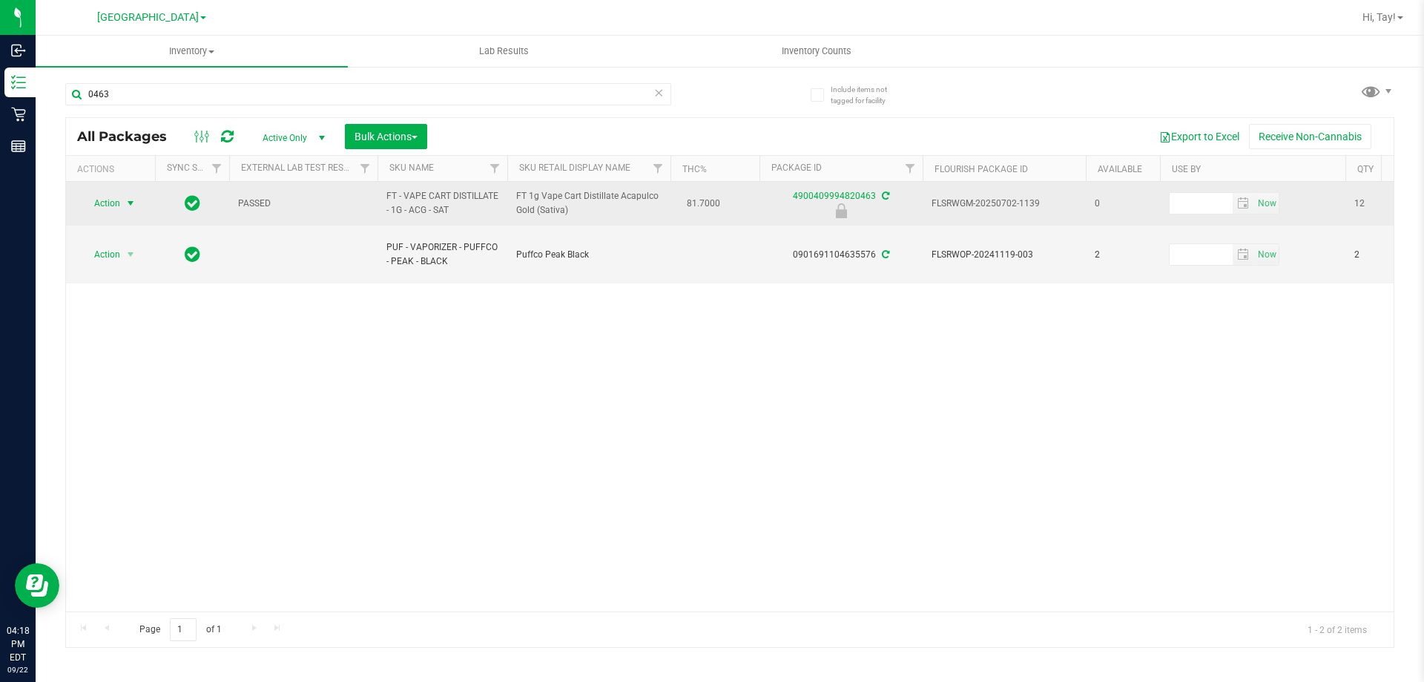
click at [128, 203] on span "select" at bounding box center [131, 203] width 12 height 12
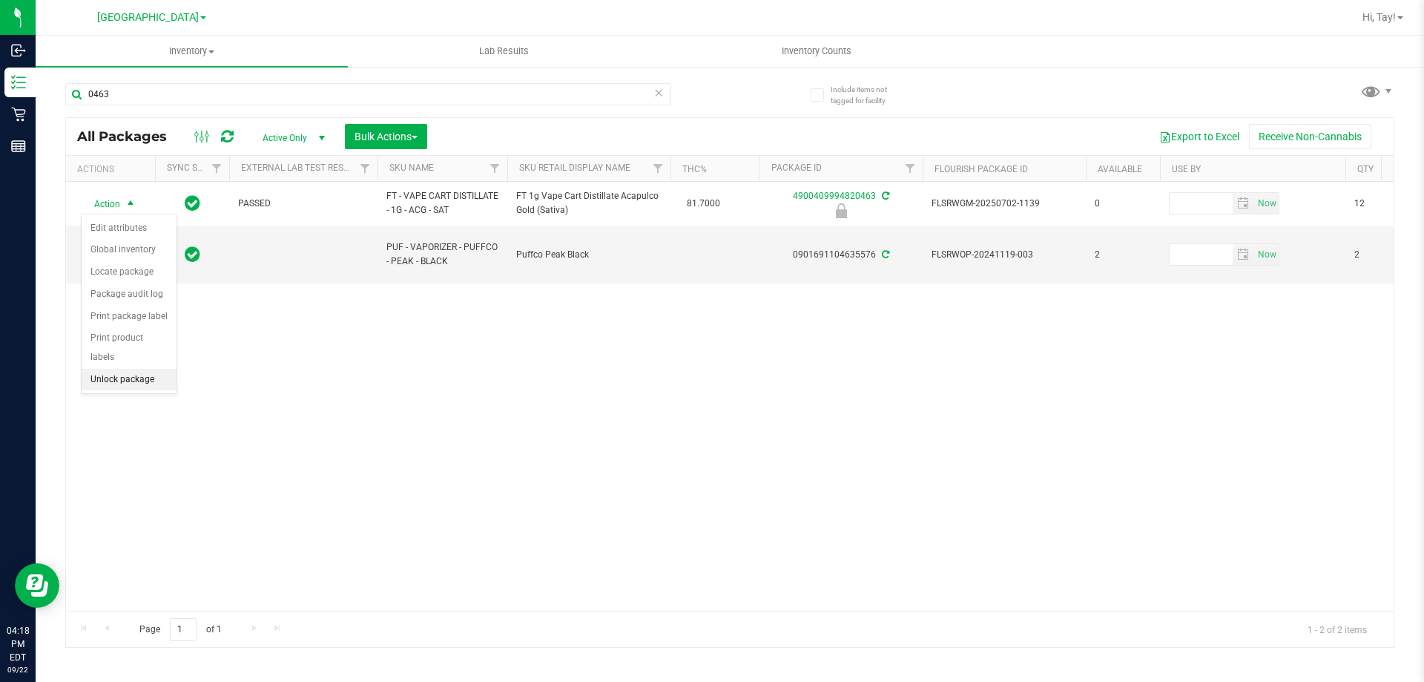
click at [148, 369] on li "Unlock package" at bounding box center [129, 380] width 95 height 22
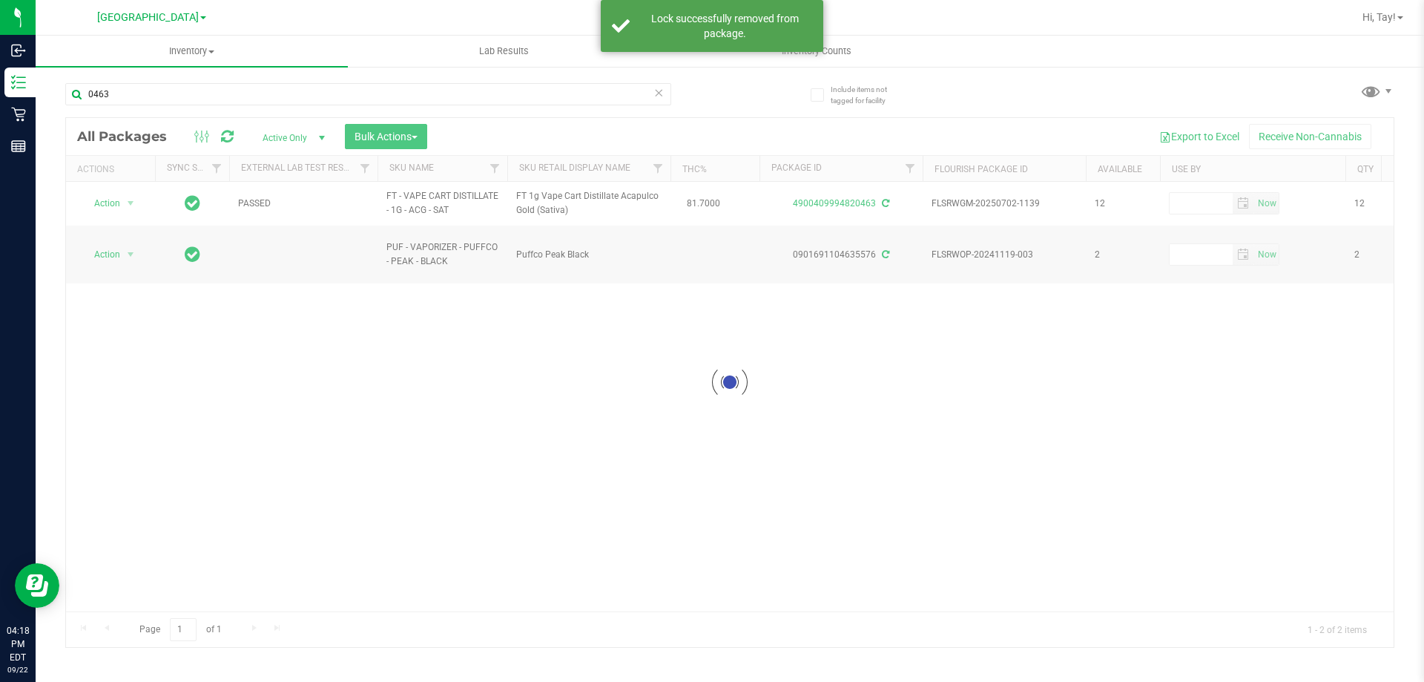
click at [129, 199] on div at bounding box center [730, 382] width 1328 height 529
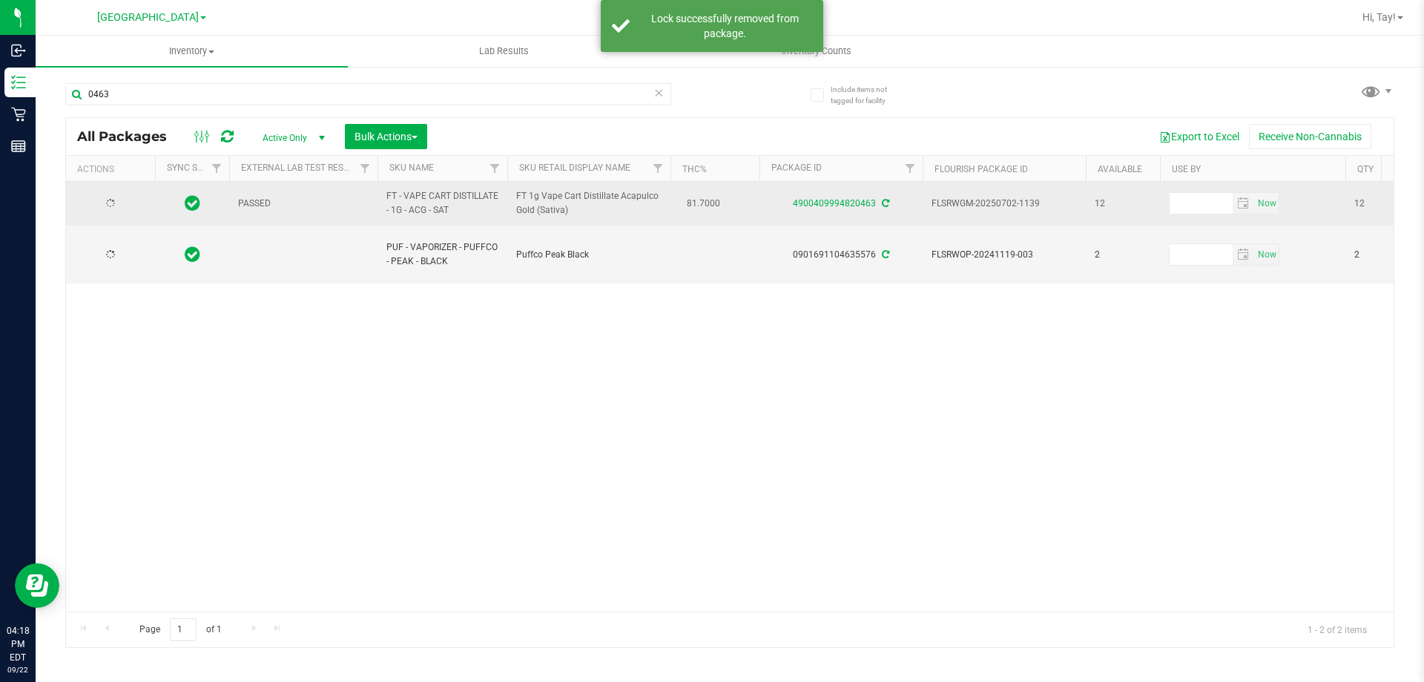
click at [136, 204] on div at bounding box center [110, 204] width 71 height 14
click at [129, 203] on span "select" at bounding box center [131, 203] width 12 height 12
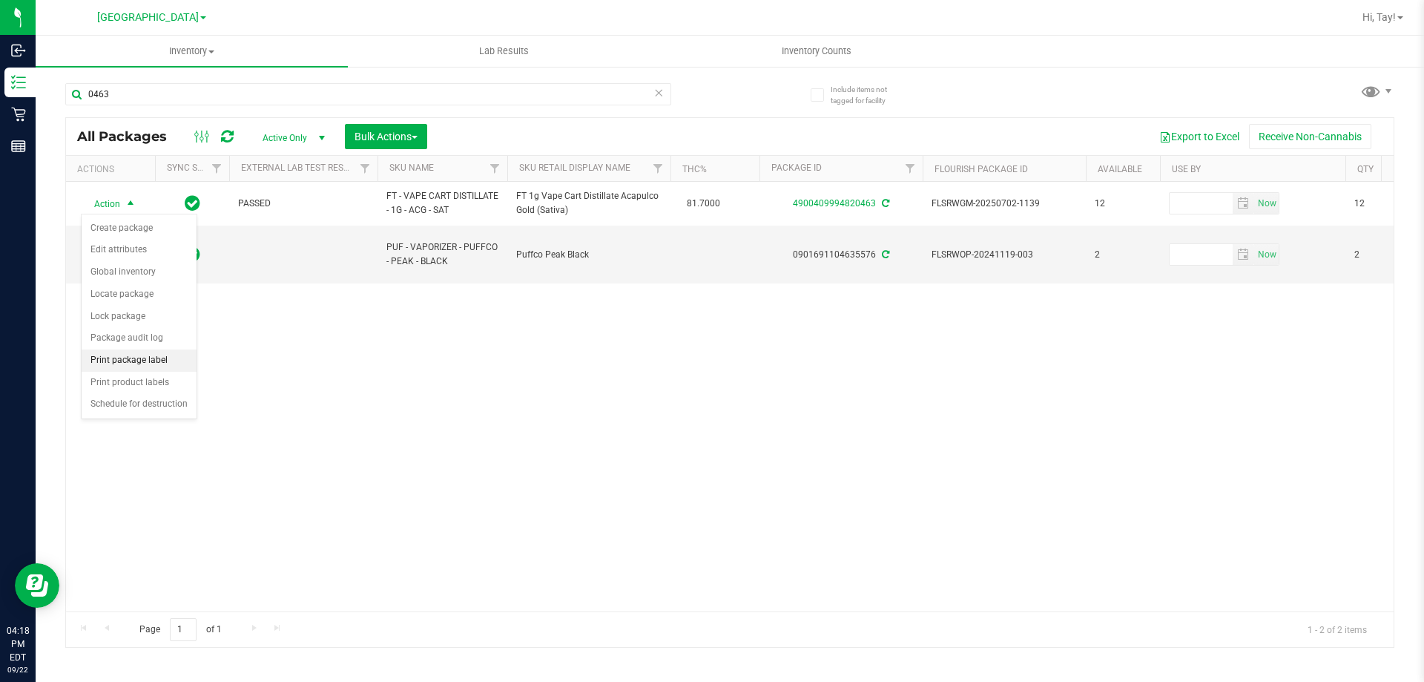
click at [139, 360] on li "Print package label" at bounding box center [139, 360] width 115 height 22
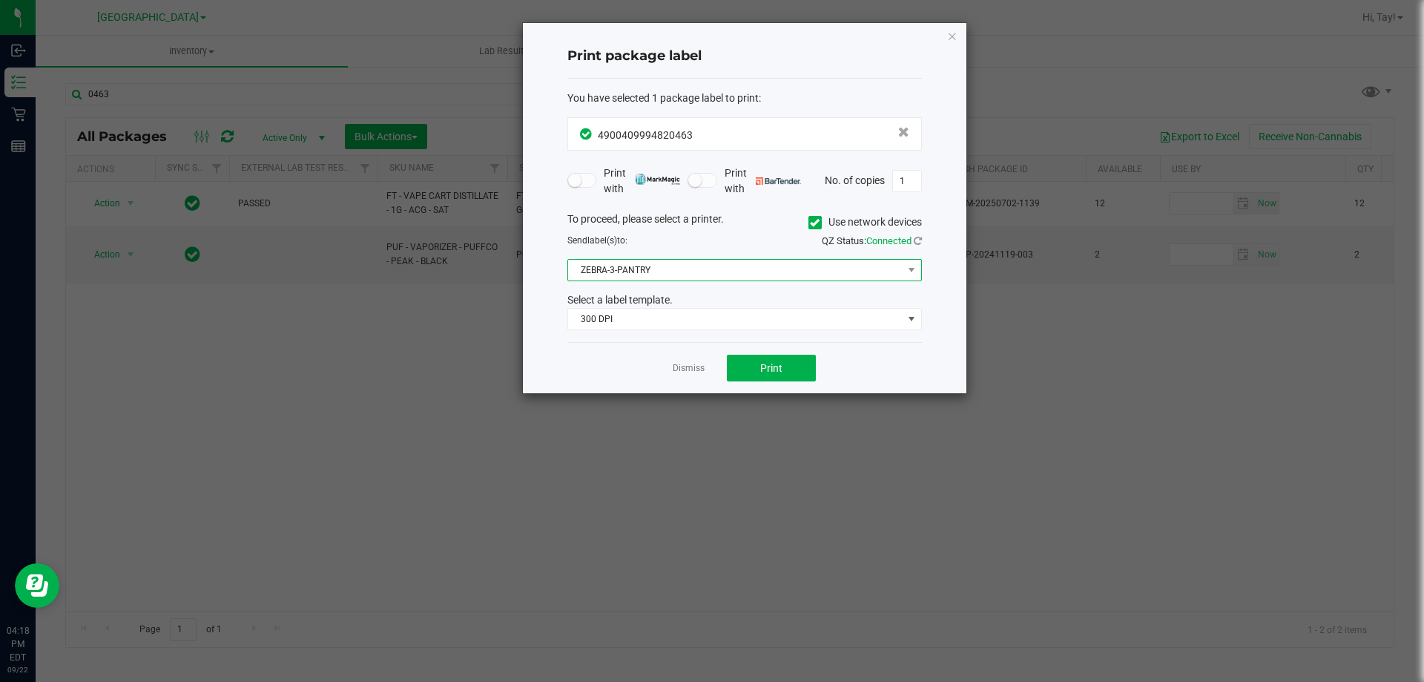
click at [829, 274] on span "ZEBRA-3-PANTRY" at bounding box center [735, 270] width 334 height 21
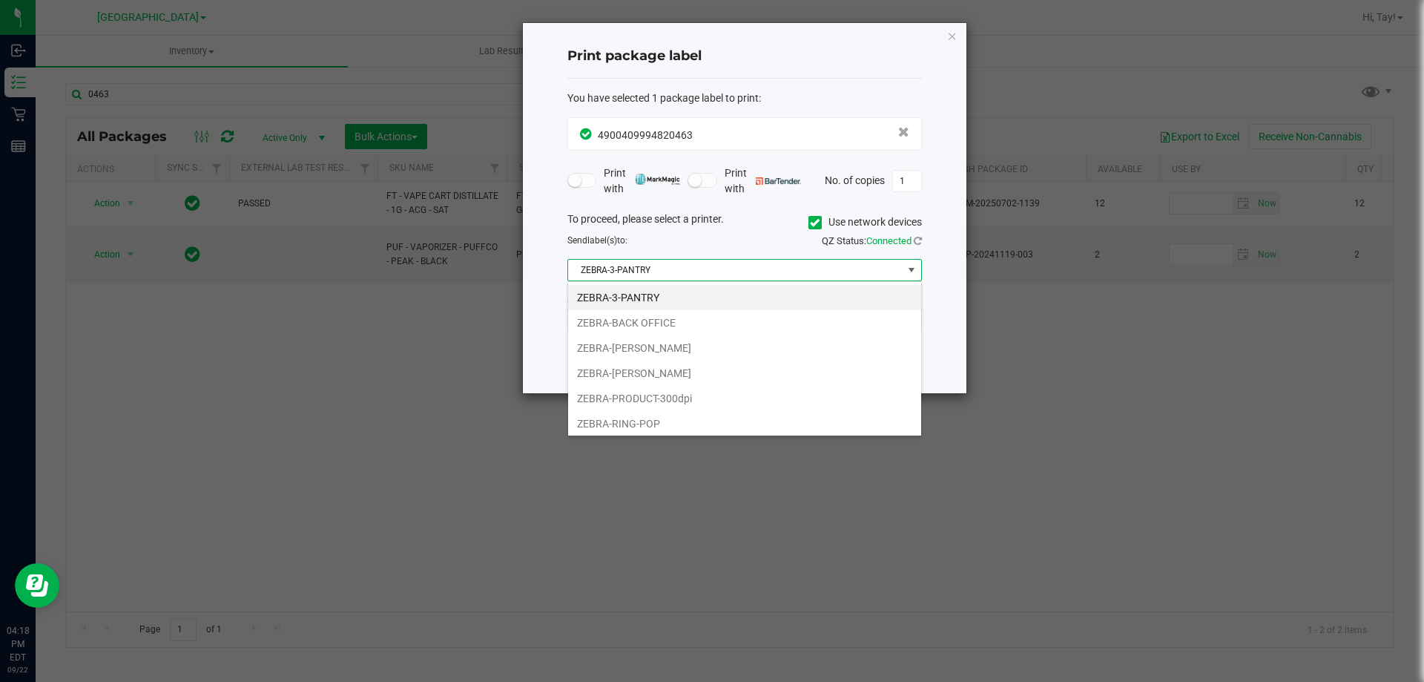
scroll to position [22, 355]
click at [639, 428] on li "ZEBRA-RING-POP" at bounding box center [744, 423] width 353 height 25
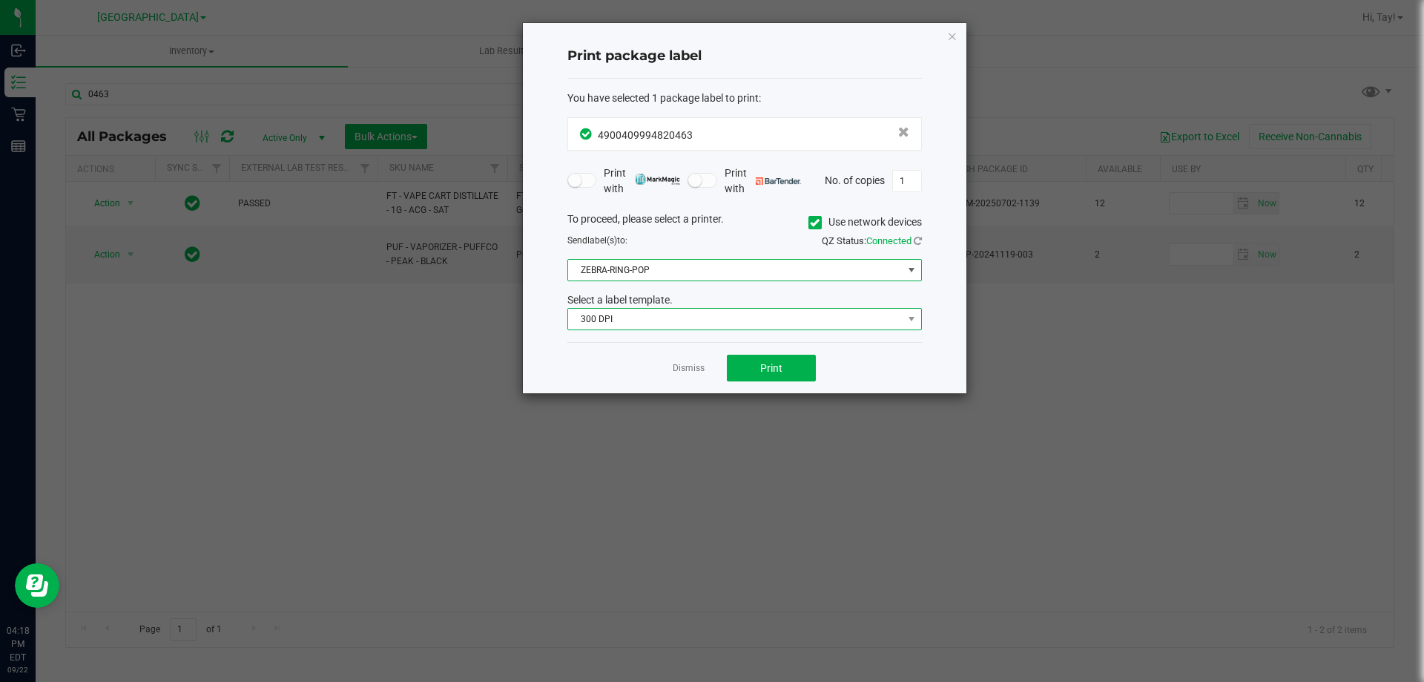
click at [686, 326] on span "300 DPI" at bounding box center [735, 319] width 334 height 21
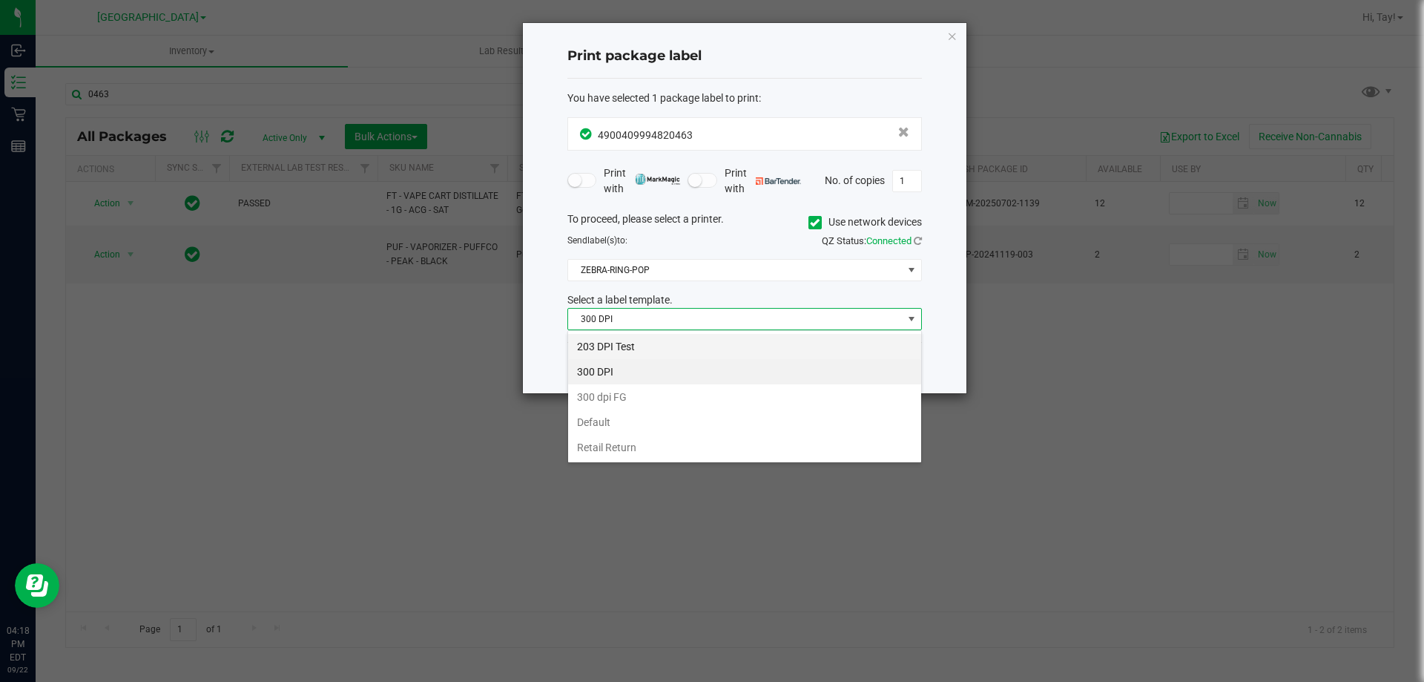
click at [658, 337] on li "203 DPI Test" at bounding box center [744, 346] width 353 height 25
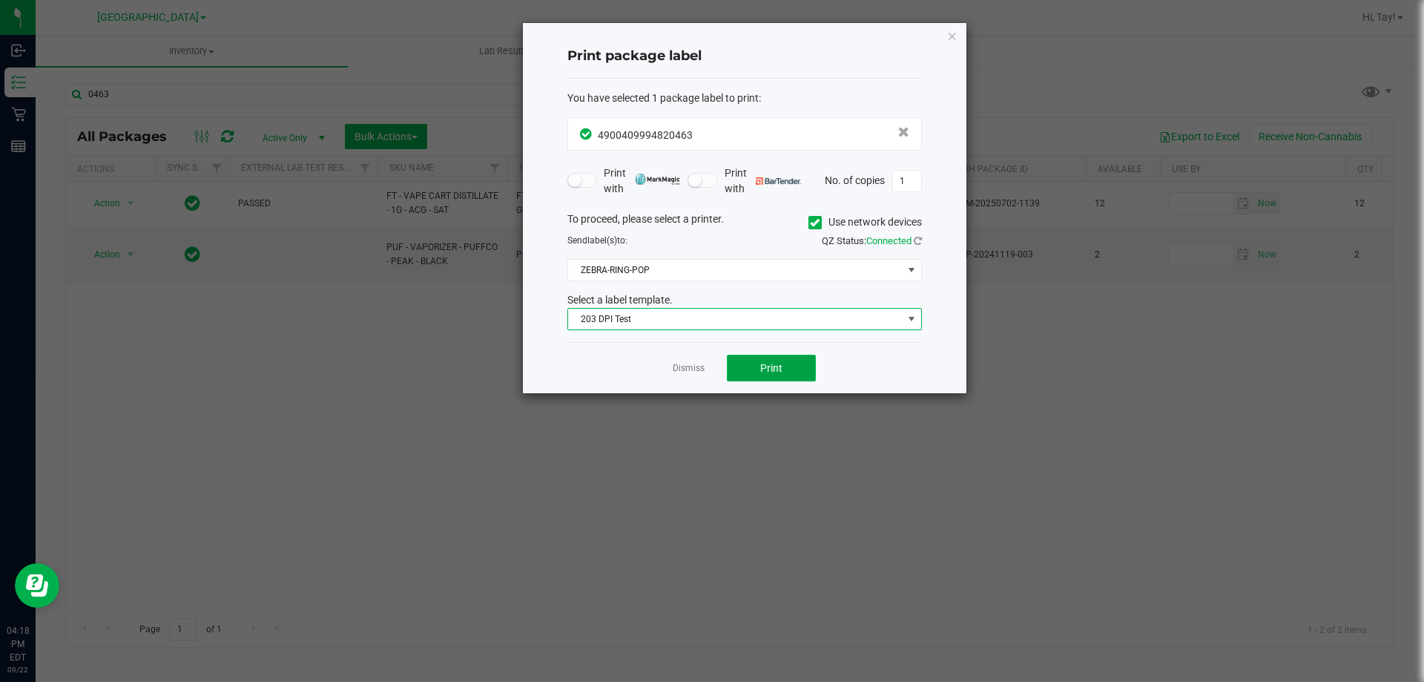
click at [789, 361] on button "Print" at bounding box center [771, 368] width 89 height 27
click at [682, 375] on app-cancel-button "Dismiss" at bounding box center [689, 368] width 32 height 16
click at [684, 369] on link "Dismiss" at bounding box center [689, 368] width 32 height 13
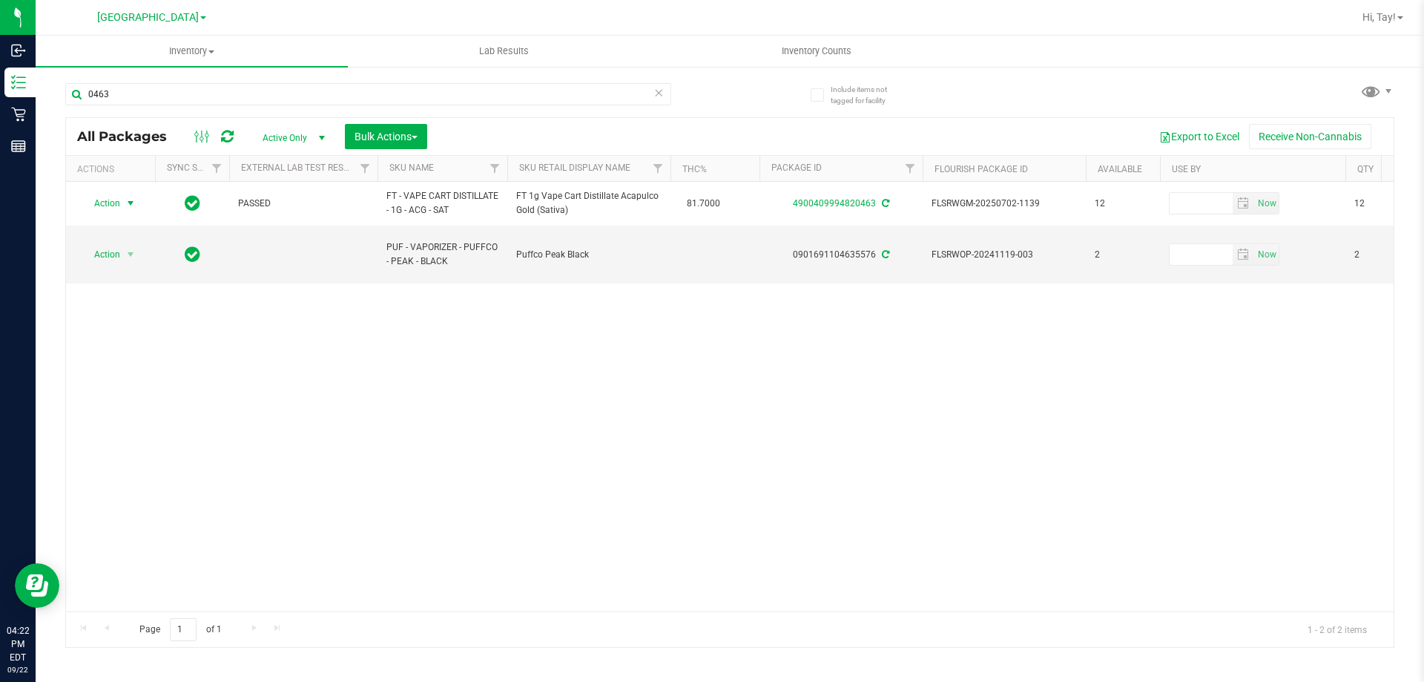
click at [167, 108] on div "0463" at bounding box center [368, 100] width 606 height 34
click at [168, 107] on div "0463" at bounding box center [368, 100] width 606 height 34
click at [174, 99] on input "0463" at bounding box center [368, 94] width 606 height 22
type input "0"
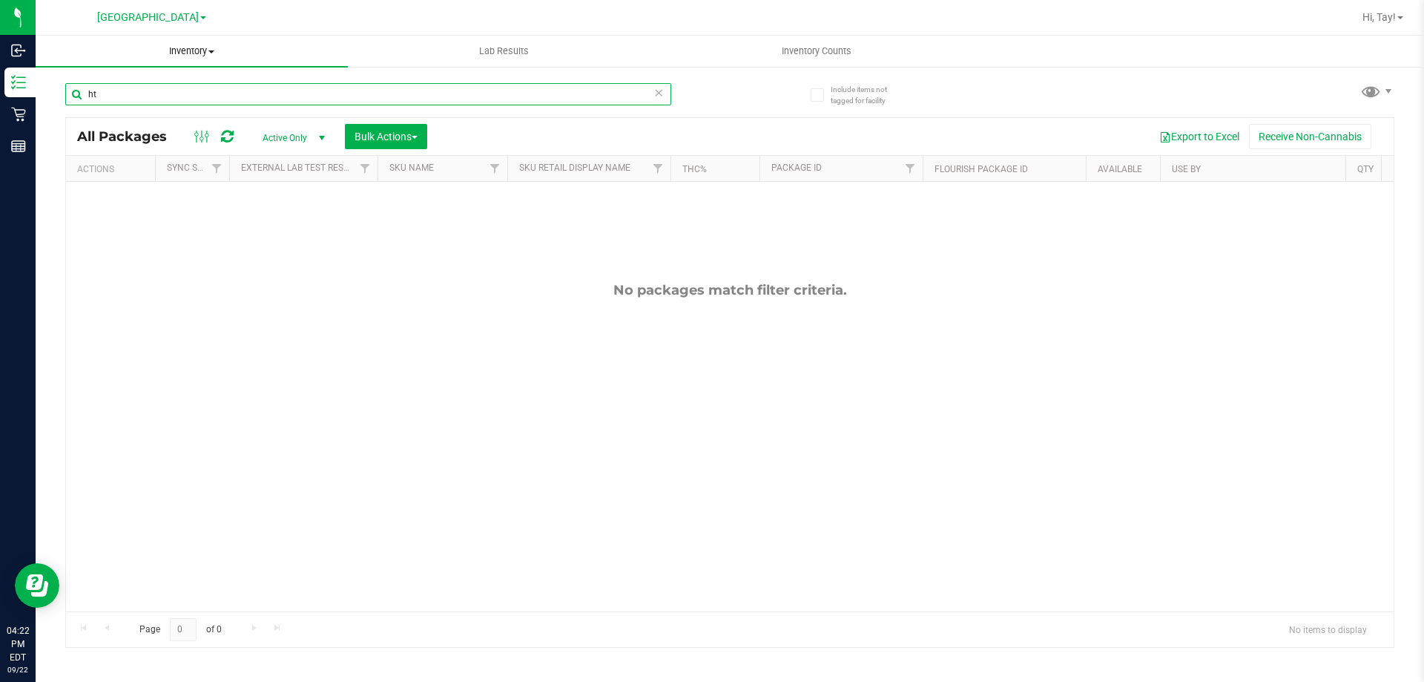
type input "h"
type input "1"
type input "L"
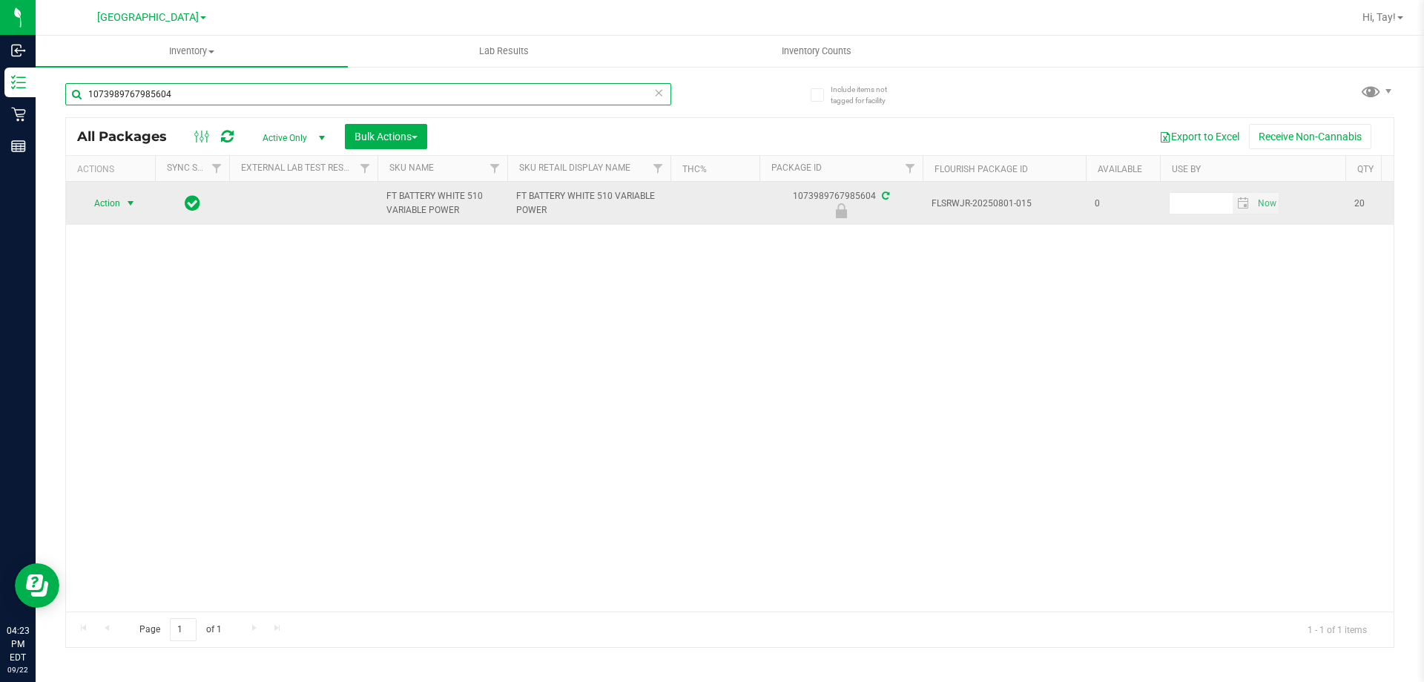
type input "1073989767985604"
click at [134, 206] on span "select" at bounding box center [131, 203] width 12 height 12
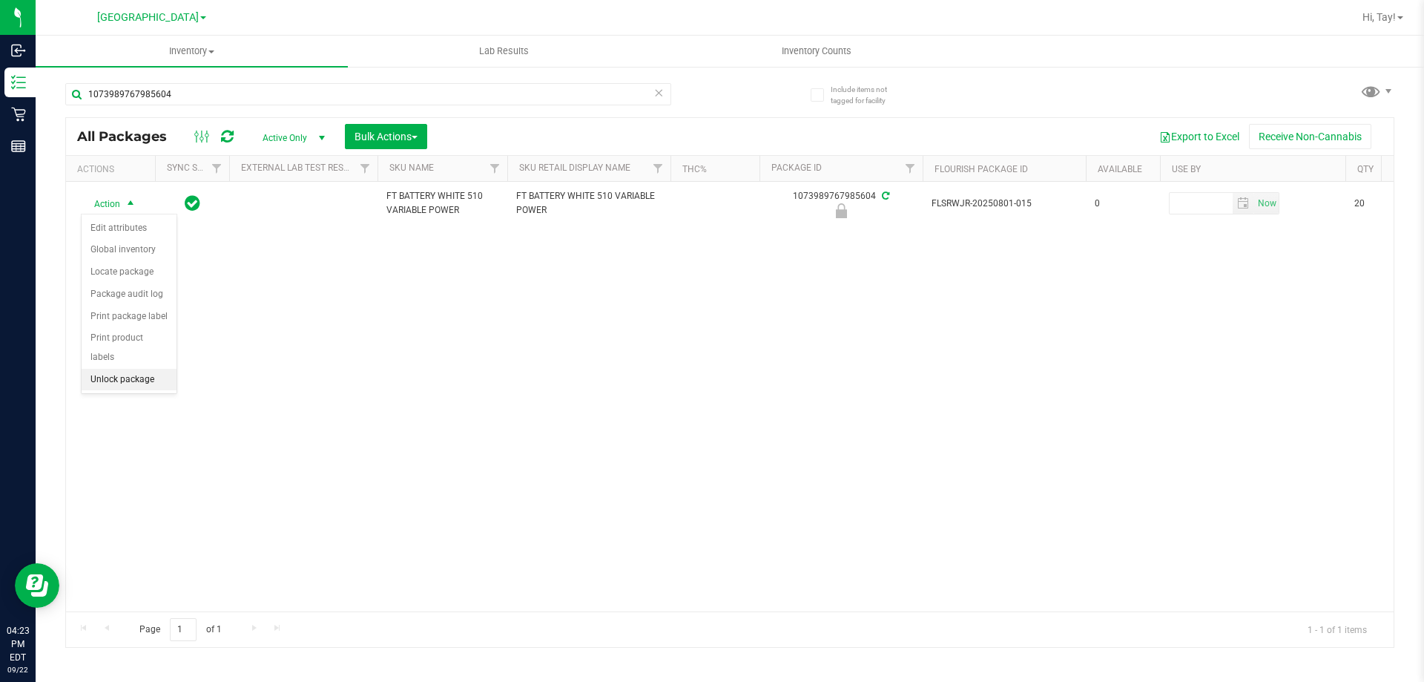
click at [134, 369] on li "Unlock package" at bounding box center [129, 380] width 95 height 22
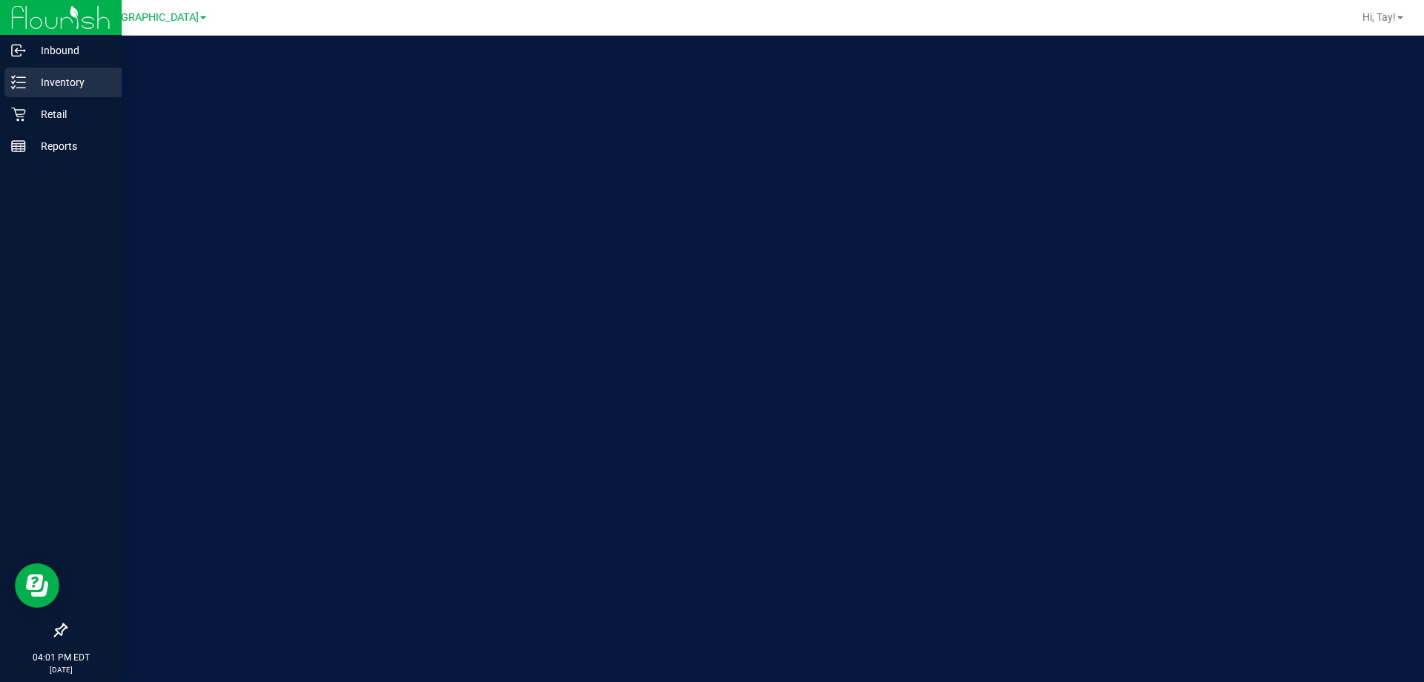
click at [41, 86] on p "Inventory" at bounding box center [70, 82] width 89 height 18
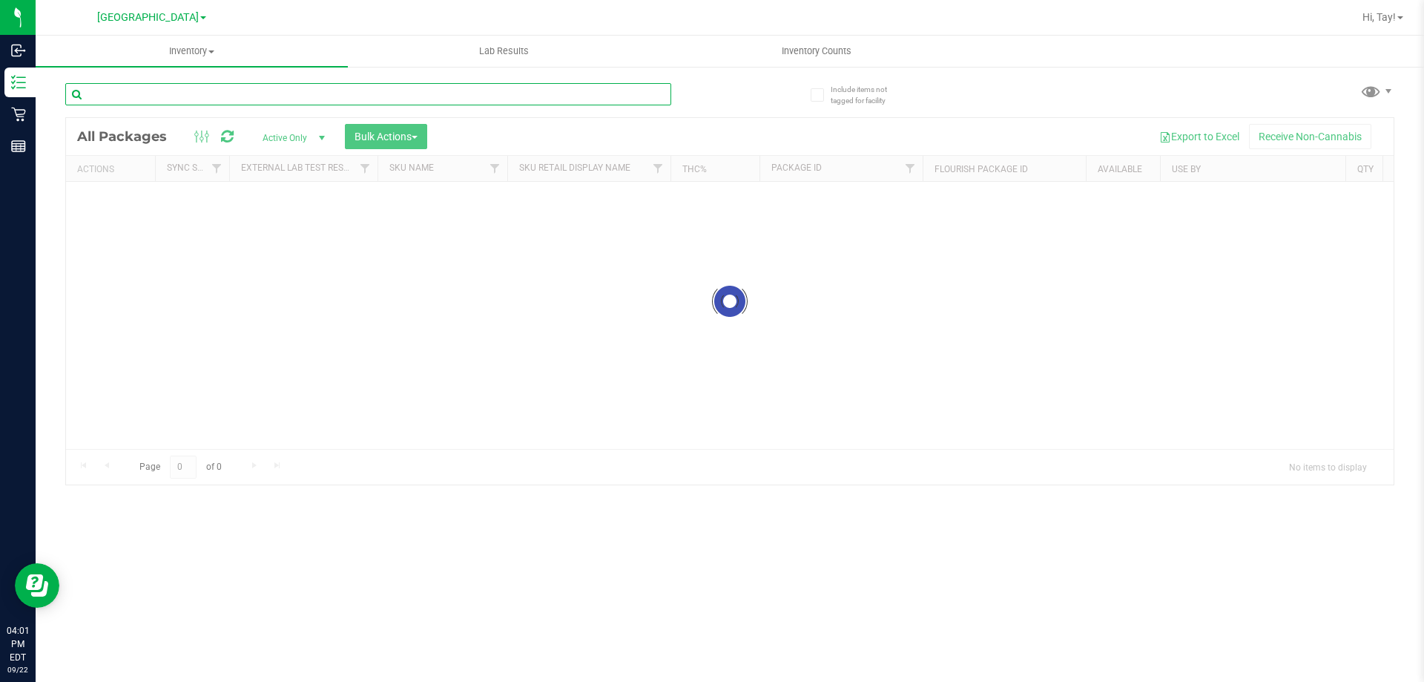
click at [187, 93] on input "text" at bounding box center [368, 94] width 606 height 22
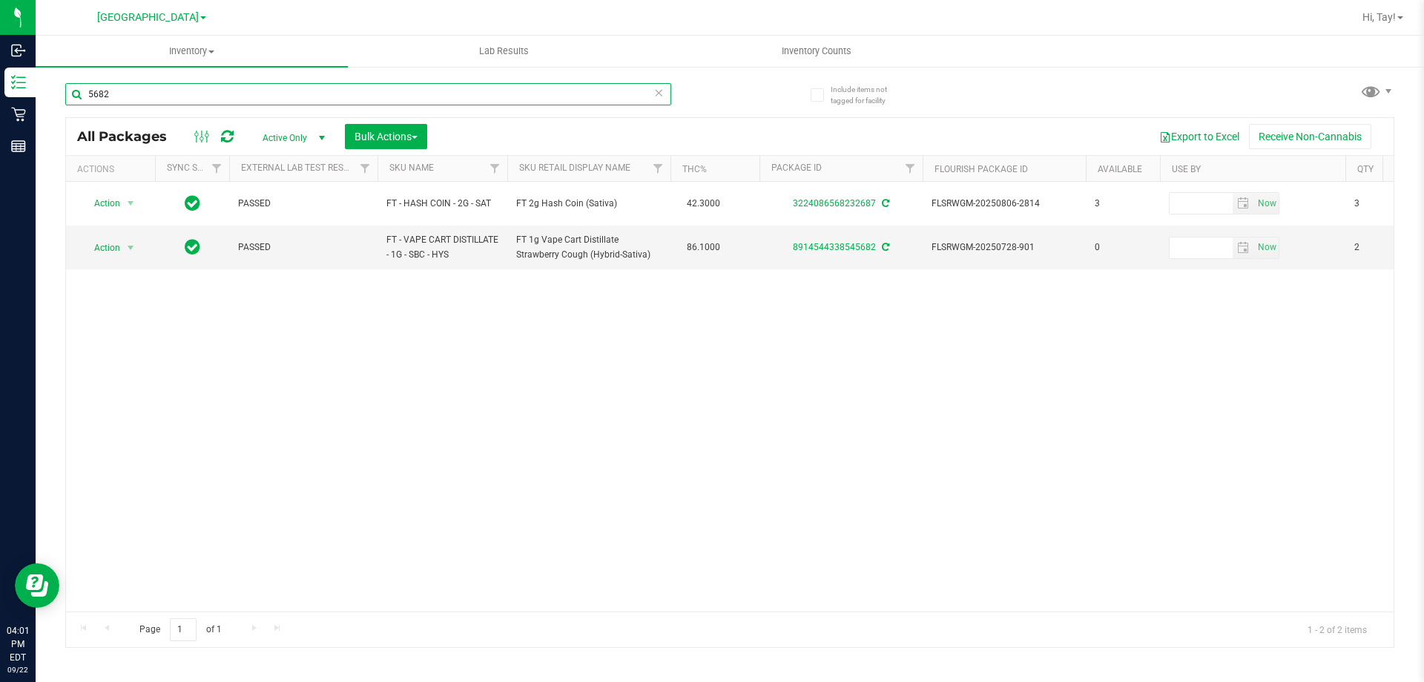
click at [187, 93] on input "5682" at bounding box center [368, 94] width 606 height 22
click at [375, 93] on input "3724" at bounding box center [368, 94] width 606 height 22
click at [372, 100] on input "7780" at bounding box center [368, 94] width 606 height 22
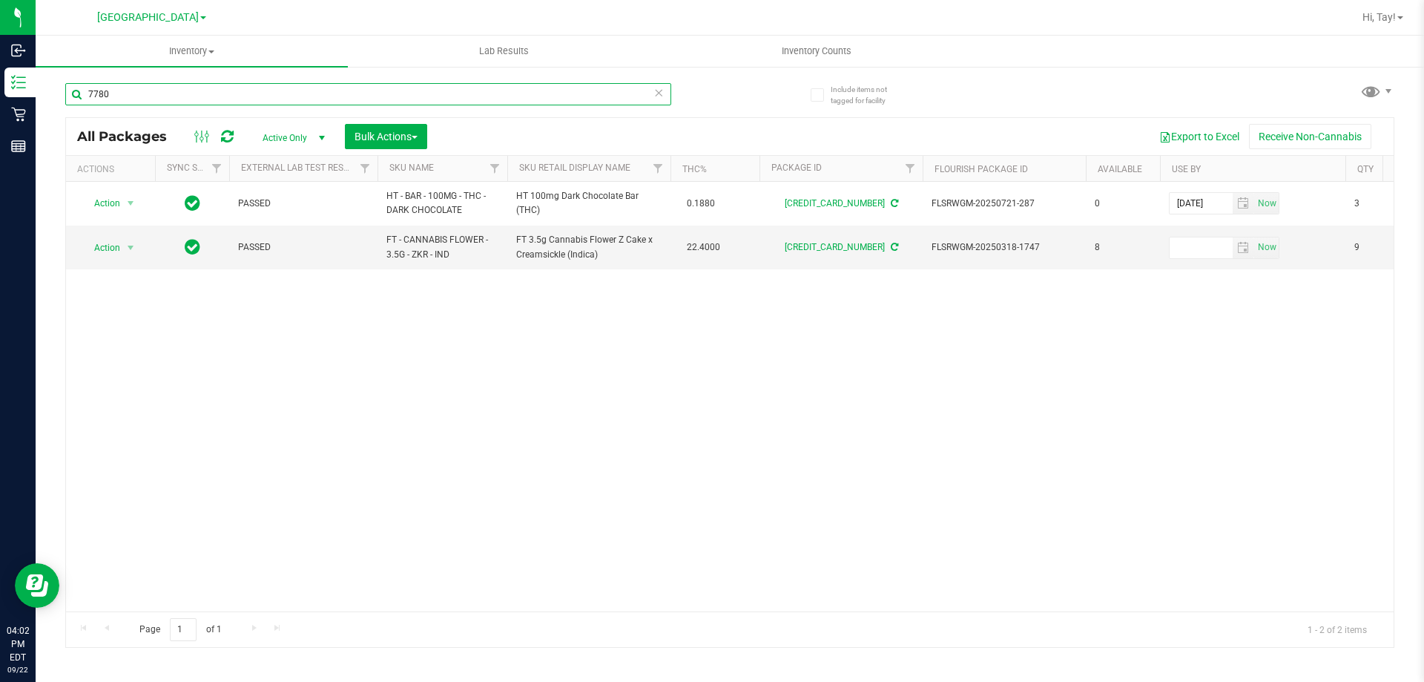
click at [372, 100] on input "7780" at bounding box center [368, 94] width 606 height 22
click at [542, 103] on input "1726" at bounding box center [368, 94] width 606 height 22
type input "0222"
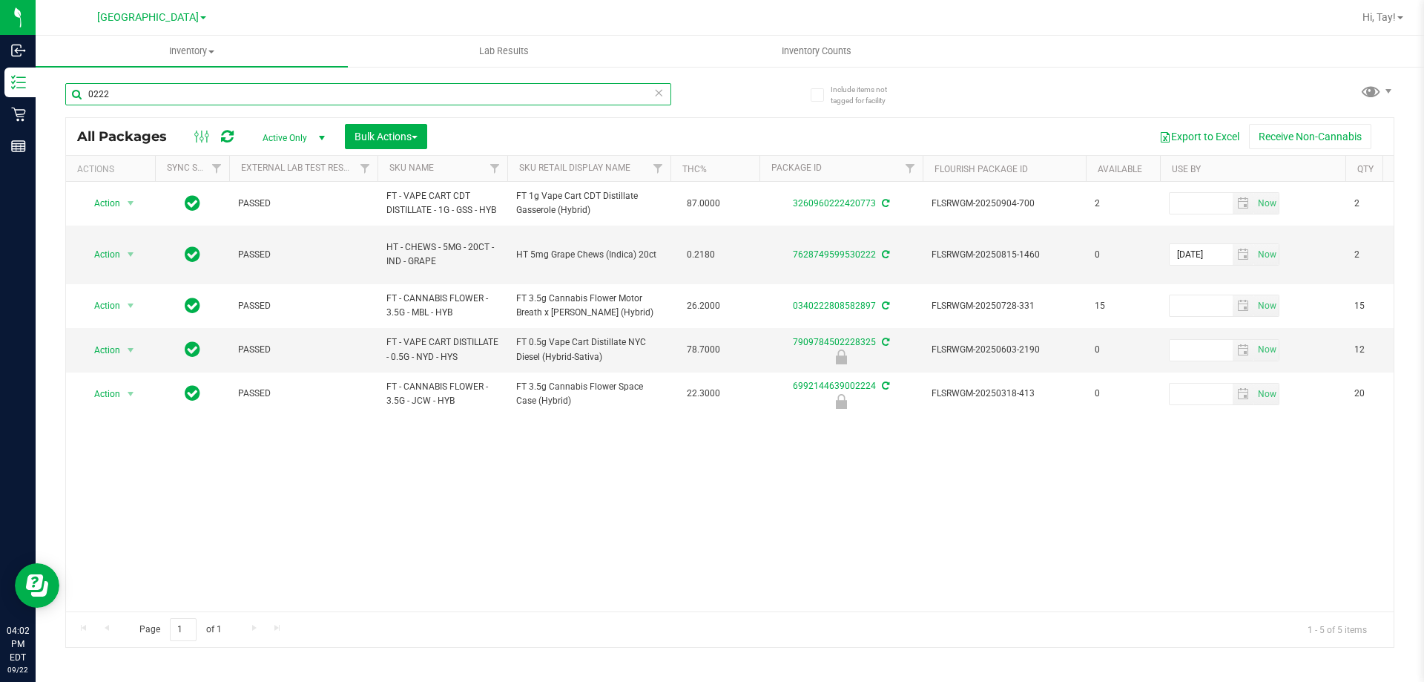
click at [470, 92] on input "0222" at bounding box center [368, 94] width 606 height 22
